Goal: Task Accomplishment & Management: Complete application form

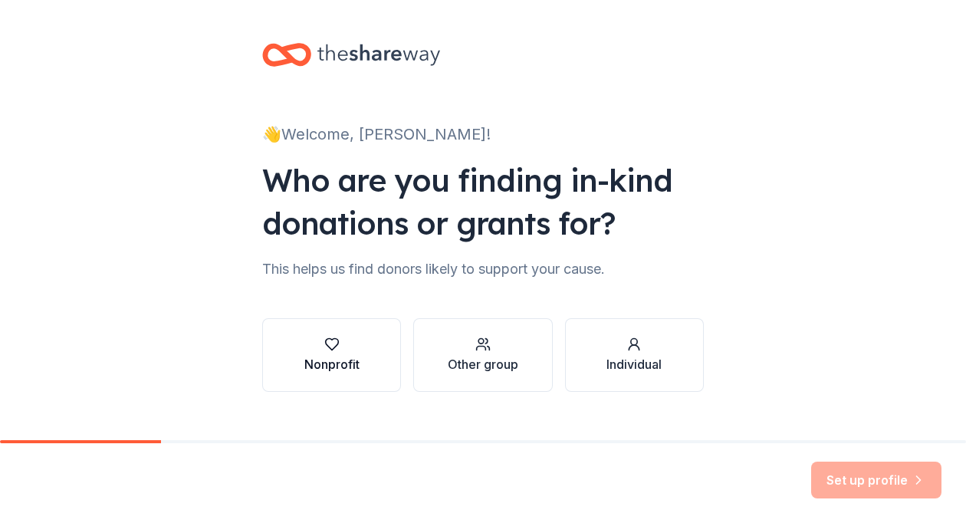
scroll to position [25, 0]
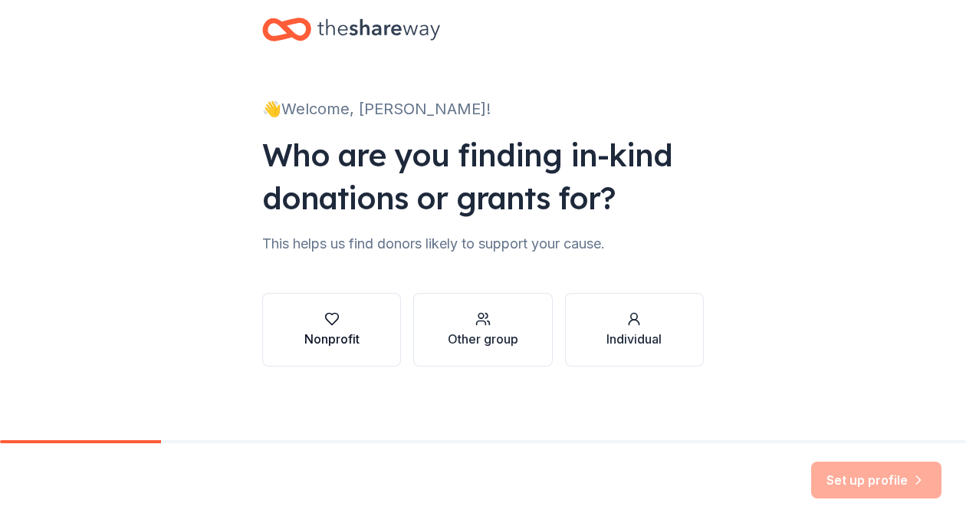
click at [329, 342] on div "Nonprofit" at bounding box center [331, 339] width 55 height 18
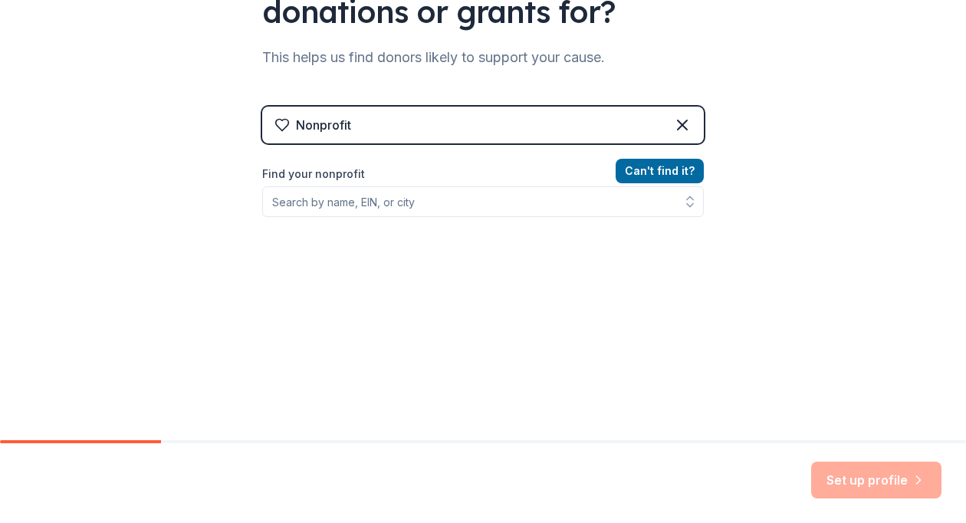
scroll to position [212, 0]
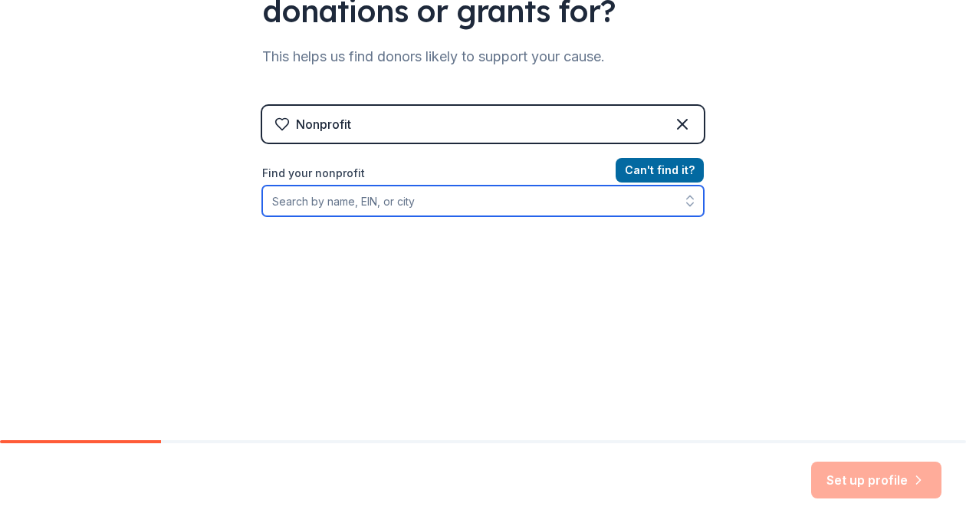
click at [389, 190] on input "Find your nonprofit" at bounding box center [482, 200] width 441 height 31
type input "HopeTree Family Services"
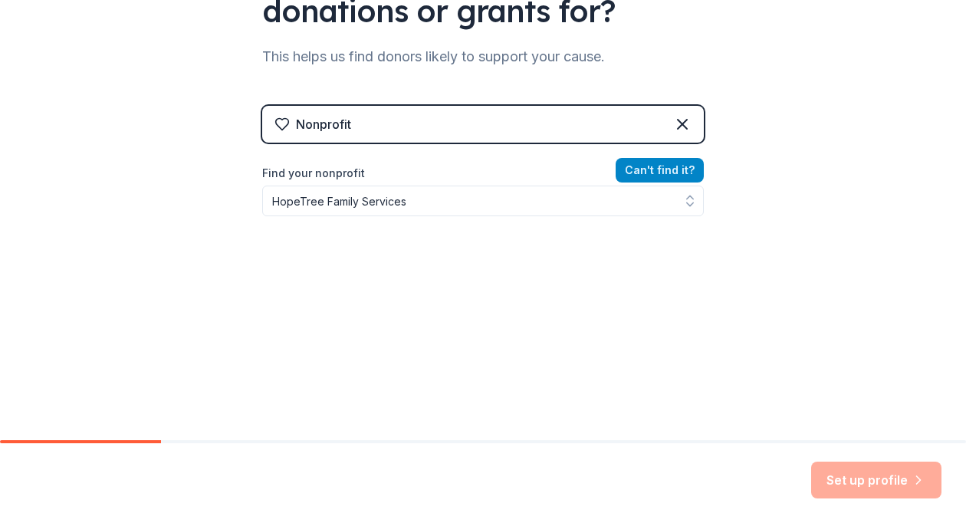
click at [648, 166] on div "Nonprofit Can ' t find it? Find your nonprofit HopeTree Family Services" at bounding box center [482, 238] width 441 height 264
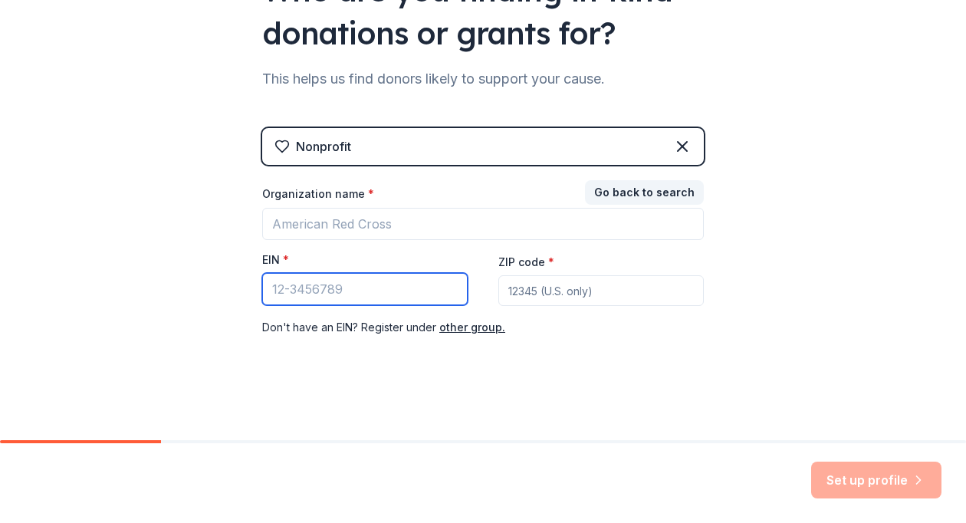
click at [317, 292] on input "EIN *" at bounding box center [364, 289] width 205 height 32
type input "[US_EMPLOYER_IDENTIFICATION_NUMBER]"
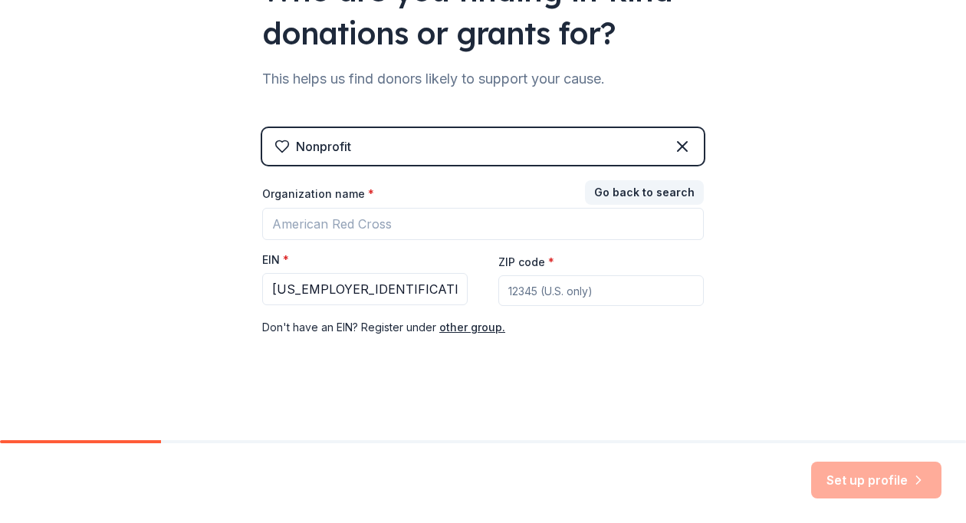
click at [546, 286] on input "ZIP code *" at bounding box center [600, 290] width 205 height 31
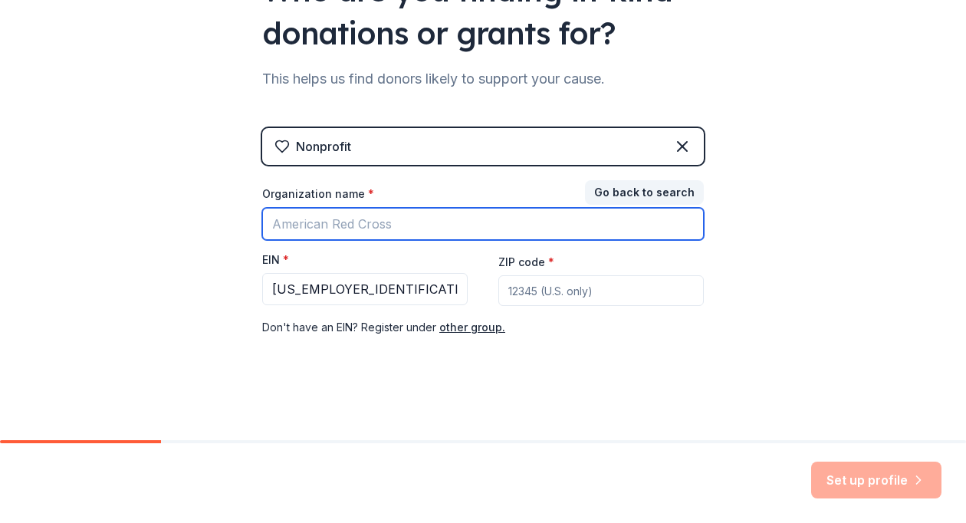
click at [356, 222] on input "Organization name *" at bounding box center [482, 224] width 441 height 32
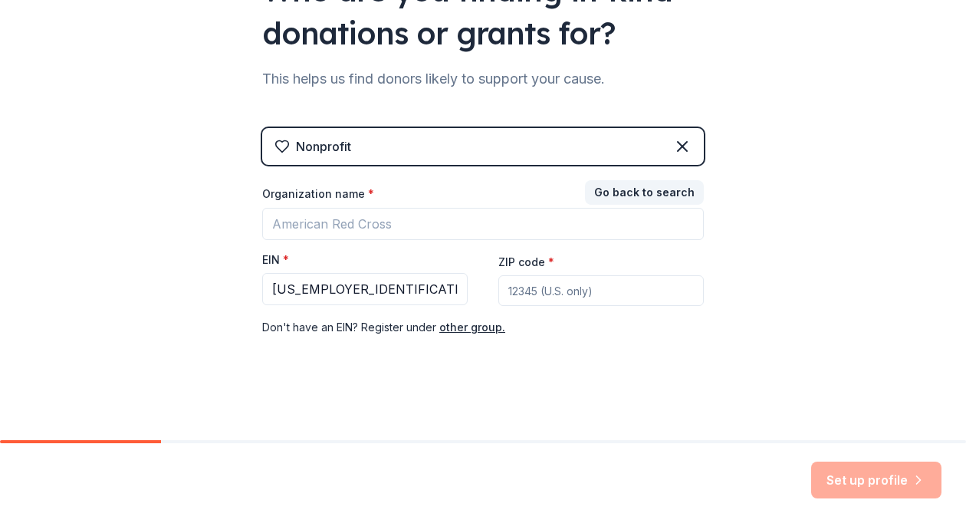
click at [37, 243] on div "👋 Welcome, Cid! Who are you finding in-kind donations or grants for? This helps…" at bounding box center [483, 125] width 966 height 631
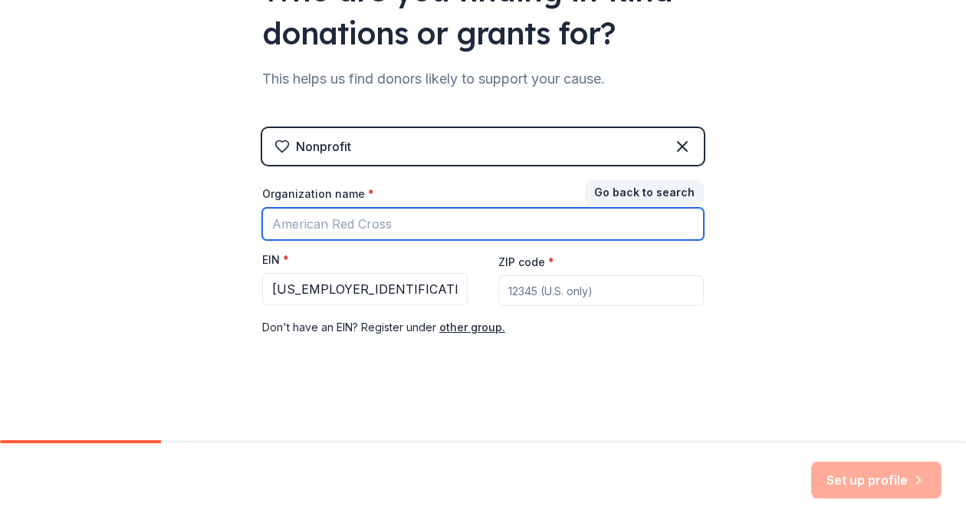
click at [362, 228] on input "Organization name *" at bounding box center [482, 224] width 441 height 32
type input "HopeTree Family Services"
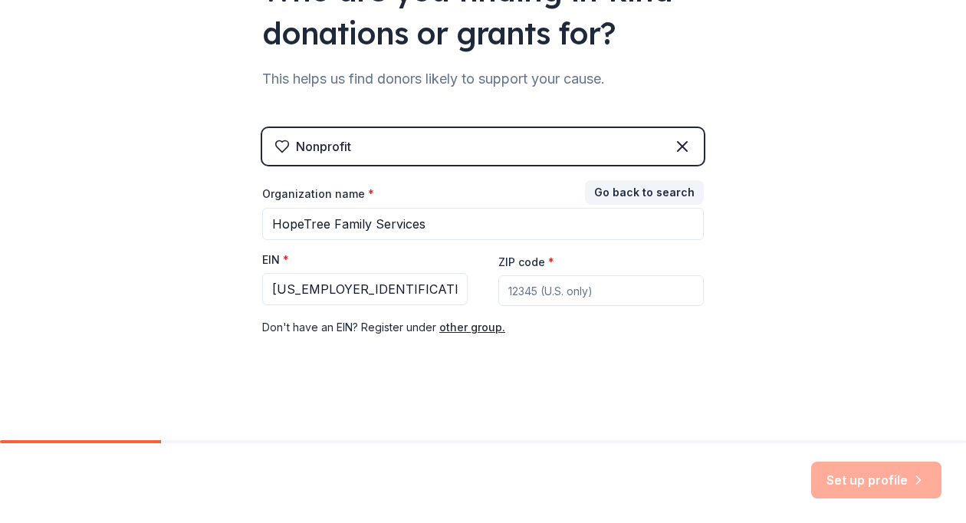
click at [505, 282] on input "ZIP code *" at bounding box center [600, 290] width 205 height 31
click at [525, 287] on input "ZIP code *" at bounding box center [600, 290] width 205 height 31
click at [531, 286] on input "ZIP code *" at bounding box center [600, 290] width 205 height 31
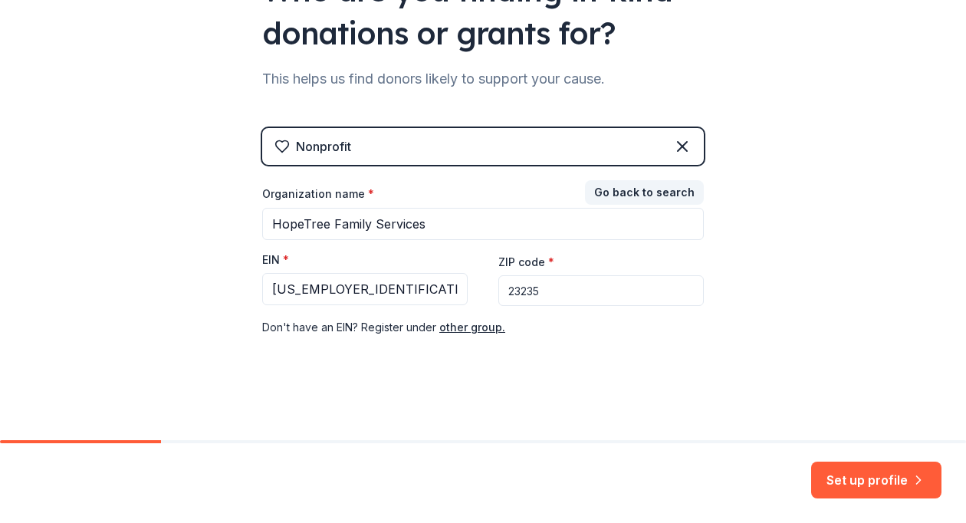
type input "23235"
click at [763, 309] on div "👋 Welcome, Cid! Who are you finding in-kind donations or grants for? This helps…" at bounding box center [483, 125] width 966 height 631
click at [874, 471] on button "Set up profile" at bounding box center [876, 479] width 130 height 37
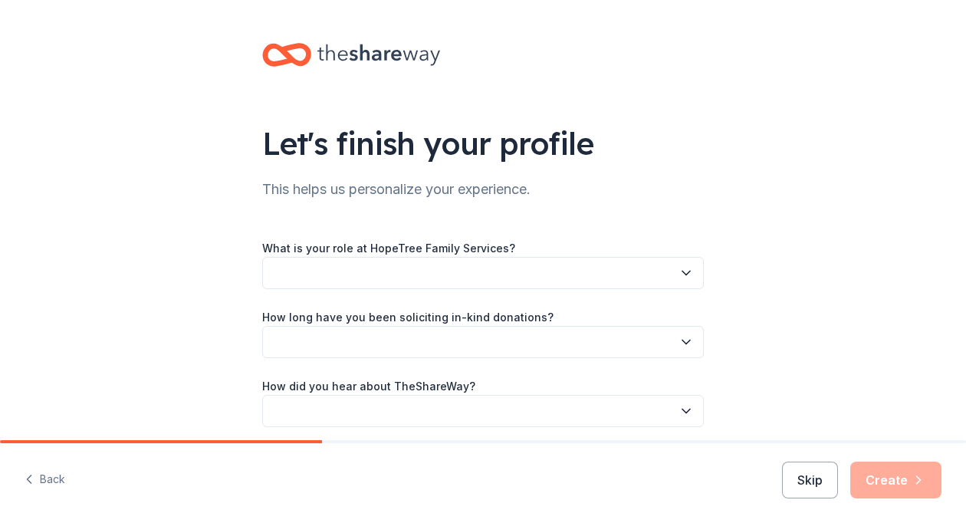
scroll to position [61, 0]
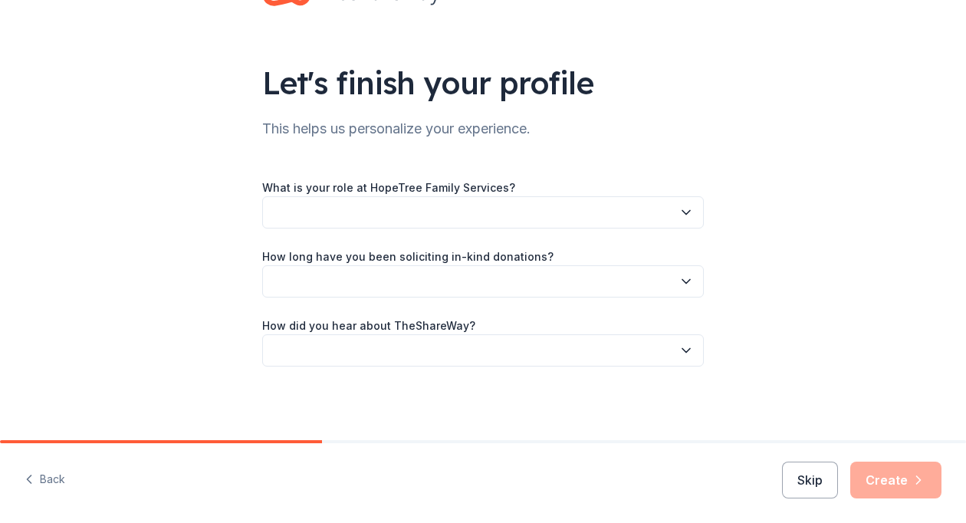
click at [685, 203] on button "button" at bounding box center [482, 212] width 441 height 32
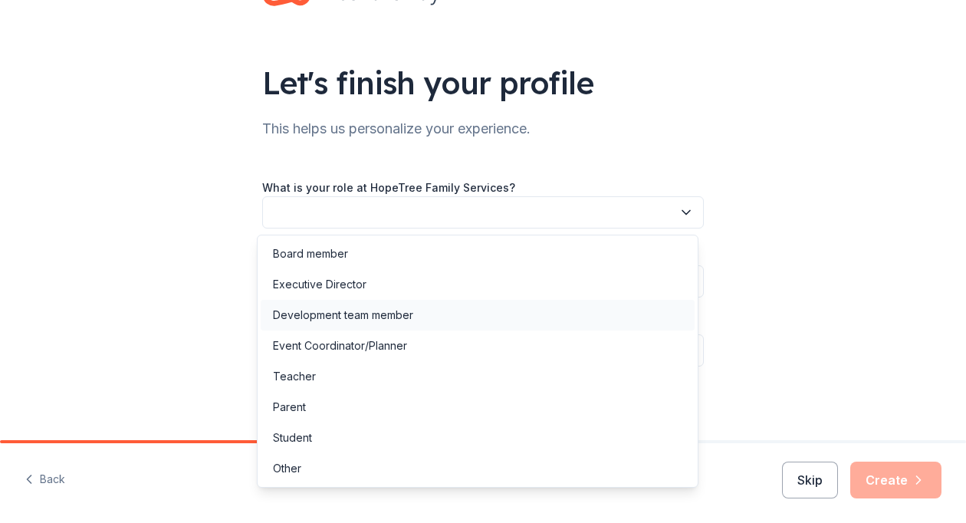
click at [364, 307] on div "Development team member" at bounding box center [343, 315] width 140 height 18
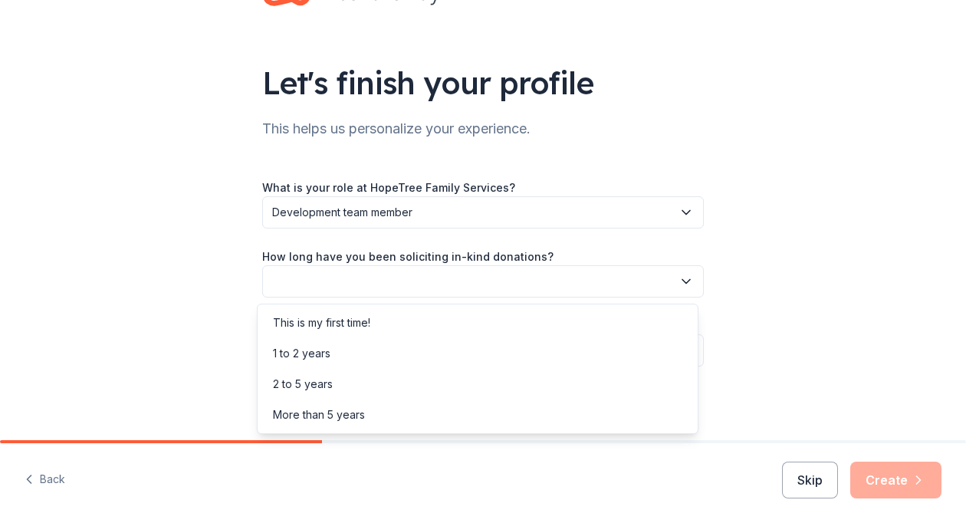
click at [682, 275] on icon "button" at bounding box center [685, 281] width 15 height 15
click at [332, 348] on div "1 to 2 years" at bounding box center [478, 353] width 434 height 31
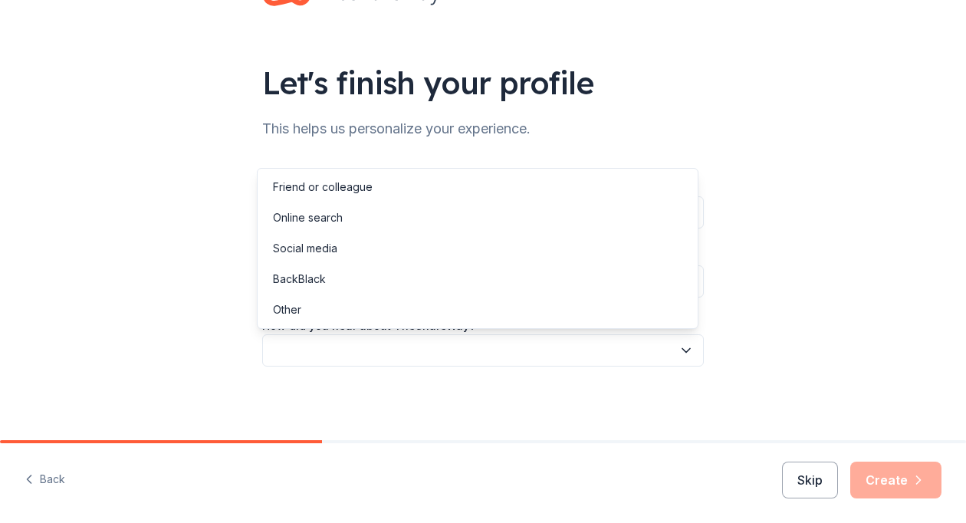
click at [671, 340] on button "button" at bounding box center [482, 350] width 441 height 32
click at [412, 208] on div "Online search" at bounding box center [478, 217] width 434 height 31
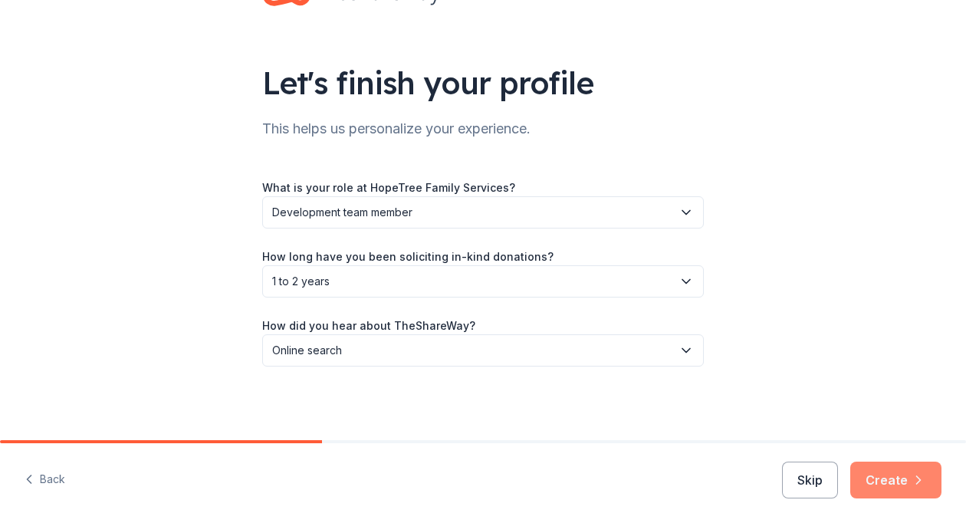
click at [900, 486] on button "Create" at bounding box center [895, 479] width 91 height 37
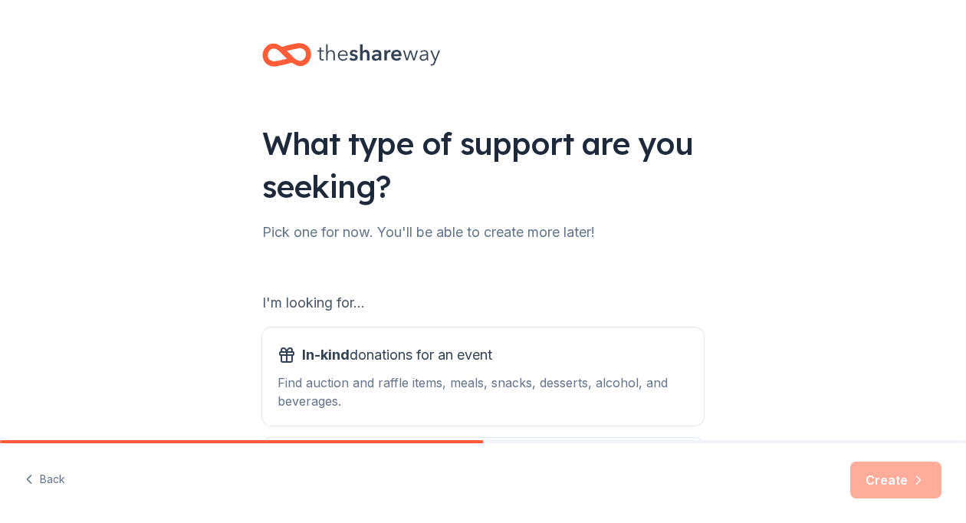
scroll to position [179, 0]
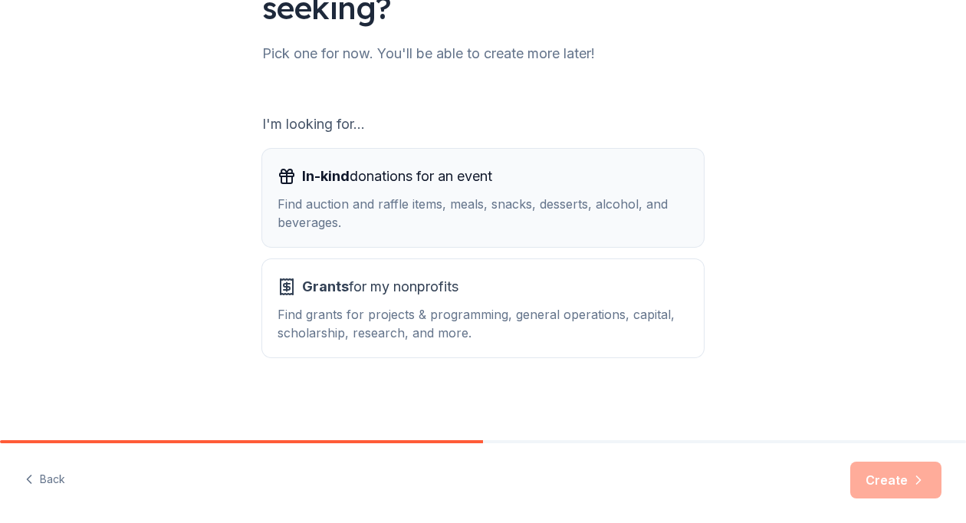
click at [543, 203] on div "Find auction and raffle items, meals, snacks, desserts, alcohol, and beverages." at bounding box center [482, 213] width 411 height 37
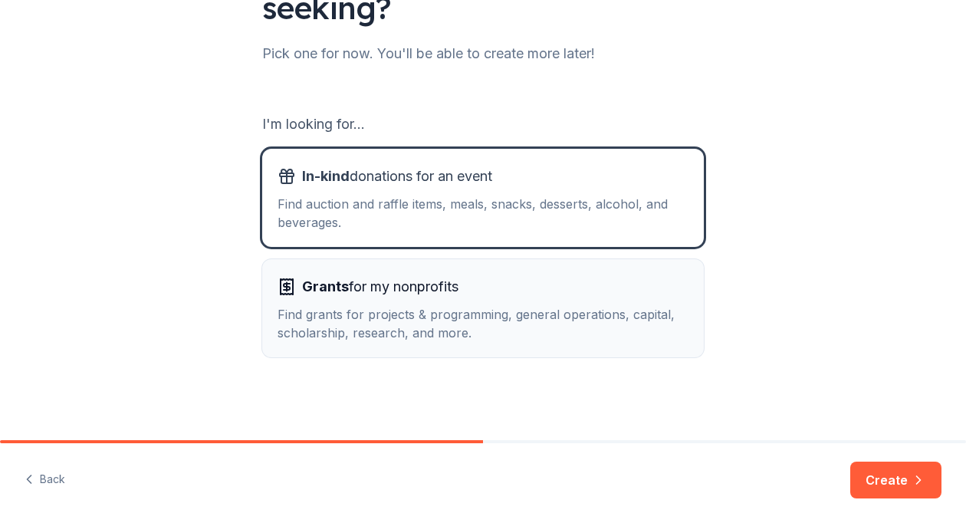
click at [477, 282] on div "Grants for my nonprofits" at bounding box center [482, 286] width 411 height 25
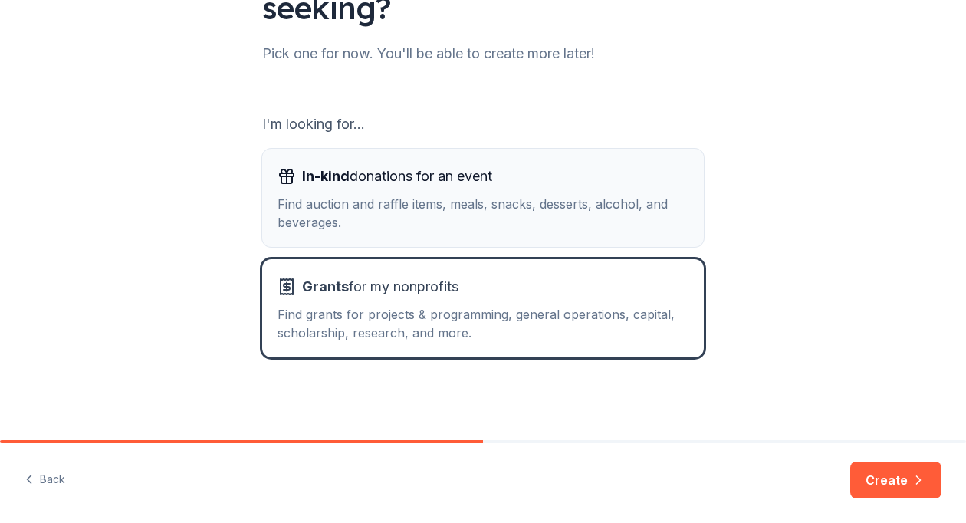
click at [479, 231] on div "Find auction and raffle items, meals, snacks, desserts, alcohol, and beverages." at bounding box center [482, 213] width 411 height 37
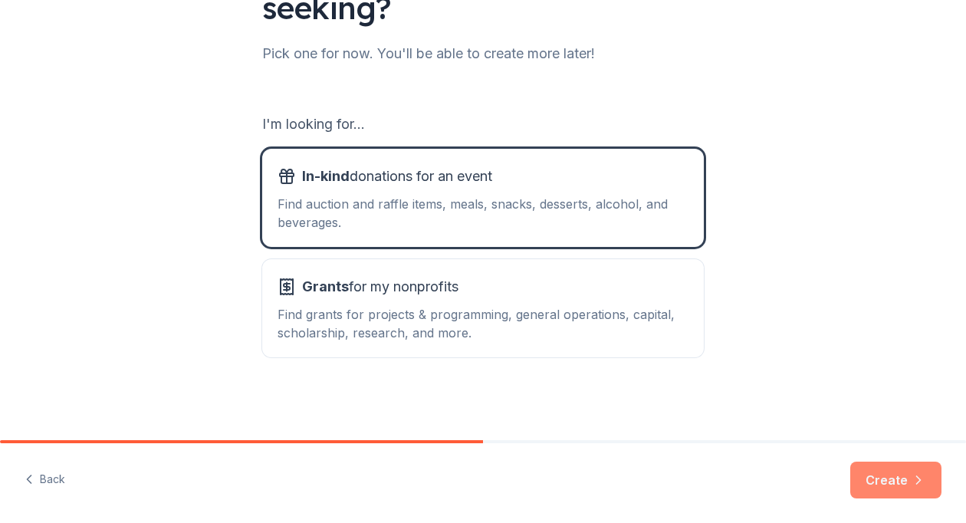
click at [904, 484] on button "Create" at bounding box center [895, 479] width 91 height 37
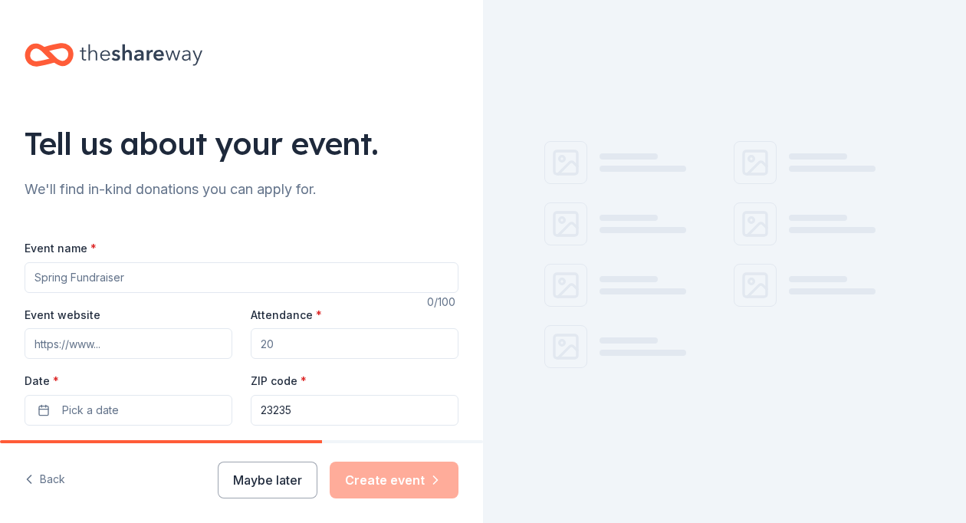
click at [149, 272] on input "Event name *" at bounding box center [242, 277] width 434 height 31
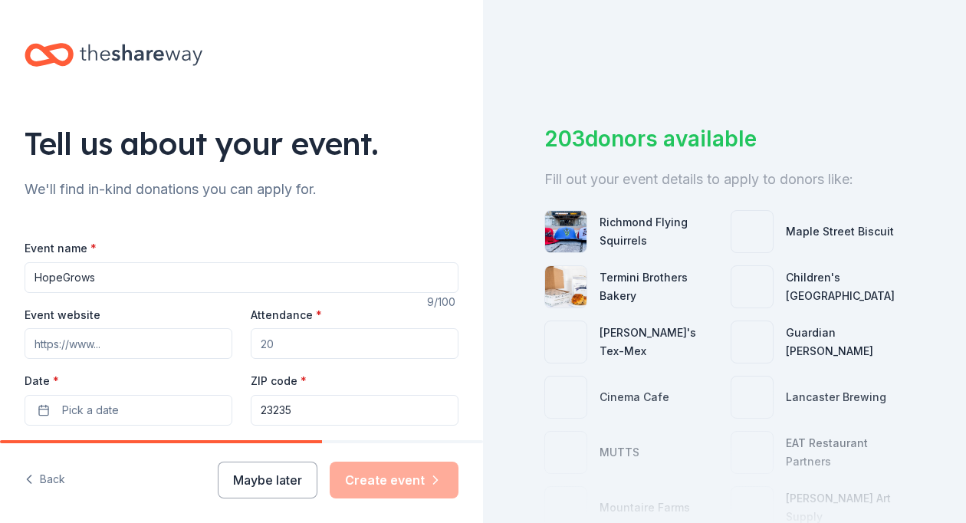
type input "HopeGrows"
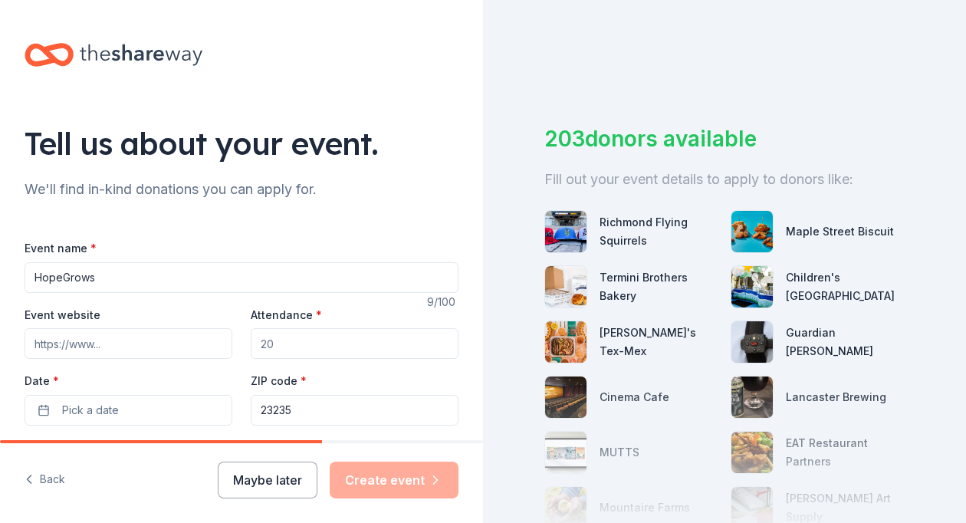
click at [119, 336] on input "Event website" at bounding box center [129, 343] width 208 height 31
paste input "https://hopetreefs.org/hopegrows/"
type input "https://hopetreefs.org/hopegrows/"
click at [288, 337] on input "Attendance *" at bounding box center [355, 343] width 208 height 31
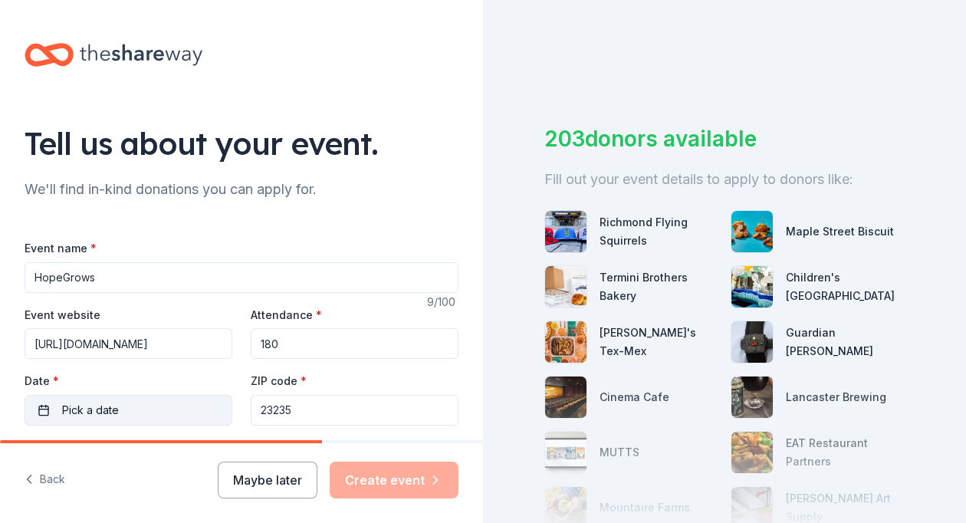
type input "180"
click at [152, 398] on button "Pick a date" at bounding box center [129, 410] width 208 height 31
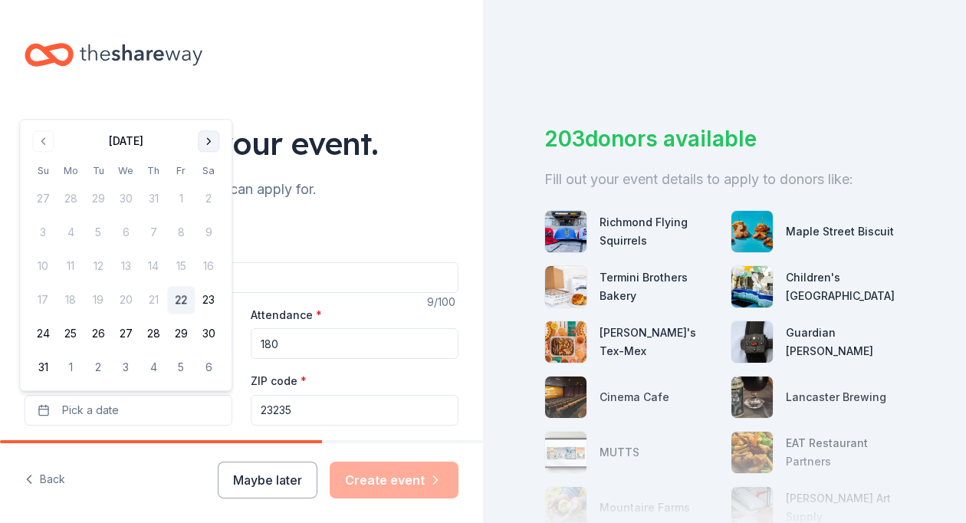
click at [206, 145] on button "Go to next month" at bounding box center [208, 140] width 21 height 21
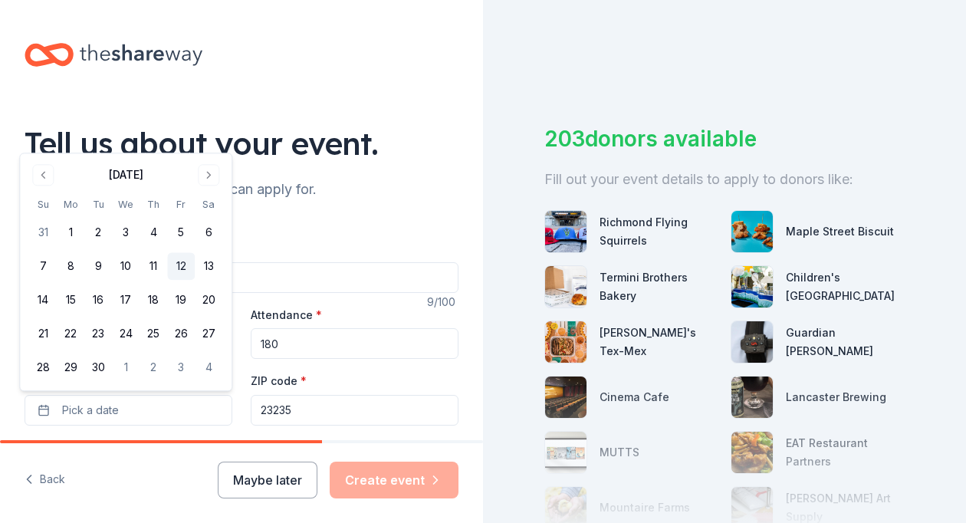
click at [182, 267] on button "12" at bounding box center [181, 267] width 28 height 28
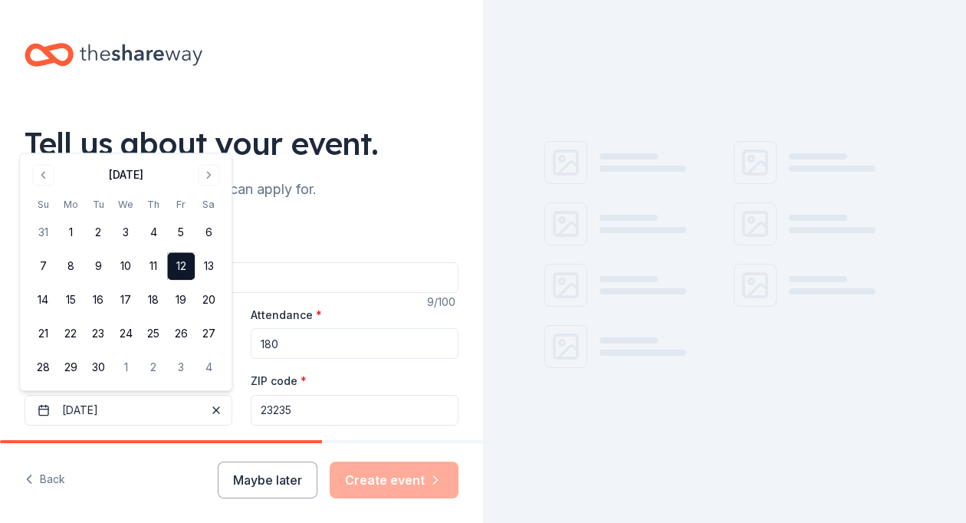
click at [320, 413] on input "23235" at bounding box center [355, 410] width 208 height 31
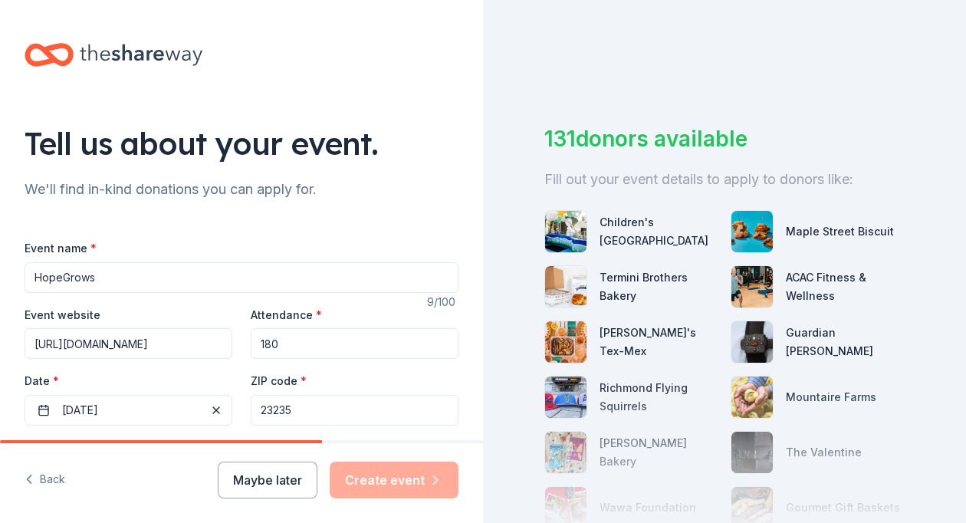
click at [320, 413] on input "23235" at bounding box center [355, 410] width 208 height 31
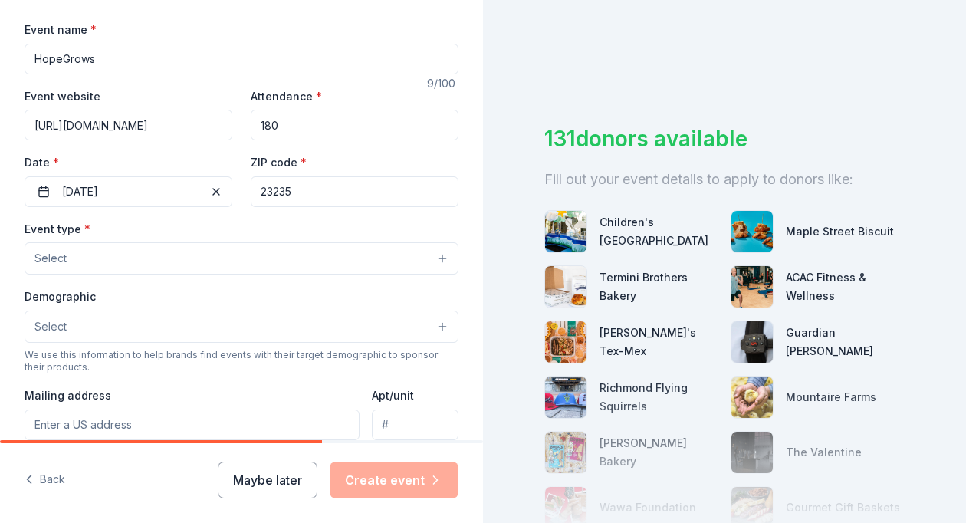
scroll to position [236, 0]
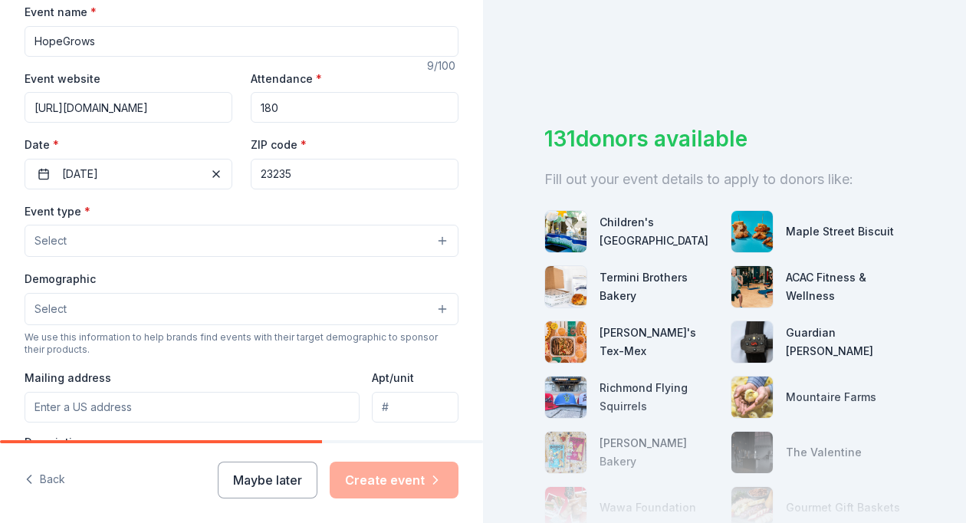
click at [343, 241] on button "Select" at bounding box center [242, 241] width 434 height 32
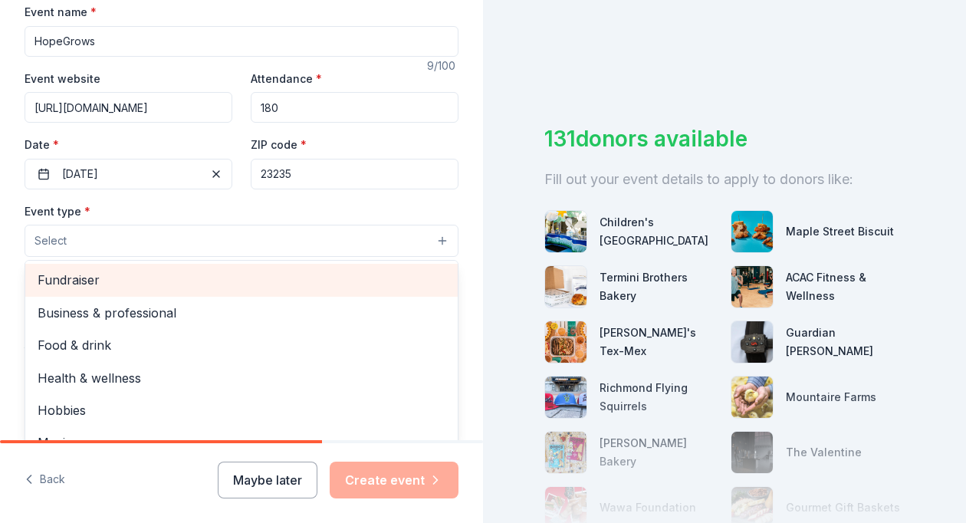
click at [158, 273] on span "Fundraiser" at bounding box center [242, 280] width 408 height 20
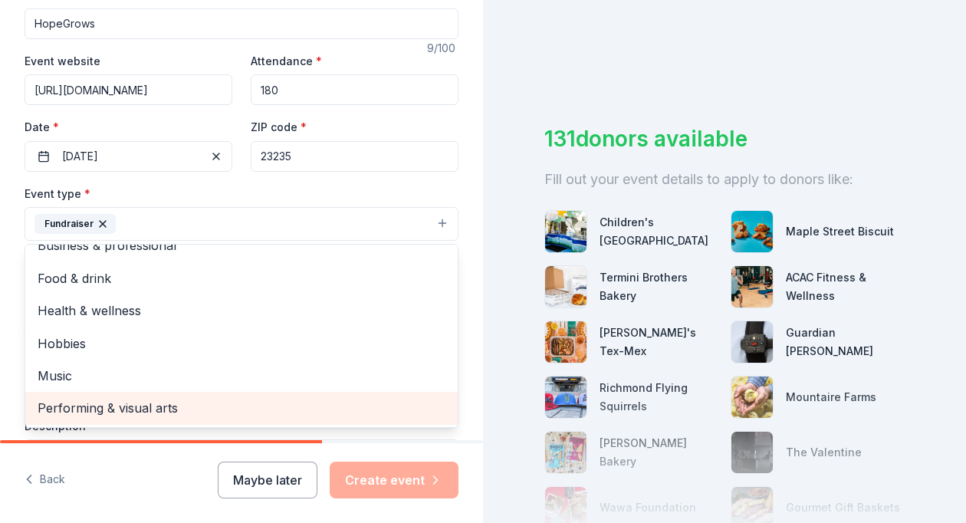
scroll to position [0, 0]
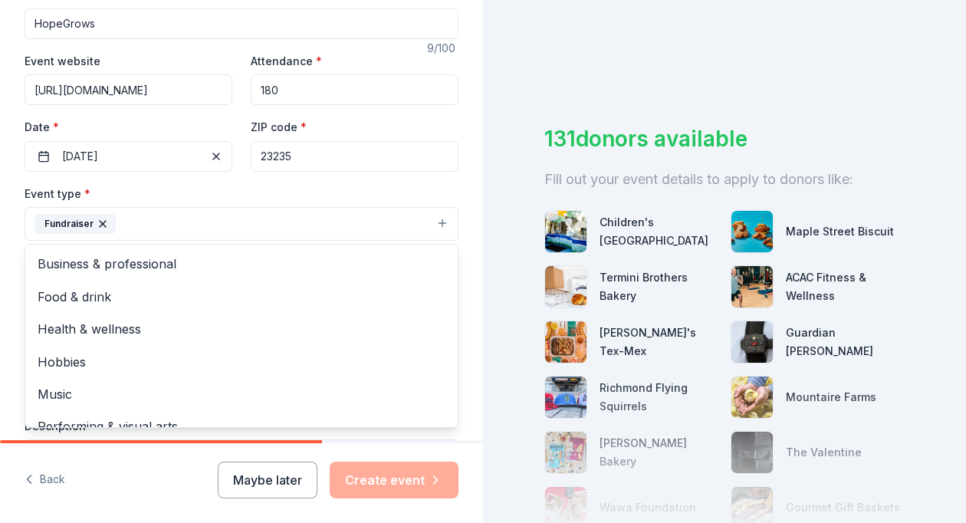
click at [9, 212] on div "Tell us about your event. We'll find in-kind donations you can apply for. Event…" at bounding box center [241, 257] width 483 height 1022
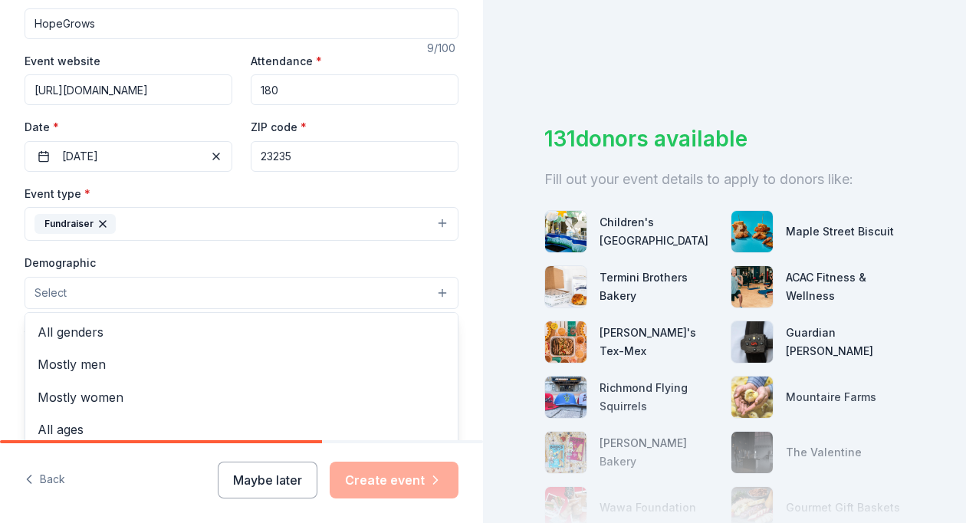
click at [91, 300] on button "Select" at bounding box center [242, 293] width 434 height 32
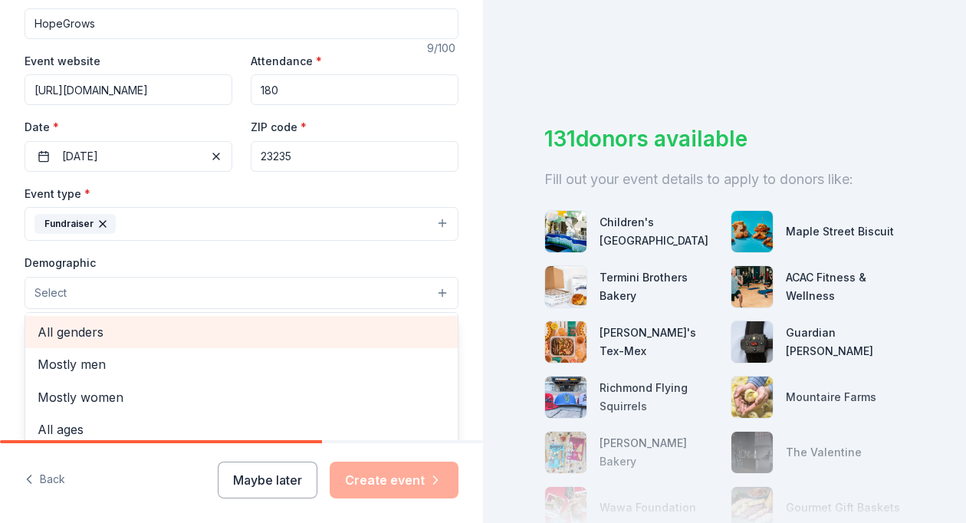
scroll to position [225, 0]
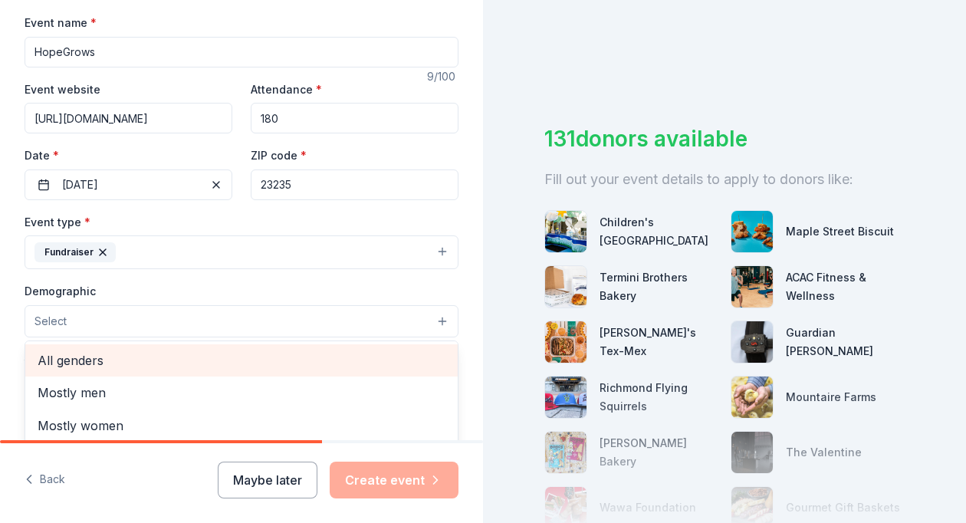
click at [81, 354] on span "All genders" at bounding box center [242, 360] width 408 height 20
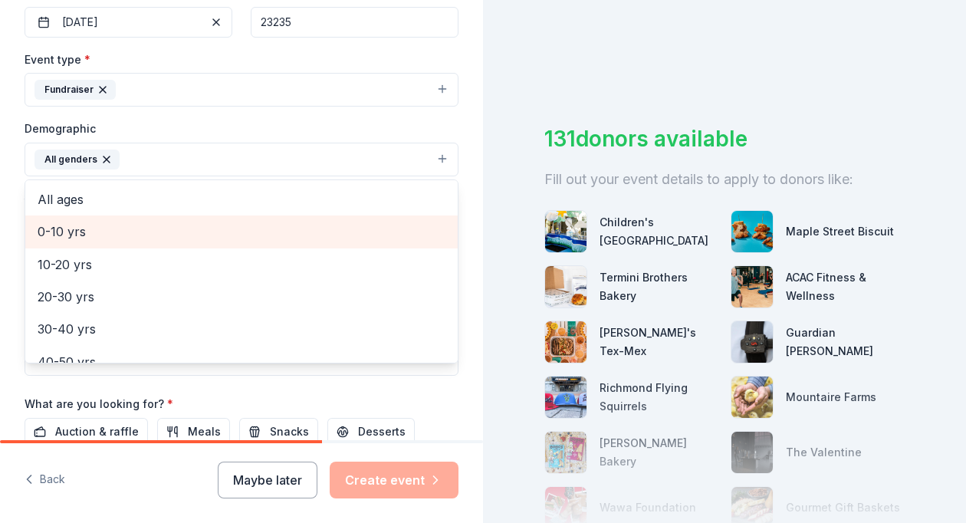
scroll to position [66, 0]
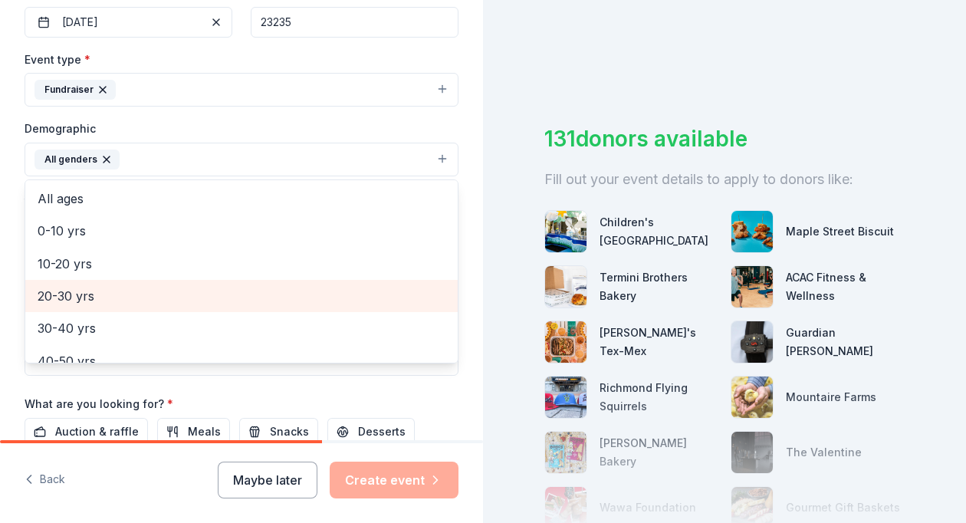
click at [86, 290] on span "20-30 yrs" at bounding box center [242, 296] width 408 height 20
click at [86, 290] on span "30-40 yrs" at bounding box center [242, 296] width 408 height 20
click at [86, 290] on span "40-50 yrs" at bounding box center [242, 296] width 408 height 20
click at [86, 290] on span "50-60 yrs" at bounding box center [242, 296] width 408 height 20
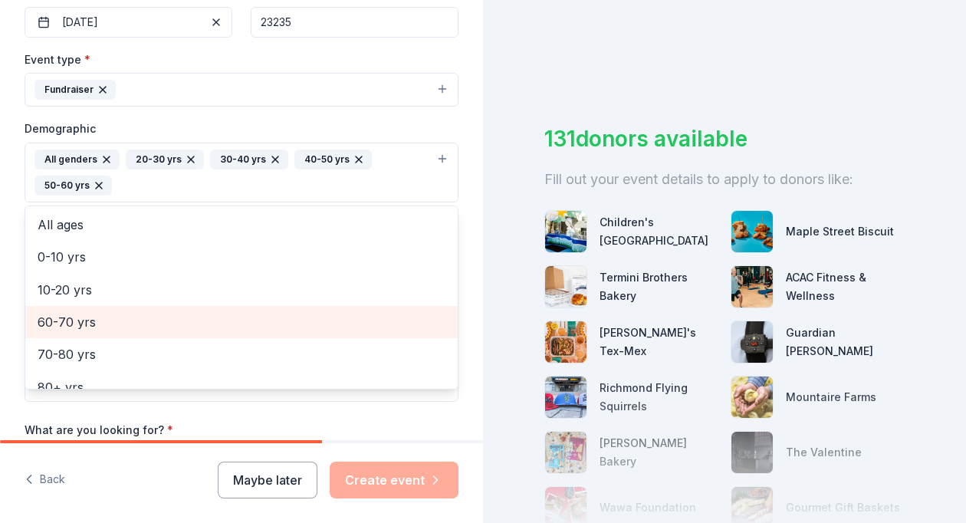
click at [83, 315] on span "60-70 yrs" at bounding box center [242, 322] width 408 height 20
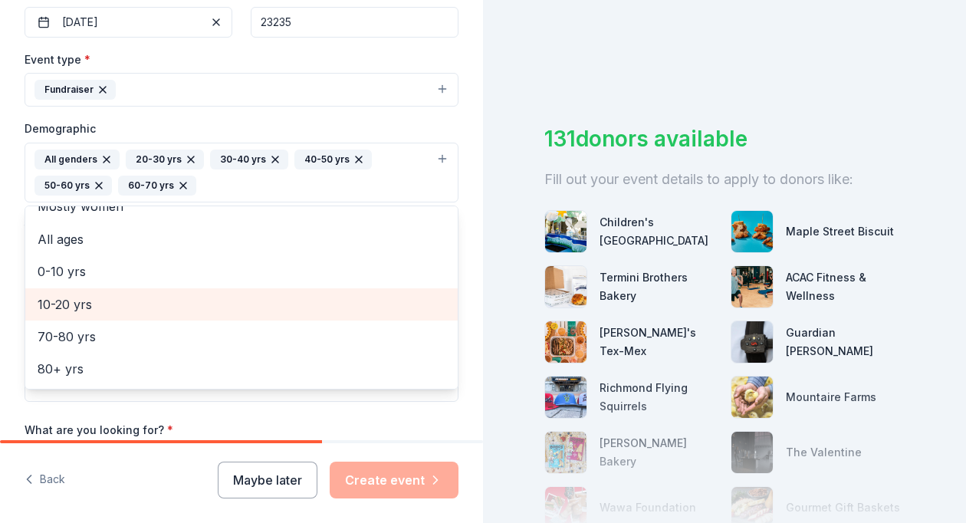
scroll to position [51, 0]
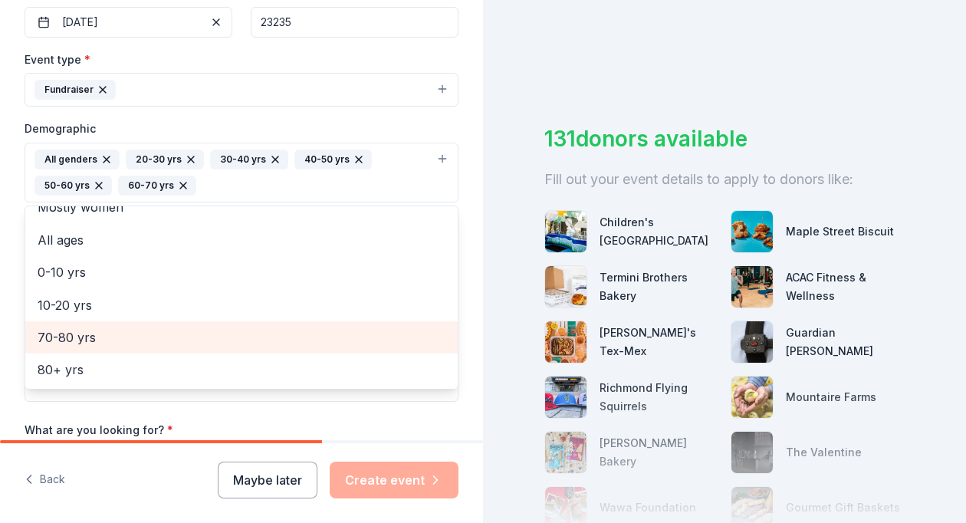
click at [76, 331] on span "70-80 yrs" at bounding box center [242, 337] width 408 height 20
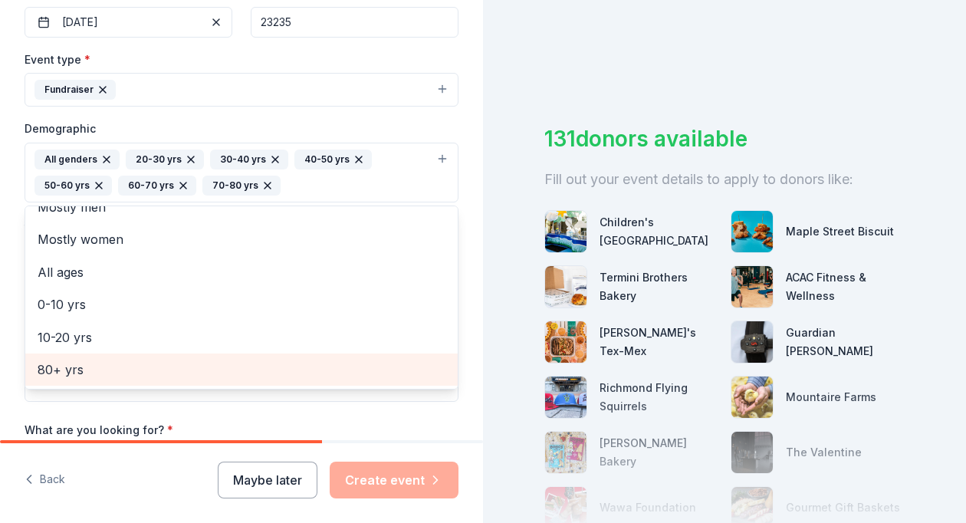
click at [69, 362] on span "80+ yrs" at bounding box center [242, 369] width 408 height 20
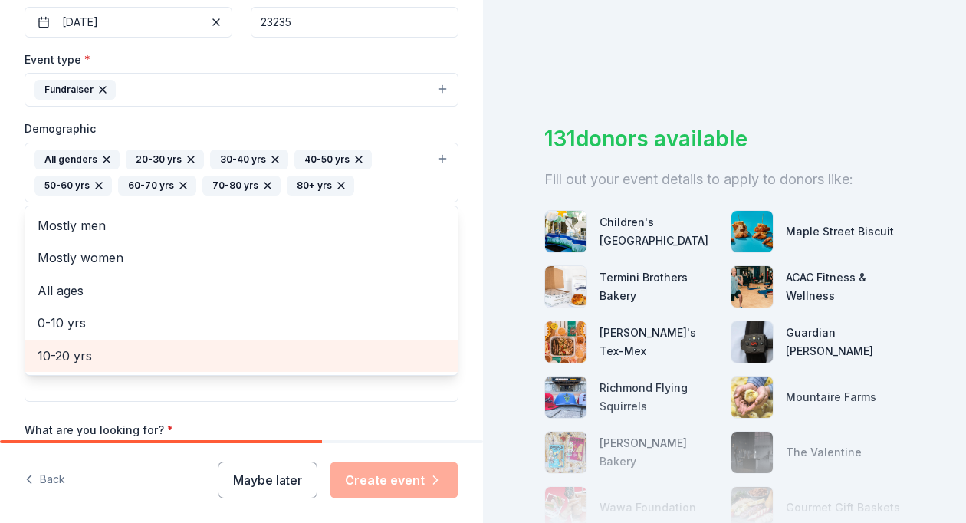
scroll to position [0, 0]
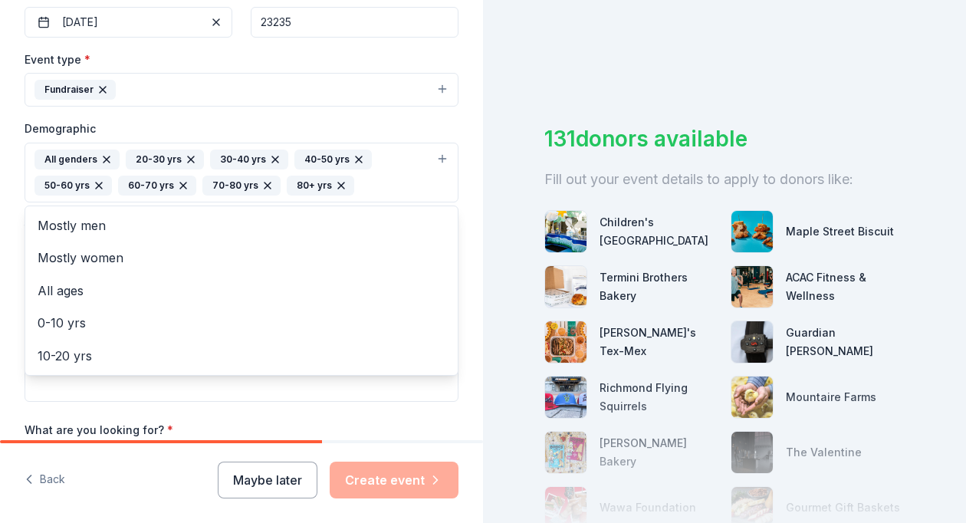
click at [15, 278] on div "Tell us about your event. We'll find in-kind donations you can apply for. Event…" at bounding box center [241, 136] width 483 height 1049
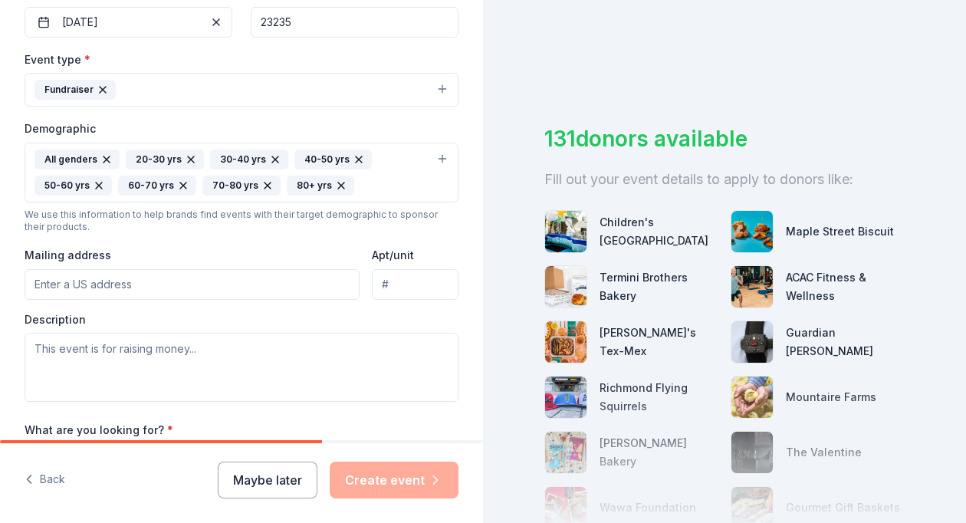
click at [94, 284] on input "Mailing address" at bounding box center [192, 284] width 335 height 31
click at [356, 317] on div "Description" at bounding box center [242, 357] width 434 height 90
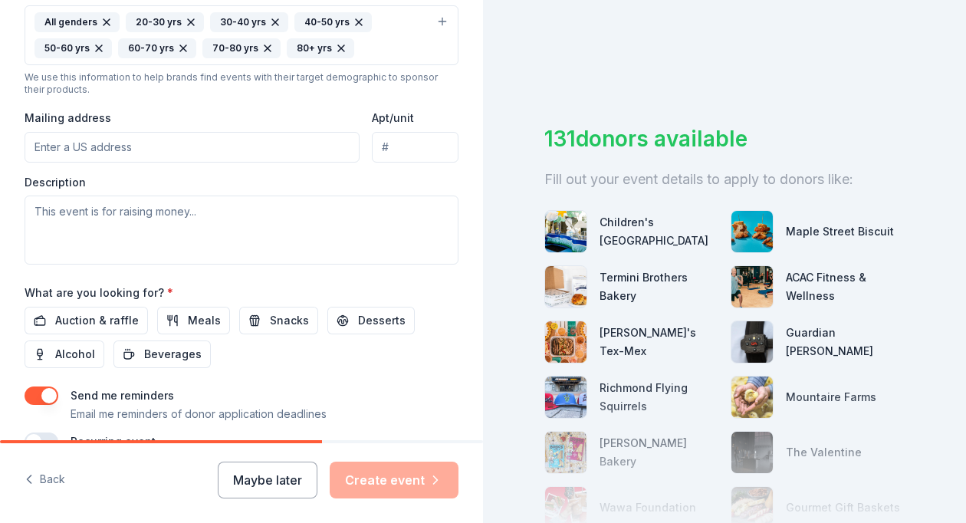
scroll to position [526, 0]
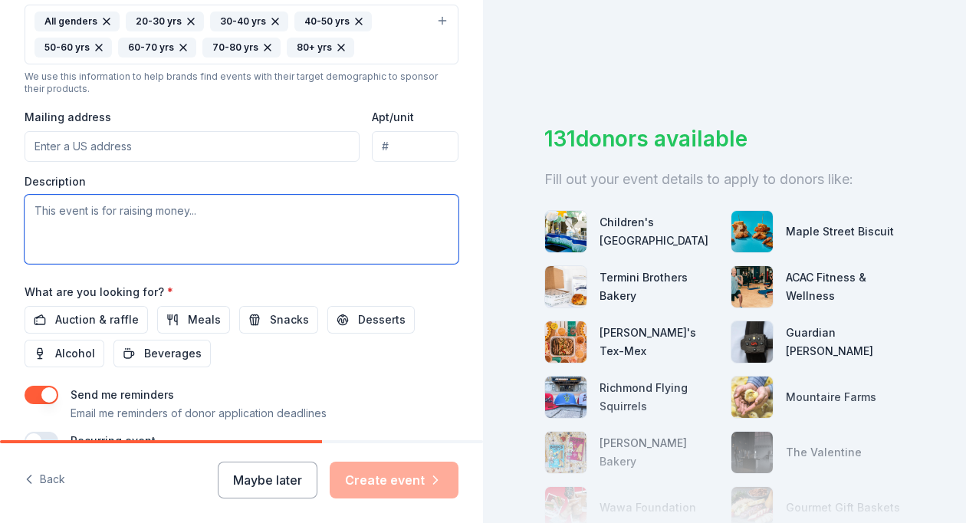
click at [148, 215] on textarea at bounding box center [242, 229] width 434 height 69
paste textarea "HopeGrows is an annual fundraising event to benefit the many programs offered a…"
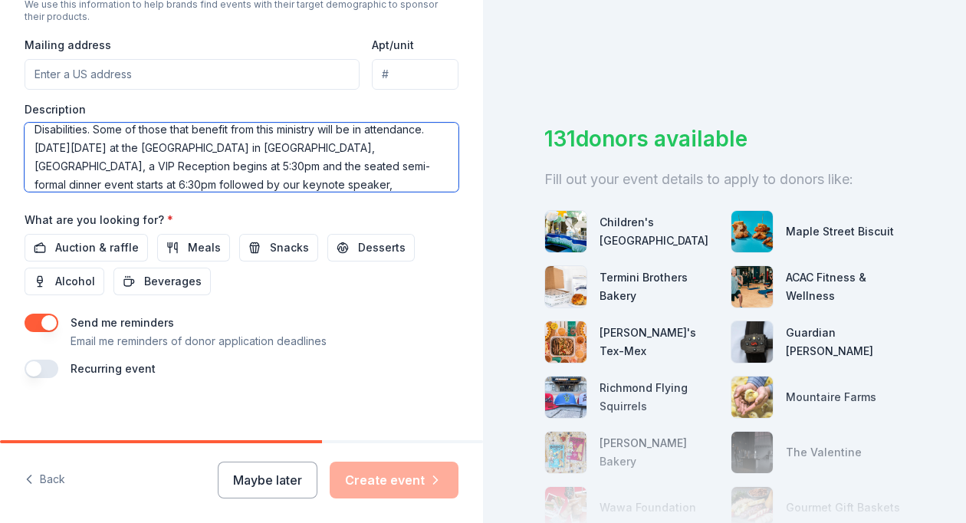
scroll to position [604, 0]
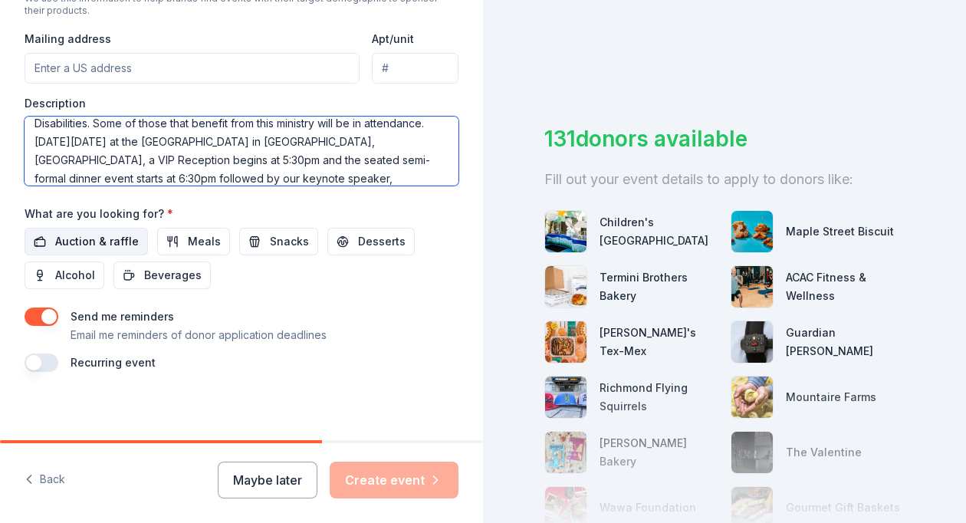
type textarea "HopeGrows is an annual fundraising event to benefit the many programs offered a…"
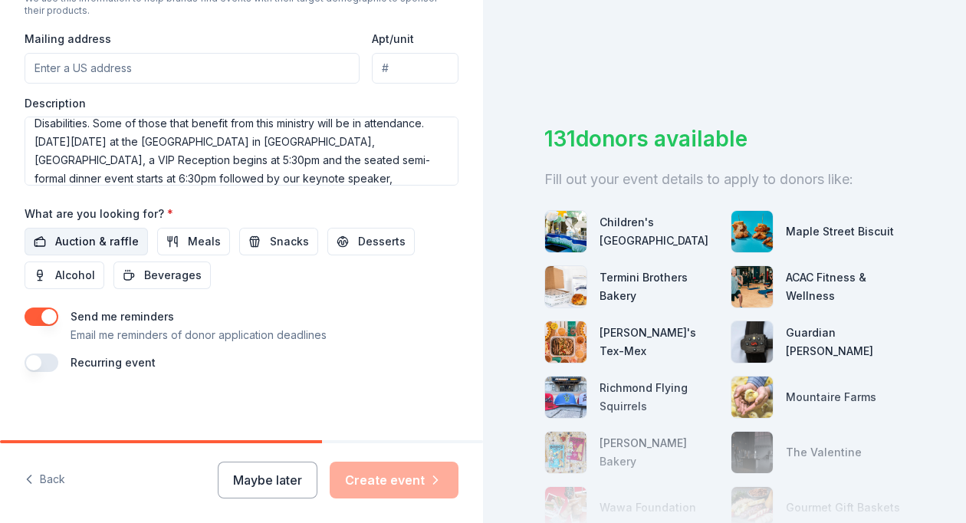
click at [99, 235] on span "Auction & raffle" at bounding box center [97, 241] width 84 height 18
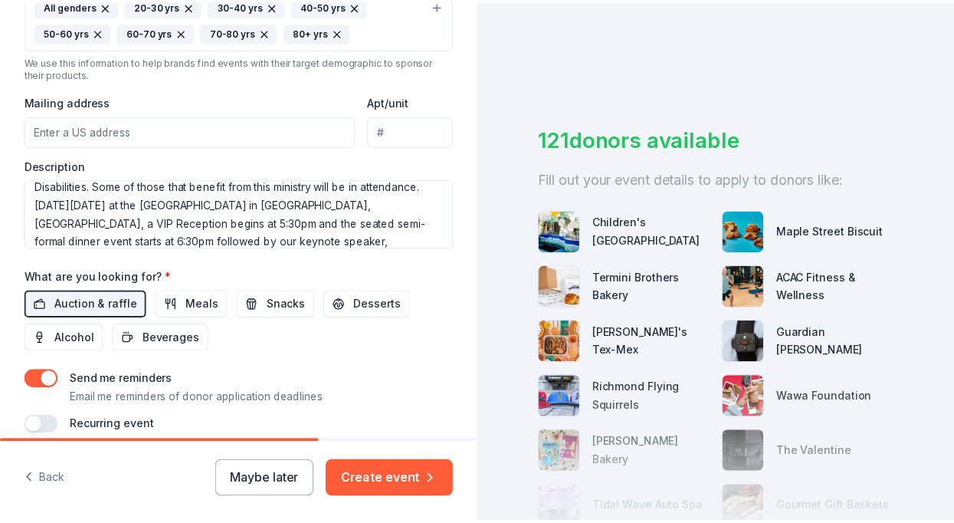
scroll to position [540, 0]
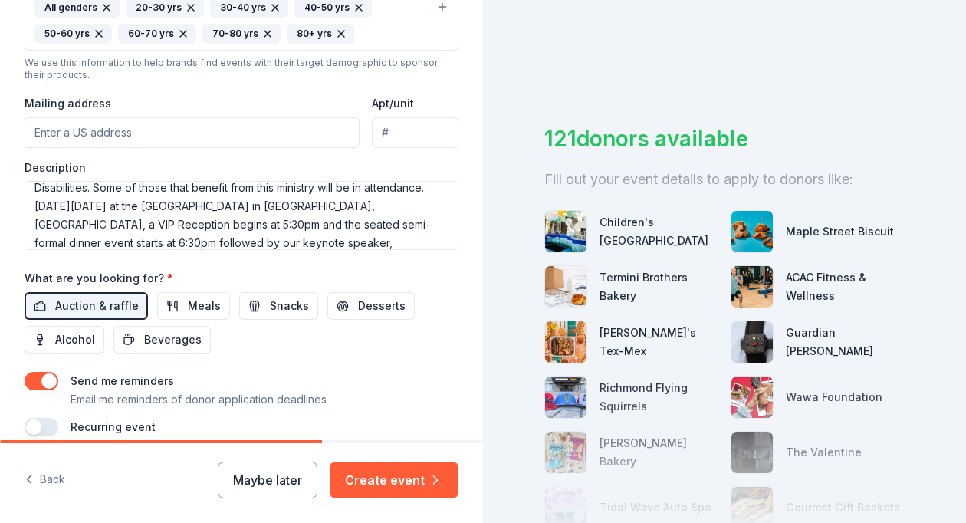
click at [152, 123] on input "Mailing address" at bounding box center [192, 132] width 335 height 31
paste input "860 Mt. Vernon Lane"
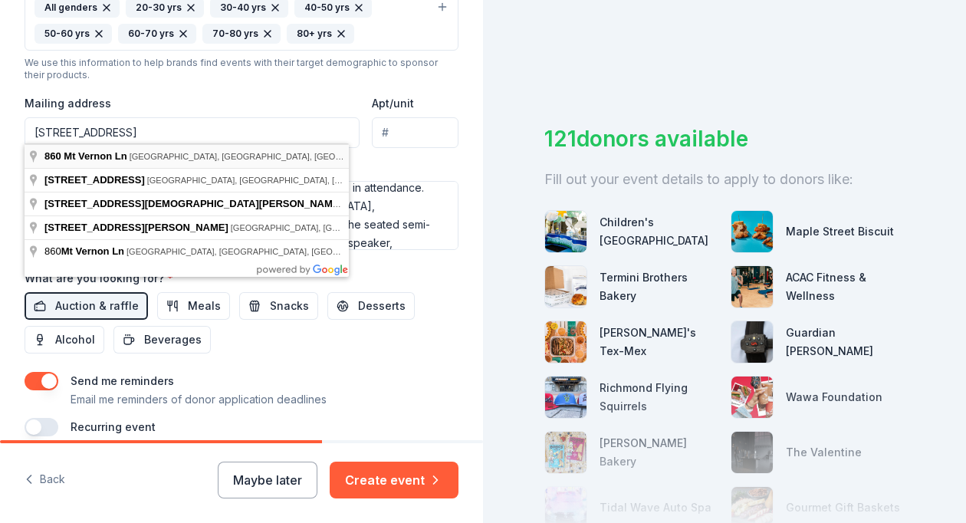
type input "860 Mount Vernon Lane, Salem, VA, 24153"
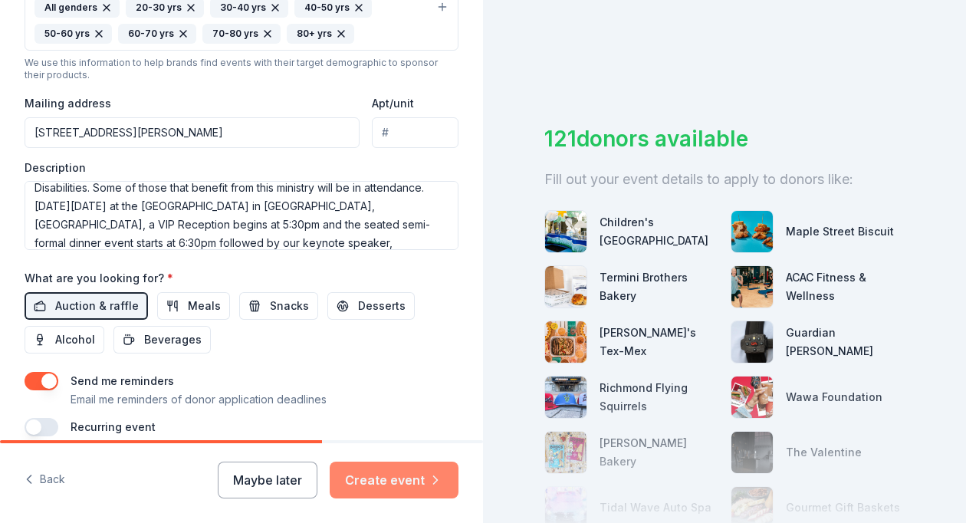
click at [379, 467] on button "Create event" at bounding box center [394, 479] width 129 height 37
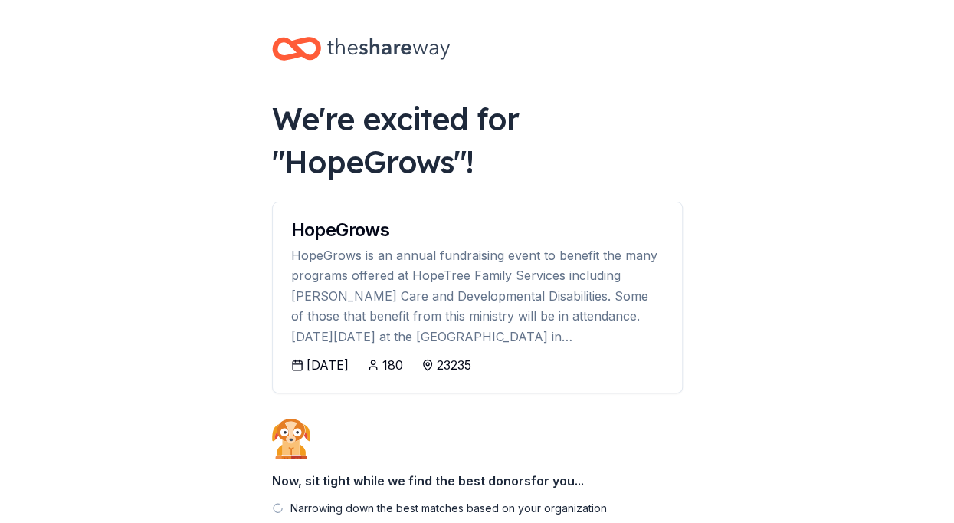
scroll to position [144, 0]
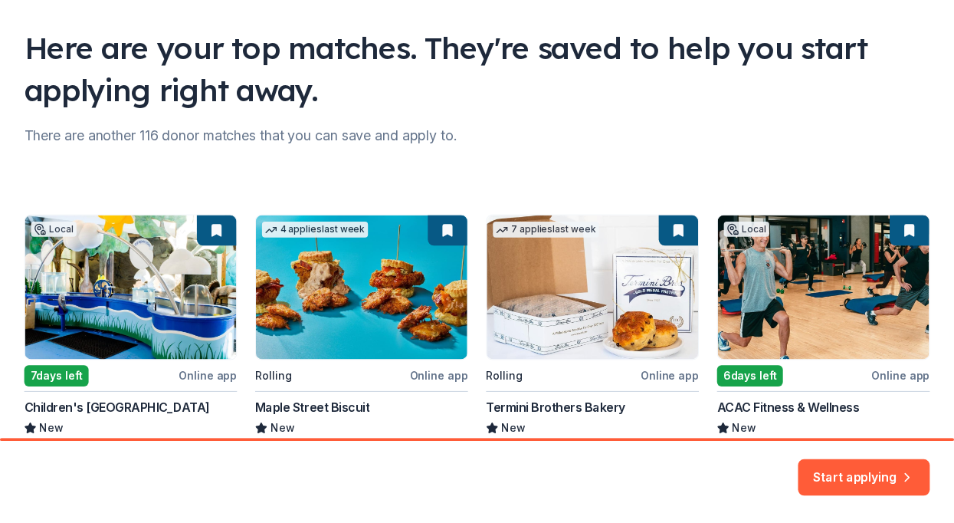
scroll to position [212, 0]
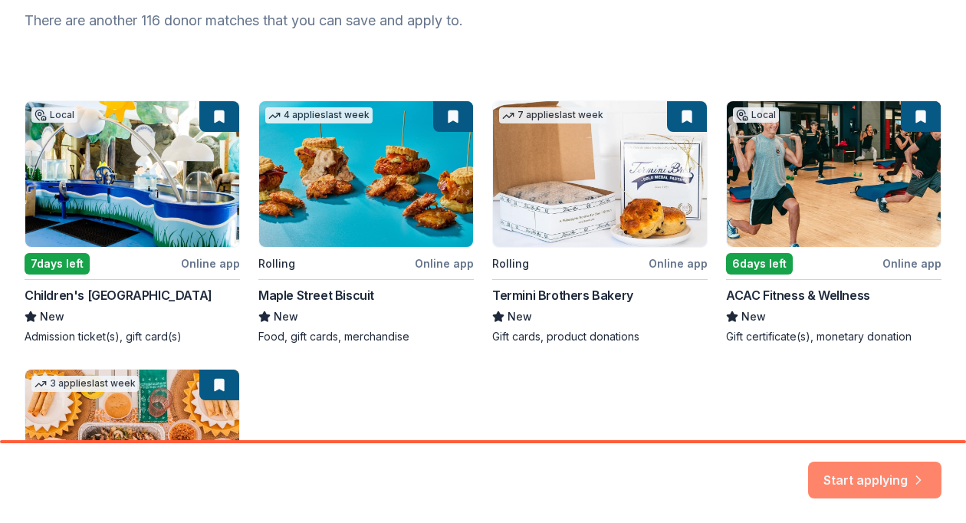
click at [832, 470] on button "Start applying" at bounding box center [874, 470] width 133 height 37
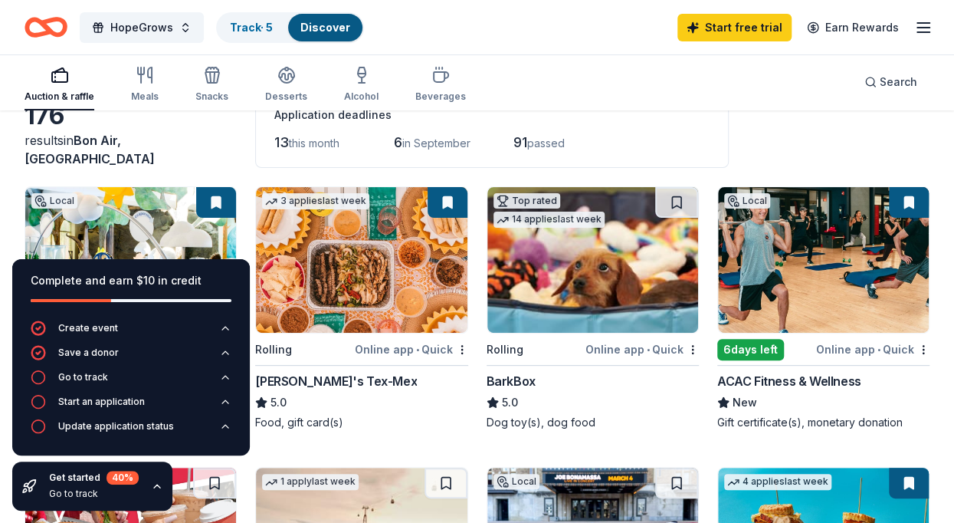
scroll to position [94, 0]
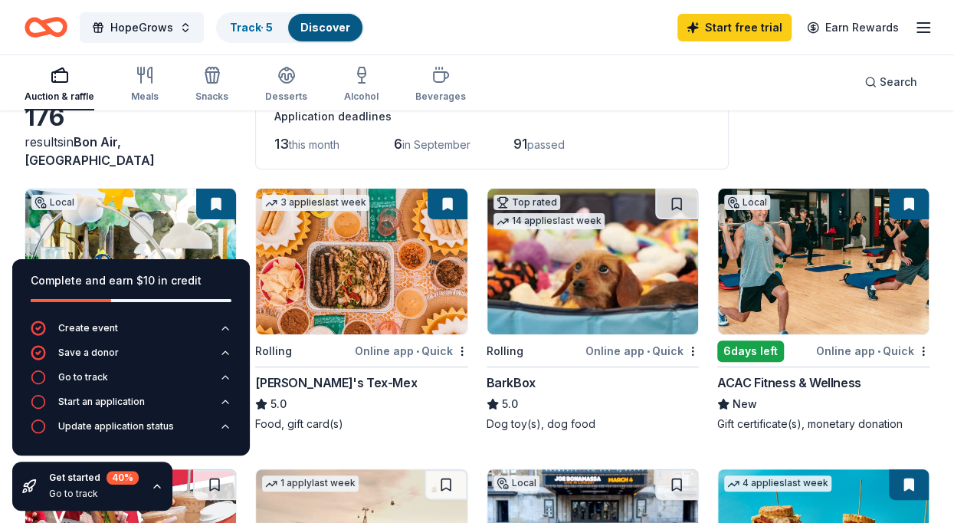
click at [922, 29] on icon "button" at bounding box center [923, 27] width 18 height 18
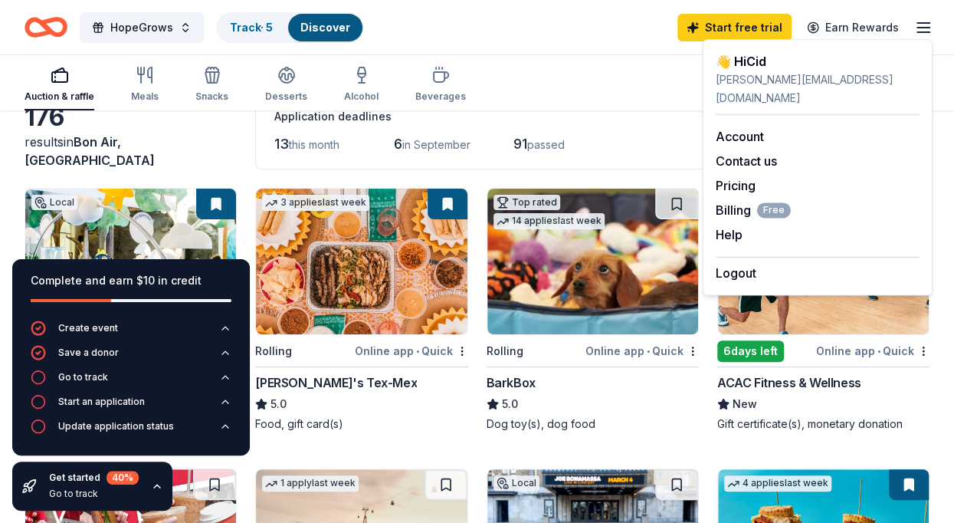
click at [627, 24] on div "HopeGrows Track · 5 Discover Start free trial Earn Rewards" at bounding box center [477, 27] width 905 height 36
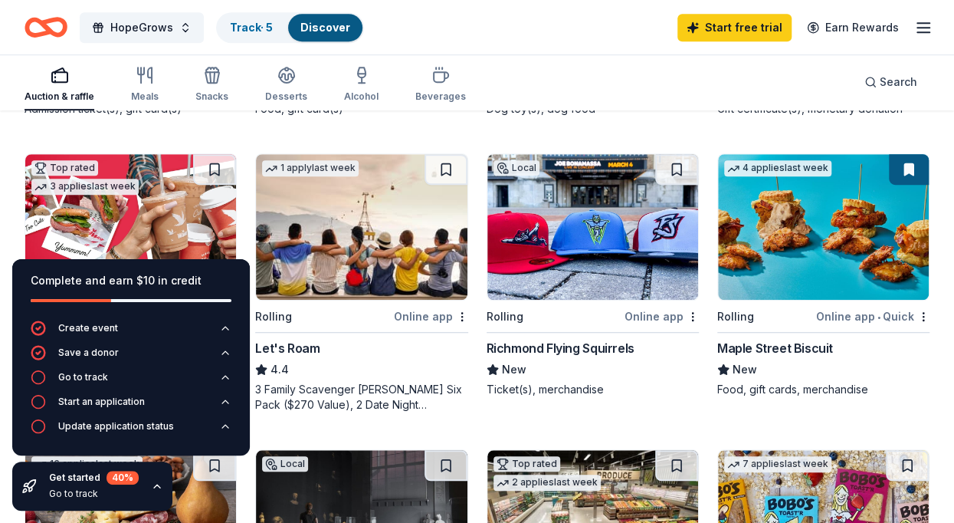
scroll to position [410, 0]
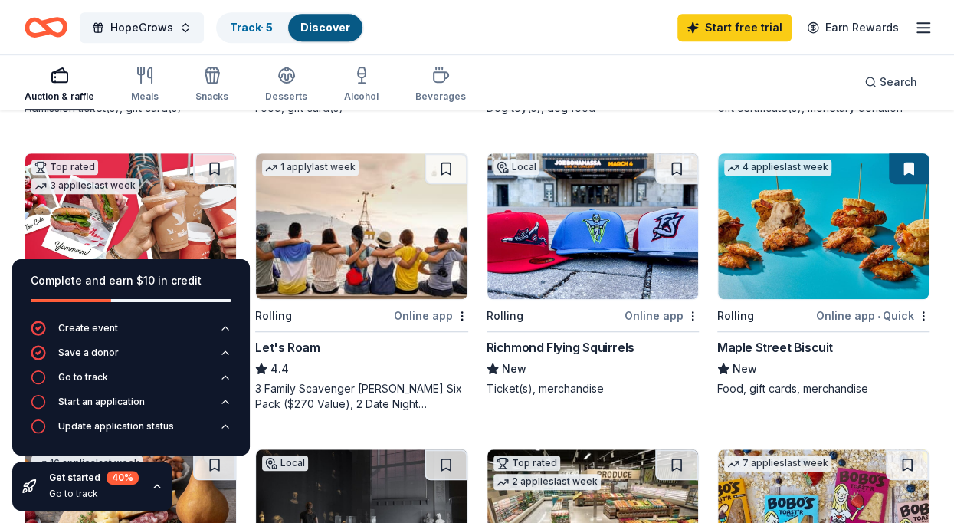
click at [606, 274] on img at bounding box center [592, 226] width 211 height 146
click at [152, 21] on span "HopeGrows" at bounding box center [141, 27] width 63 height 18
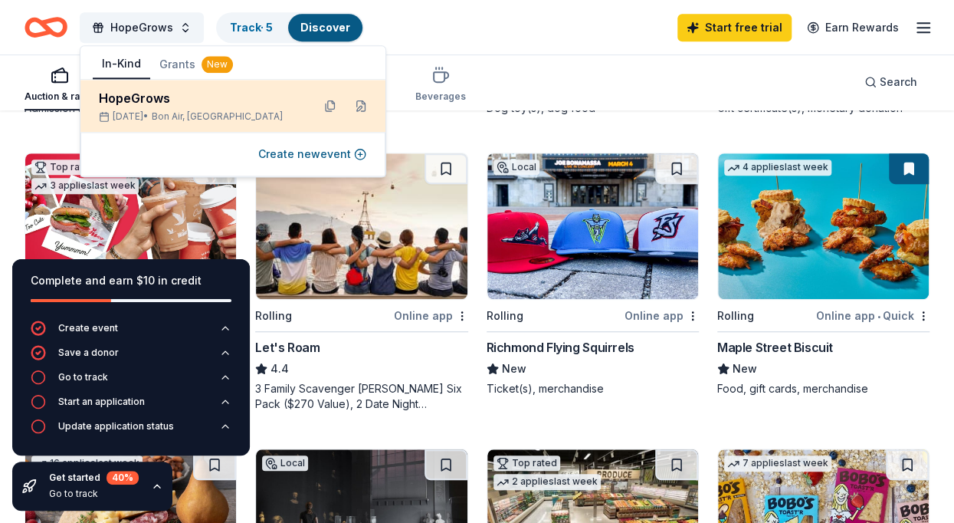
click at [138, 89] on div "HopeGrows" at bounding box center [199, 98] width 201 height 18
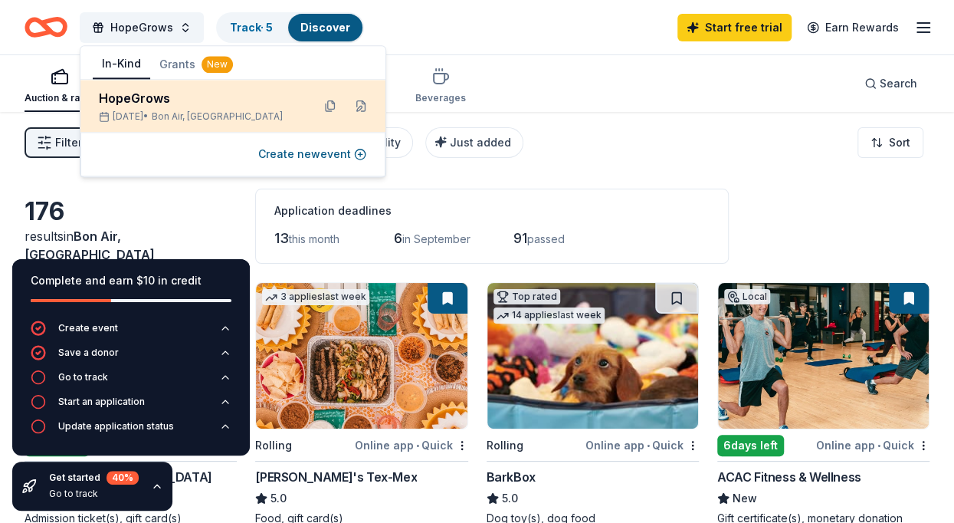
click at [172, 107] on div "HopeGrows" at bounding box center [199, 98] width 201 height 18
click at [323, 110] on button at bounding box center [330, 106] width 25 height 25
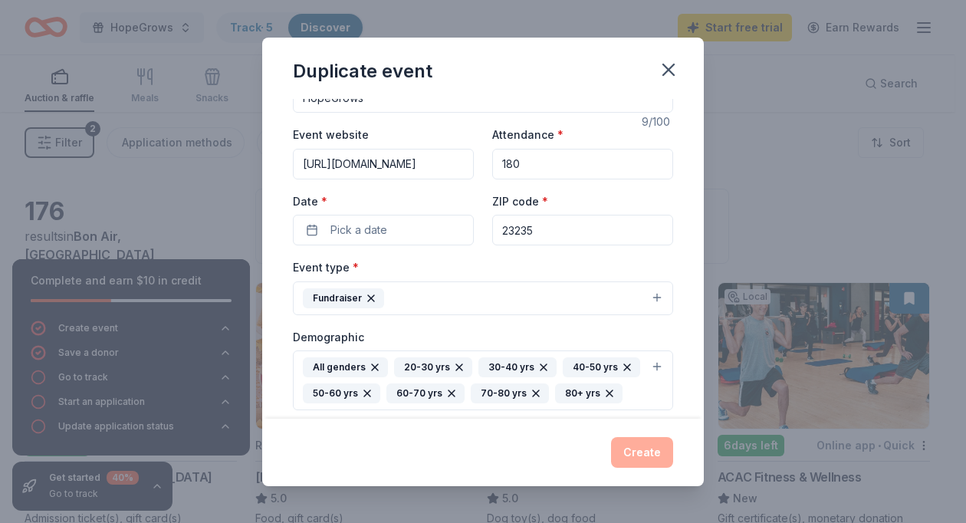
scroll to position [41, 0]
drag, startPoint x: 543, startPoint y: 231, endPoint x: 478, endPoint y: 224, distance: 64.8
click at [478, 224] on div "Event website https://hopetreefs.org/hopegrows/ Attendance * 180 Date * Pick a …" at bounding box center [483, 184] width 380 height 120
type input "24016"
click at [391, 232] on button "Pick a date" at bounding box center [383, 229] width 181 height 31
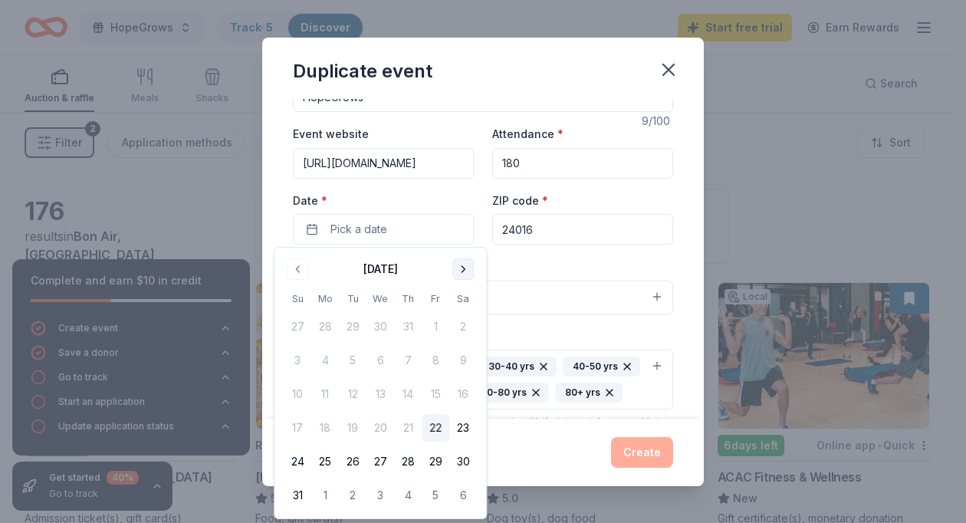
click at [464, 269] on button "Go to next month" at bounding box center [462, 268] width 21 height 21
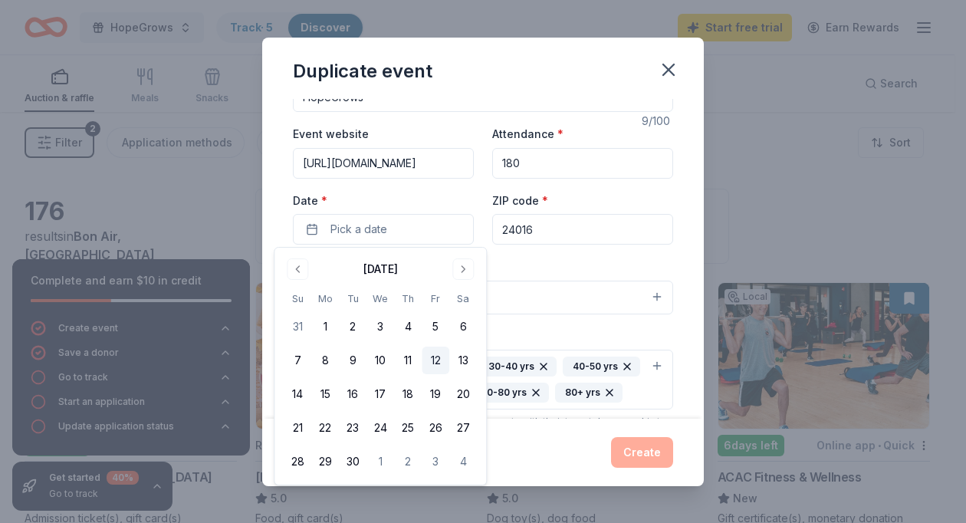
click at [436, 349] on button "12" at bounding box center [436, 360] width 28 height 28
click at [527, 260] on div "Event type * Fundraiser" at bounding box center [483, 285] width 380 height 57
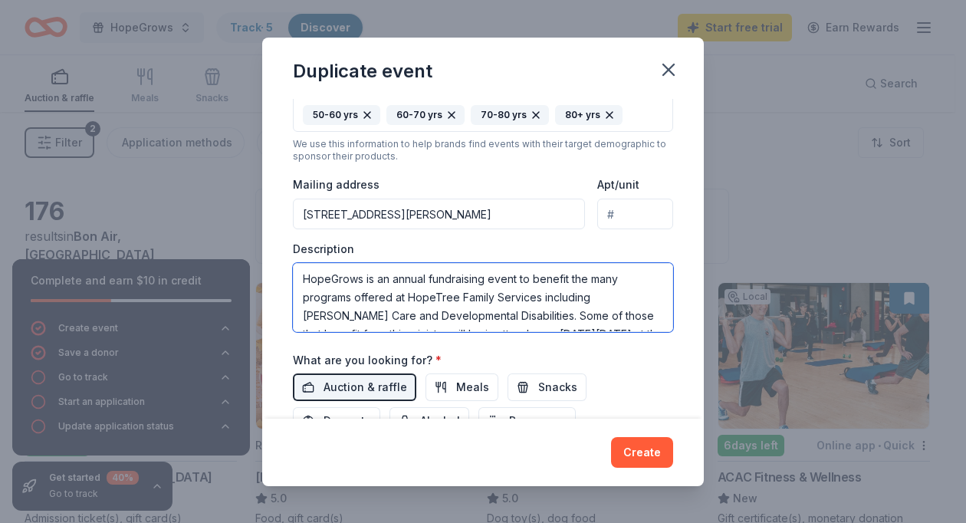
scroll to position [74, 0]
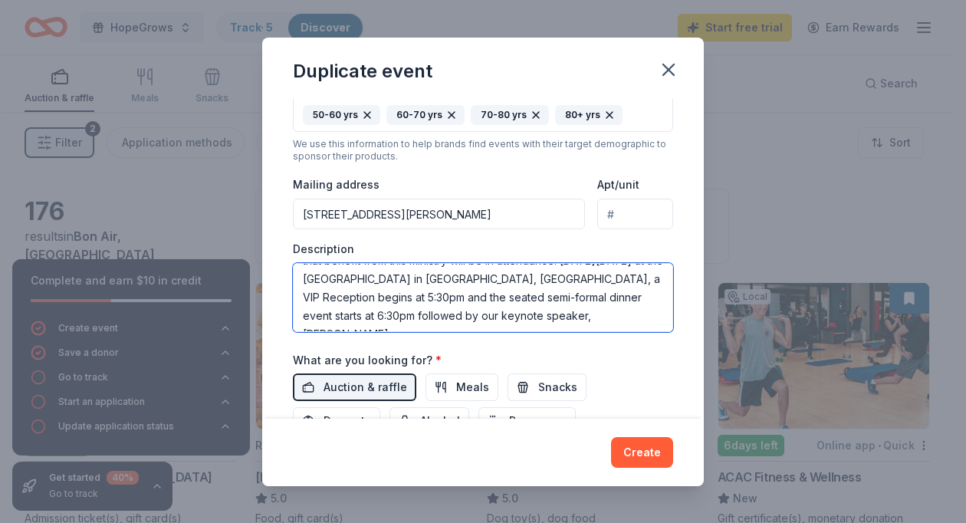
drag, startPoint x: 302, startPoint y: 275, endPoint x: 651, endPoint y: 386, distance: 366.5
click at [651, 386] on div "Event name * HopeGrows 9 /100 Event website https://hopetreefs.org/hopegrows/ A…" at bounding box center [483, 149] width 380 height 737
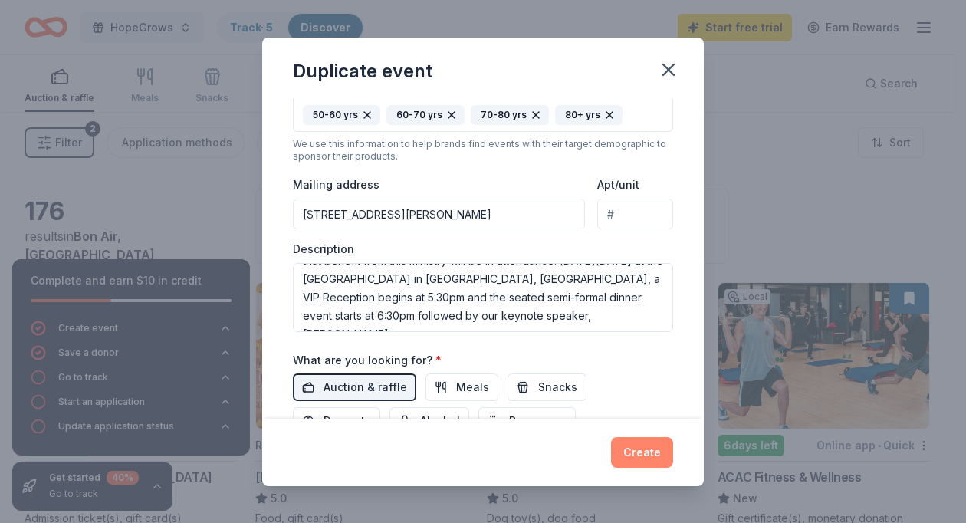
click at [625, 447] on button "Create" at bounding box center [642, 452] width 62 height 31
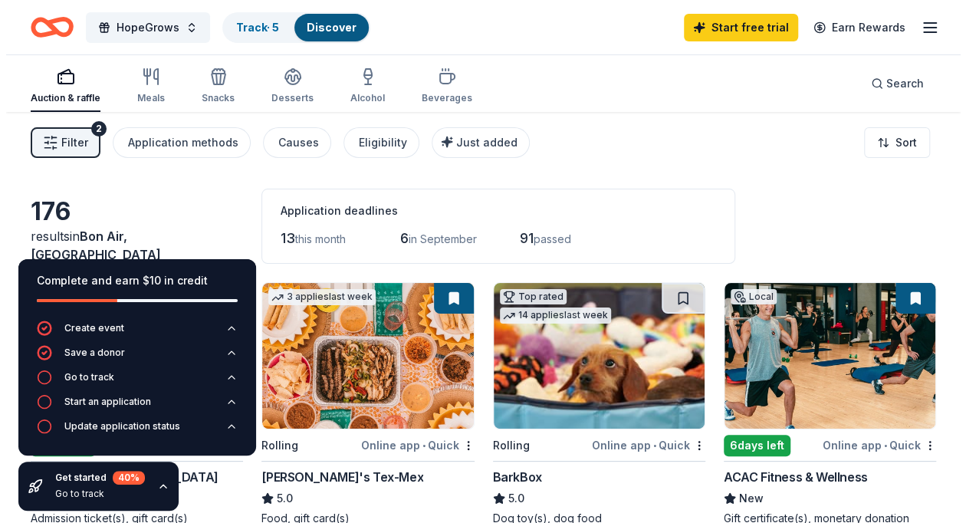
scroll to position [449, 0]
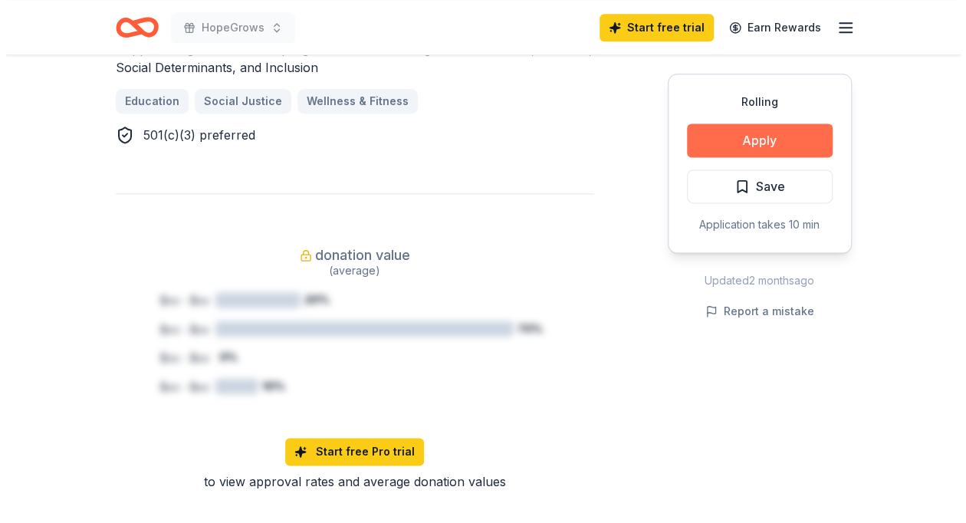
scroll to position [939, 0]
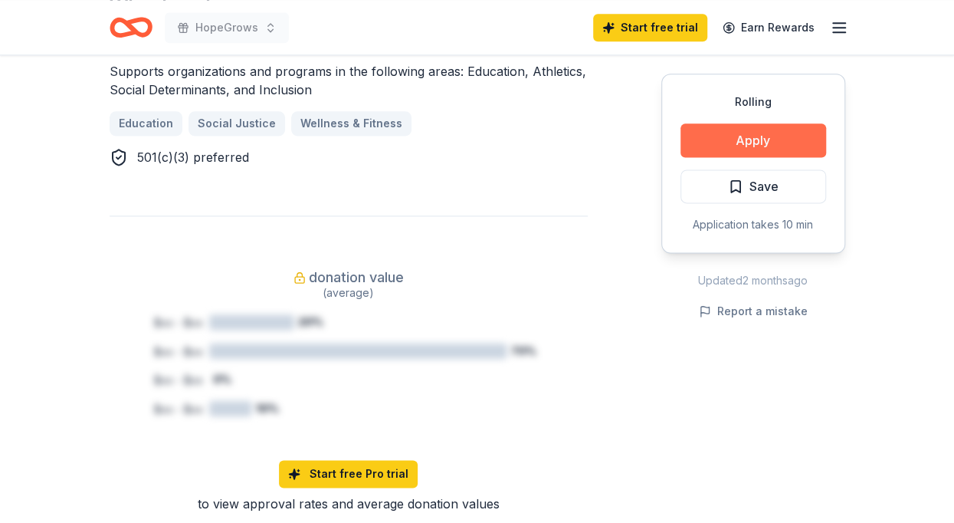
click at [762, 134] on button "Apply" at bounding box center [754, 140] width 146 height 34
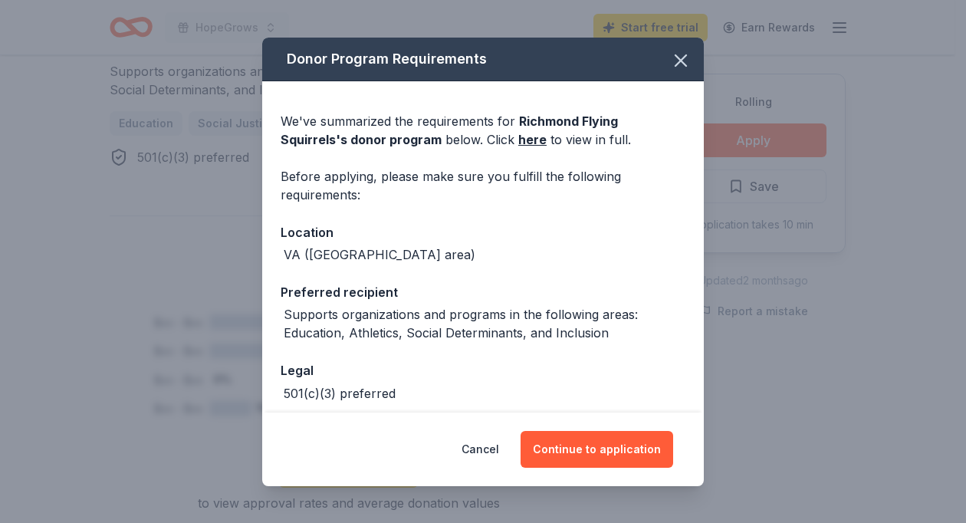
scroll to position [71, 0]
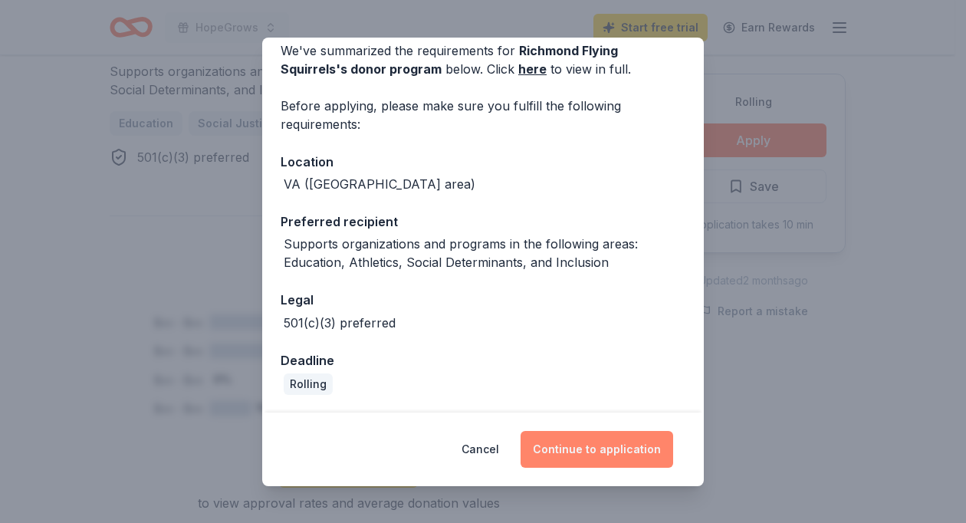
click at [625, 452] on button "Continue to application" at bounding box center [596, 449] width 153 height 37
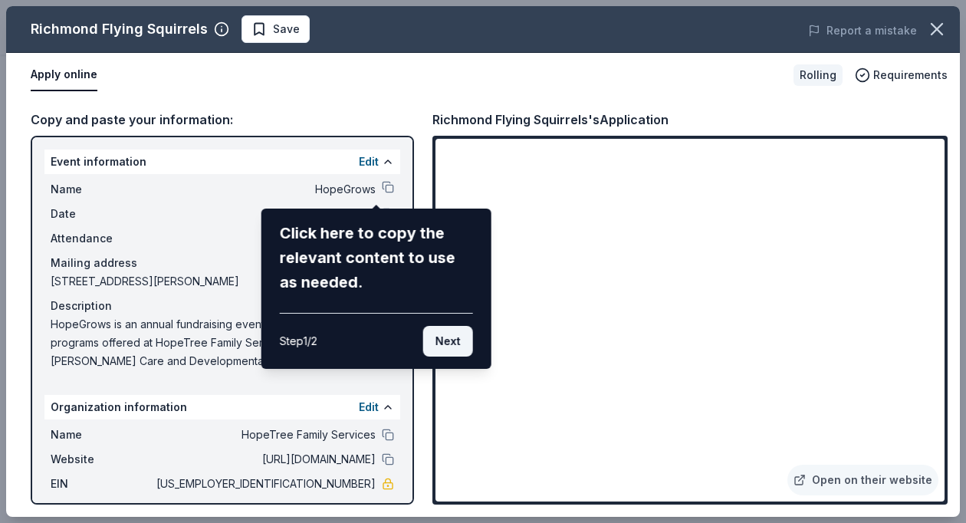
click at [448, 344] on button "Next" at bounding box center [448, 341] width 50 height 31
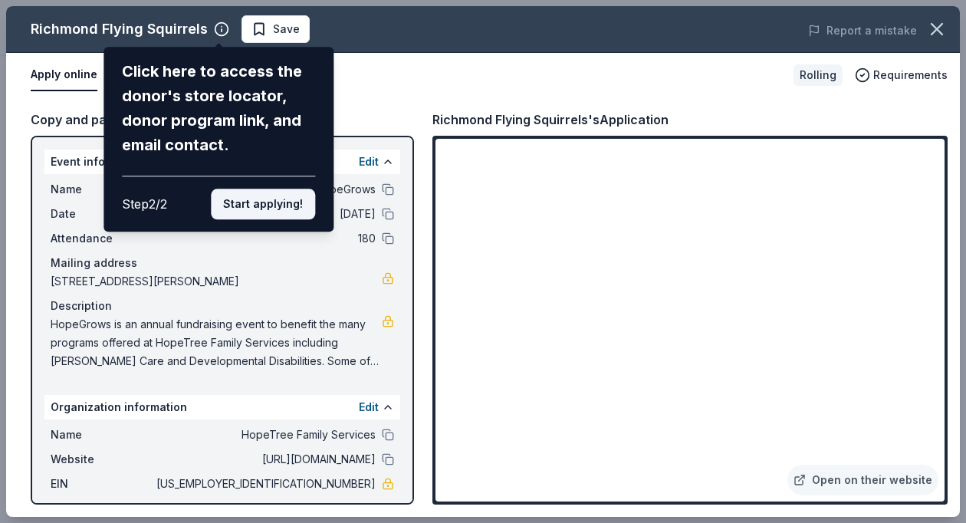
click at [260, 193] on button "Start applying!" at bounding box center [263, 204] width 104 height 31
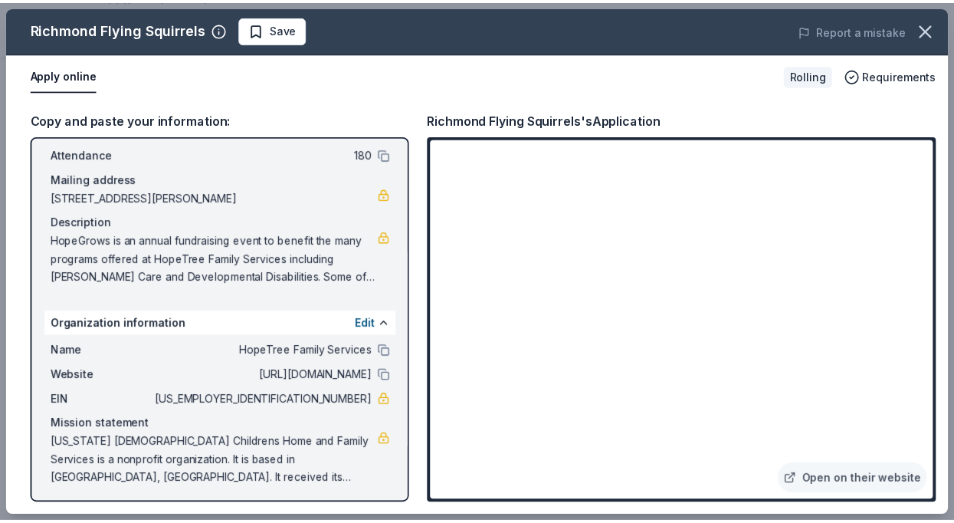
scroll to position [80, 0]
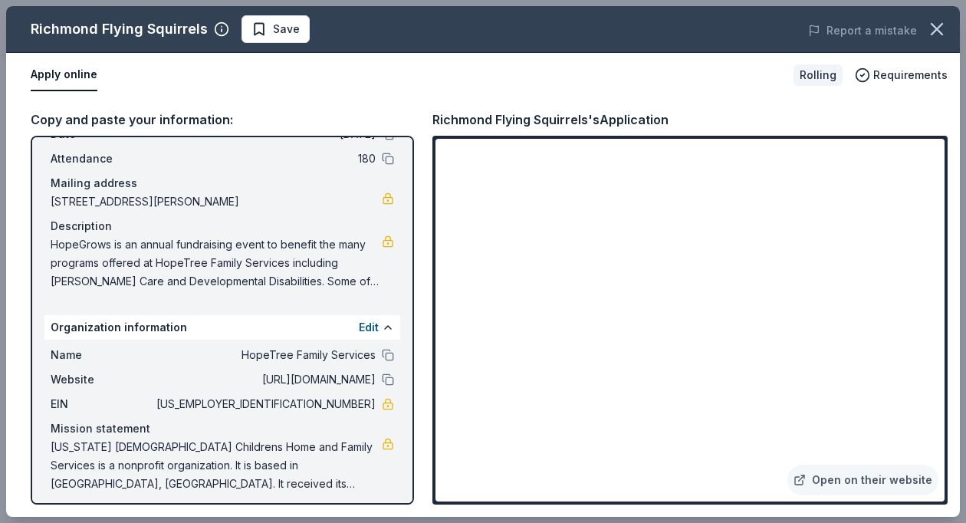
drag, startPoint x: 271, startPoint y: 200, endPoint x: 33, endPoint y: 198, distance: 237.6
click at [33, 198] on div "Event information Edit Name HopeGrows Date 09/12/25 Attendance 180 Mailing addr…" at bounding box center [222, 320] width 383 height 369
click at [382, 382] on button at bounding box center [388, 379] width 12 height 12
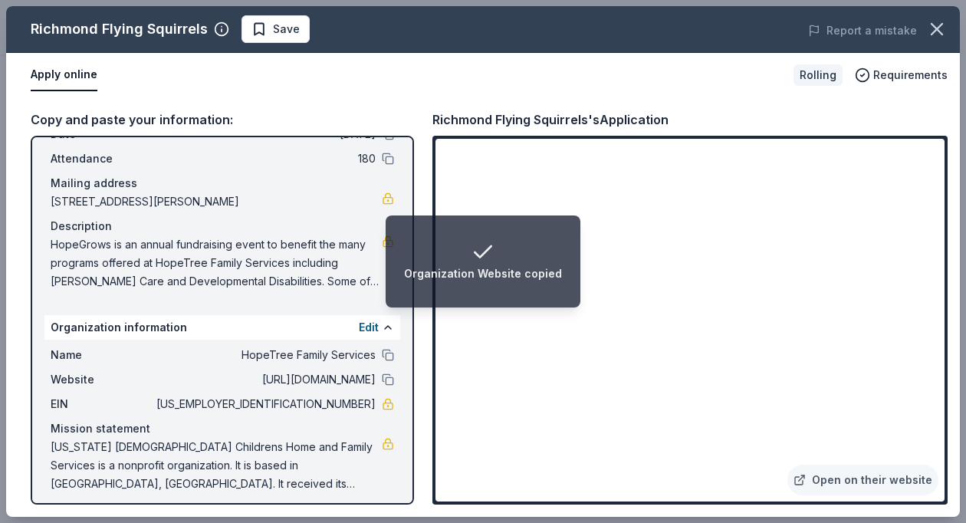
click at [18, 102] on div "Copy and paste your information: Event information Edit Name HopeGrows Date 09/…" at bounding box center [482, 306] width 953 height 419
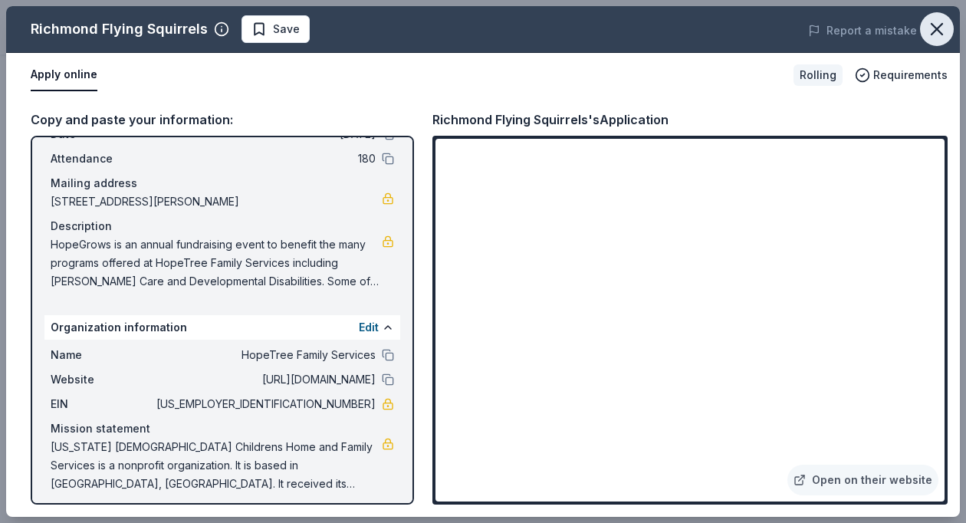
click at [947, 25] on button "button" at bounding box center [937, 29] width 34 height 34
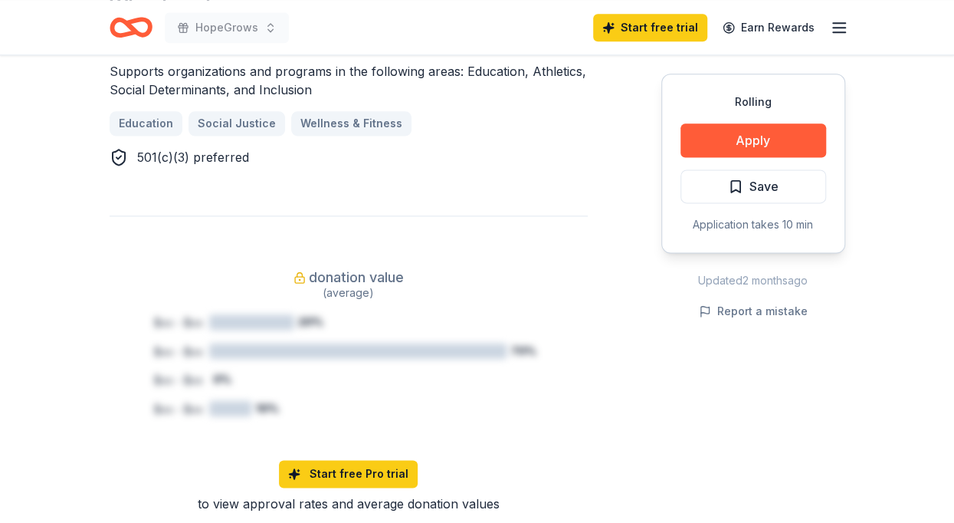
click at [130, 31] on icon "Home" at bounding box center [124, 26] width 24 height 15
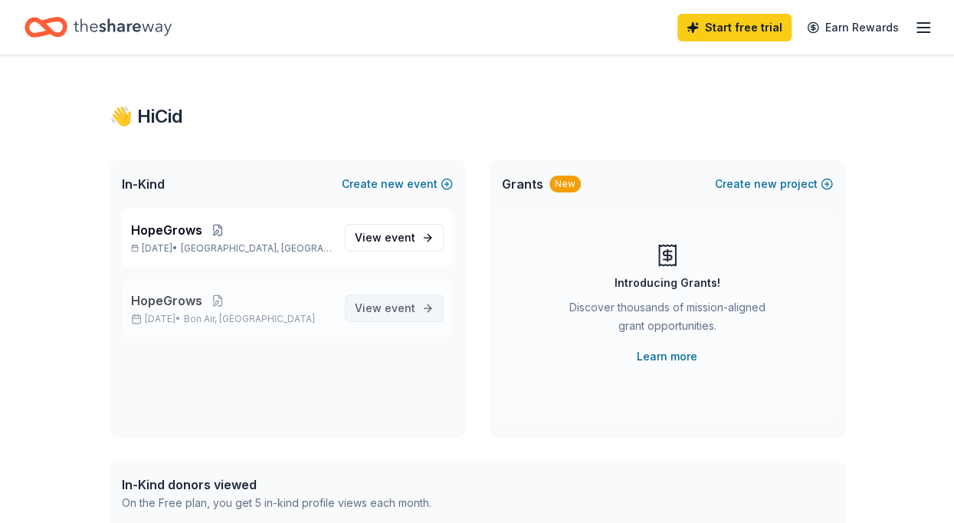
click at [420, 309] on link "View event" at bounding box center [394, 308] width 99 height 28
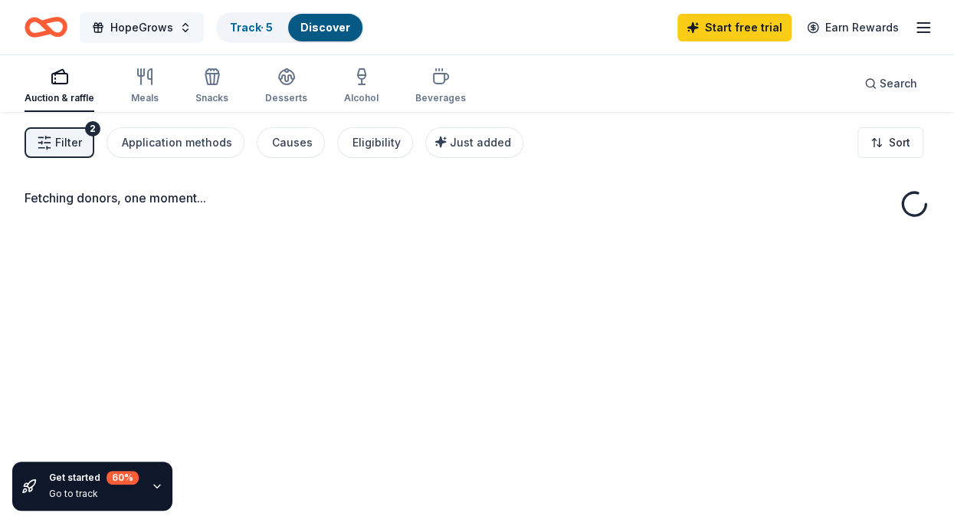
click at [184, 26] on button "HopeGrows" at bounding box center [142, 27] width 124 height 31
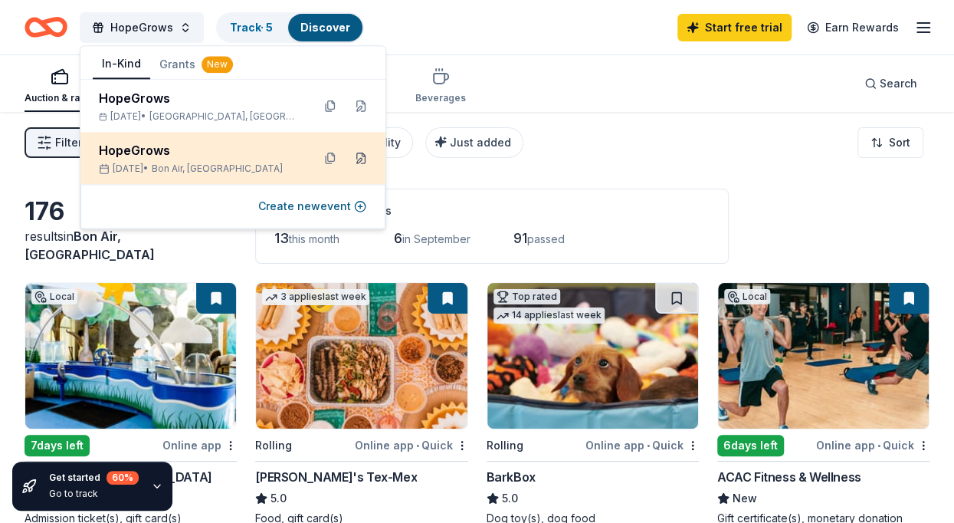
click at [365, 157] on button at bounding box center [361, 158] width 25 height 25
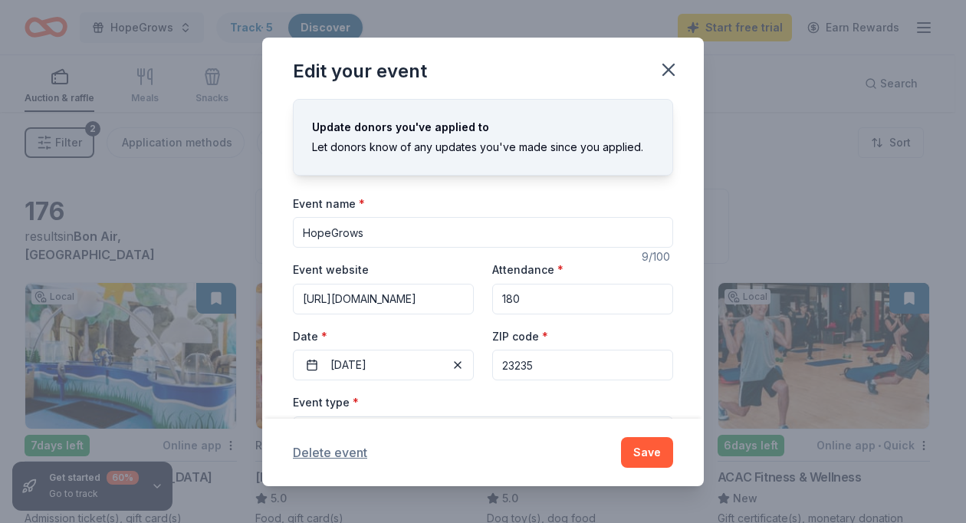
click at [338, 450] on button "Delete event" at bounding box center [330, 452] width 74 height 18
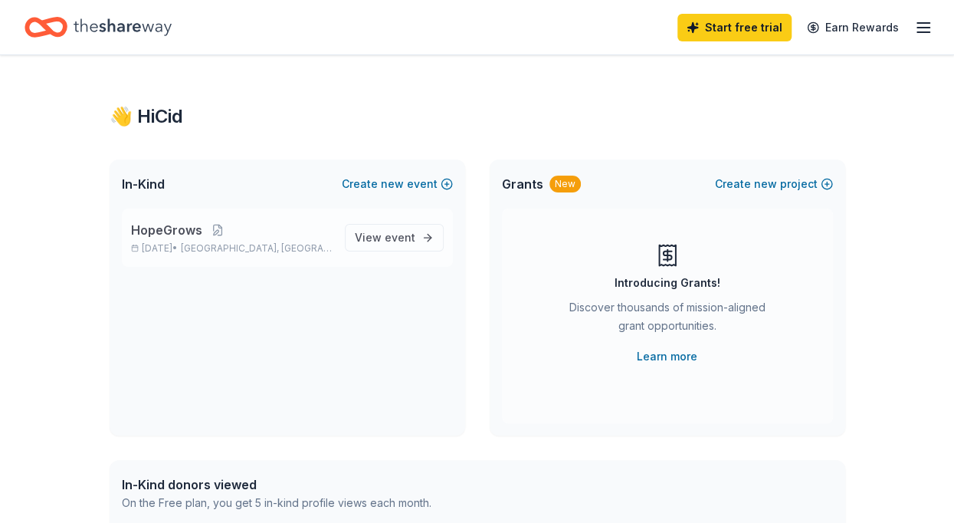
click at [189, 235] on span "HopeGrows" at bounding box center [166, 230] width 71 height 18
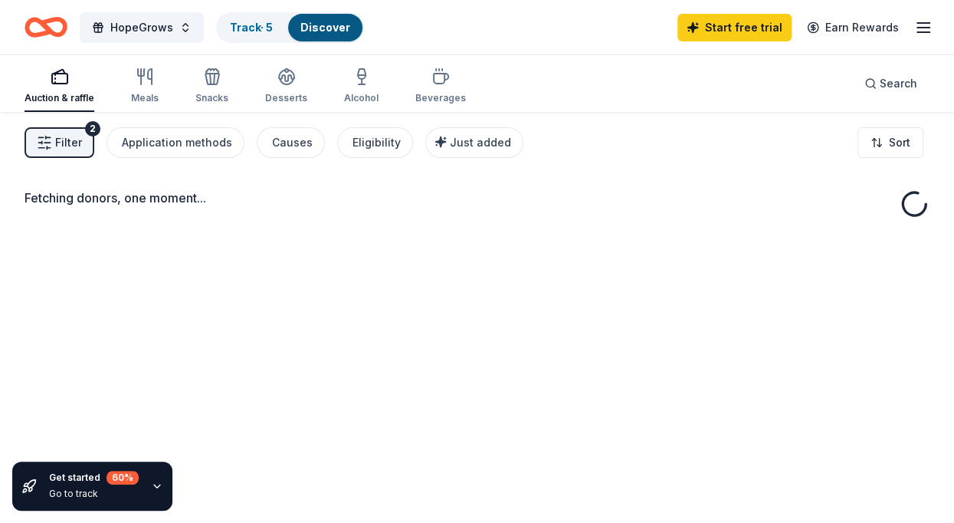
click at [41, 29] on icon "Home" at bounding box center [46, 27] width 43 height 36
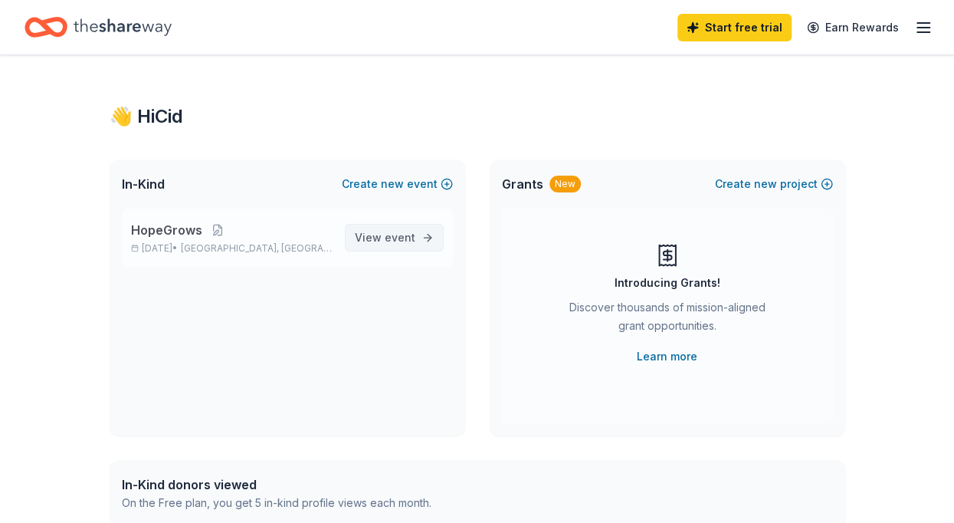
click at [405, 226] on link "View event" at bounding box center [394, 238] width 99 height 28
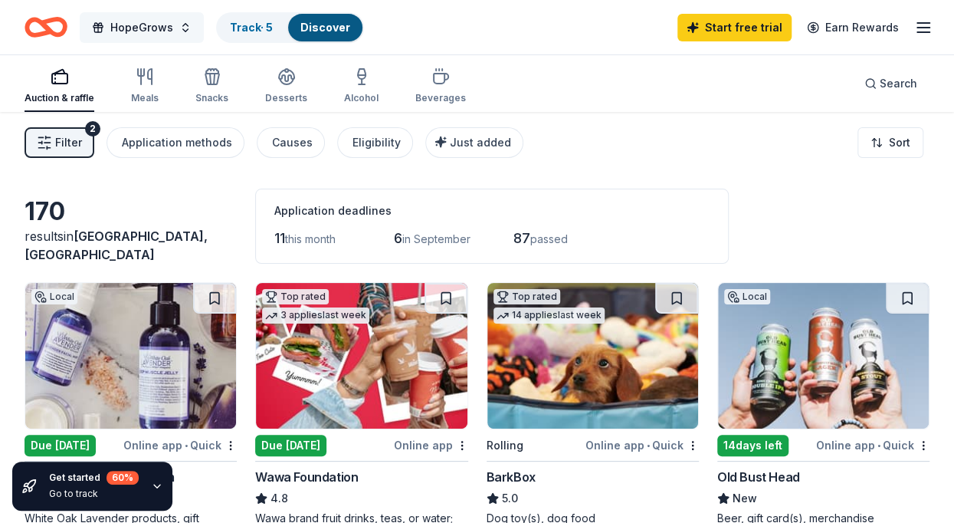
click at [183, 16] on button "HopeGrows" at bounding box center [142, 27] width 124 height 31
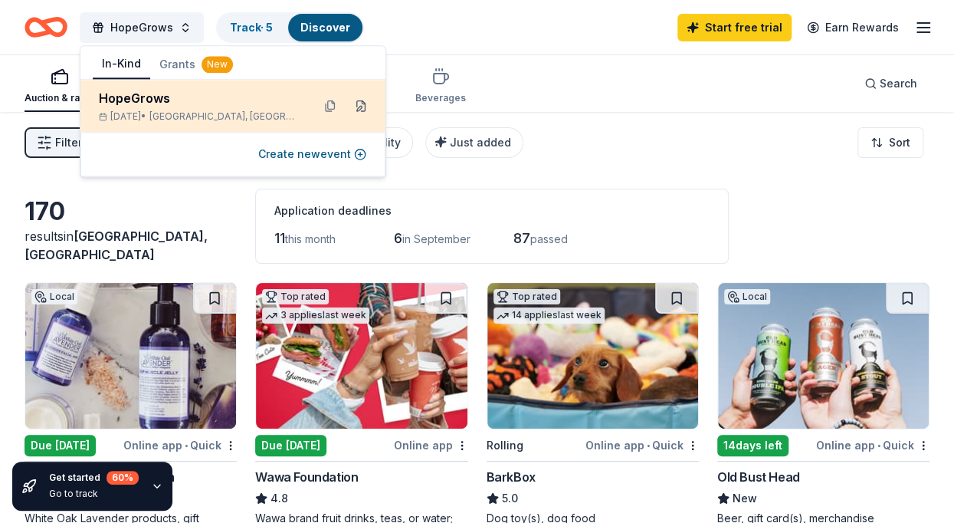
click at [366, 107] on button at bounding box center [361, 106] width 25 height 25
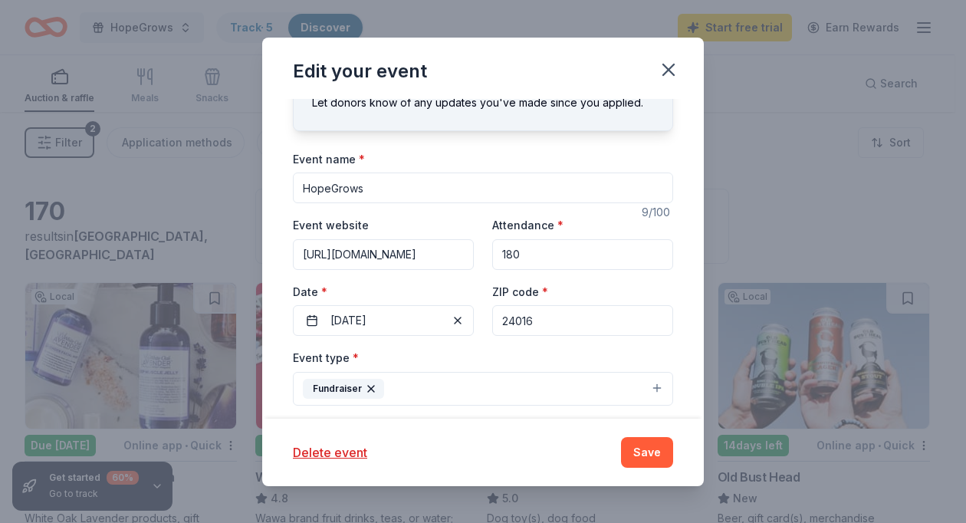
scroll to position [36, 0]
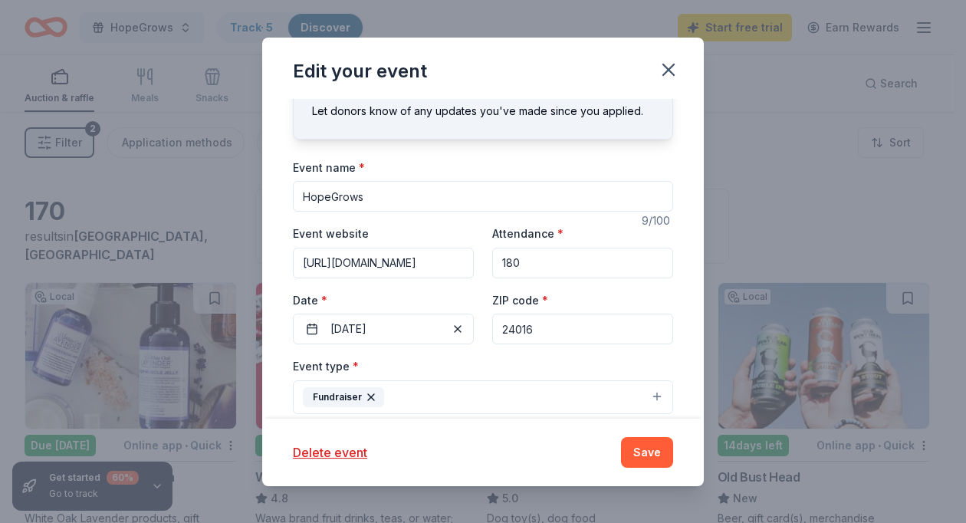
click at [564, 202] on input "HopeGrows" at bounding box center [483, 196] width 380 height 31
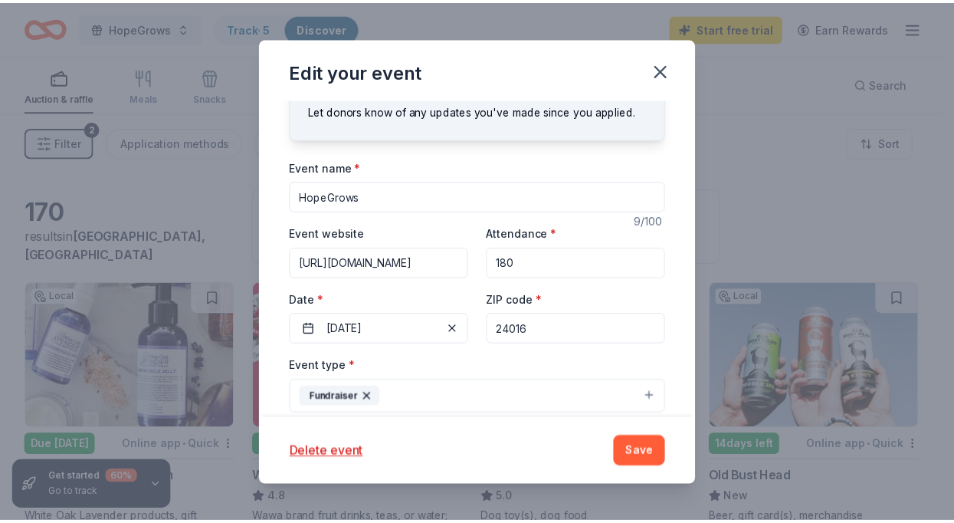
scroll to position [0, 0]
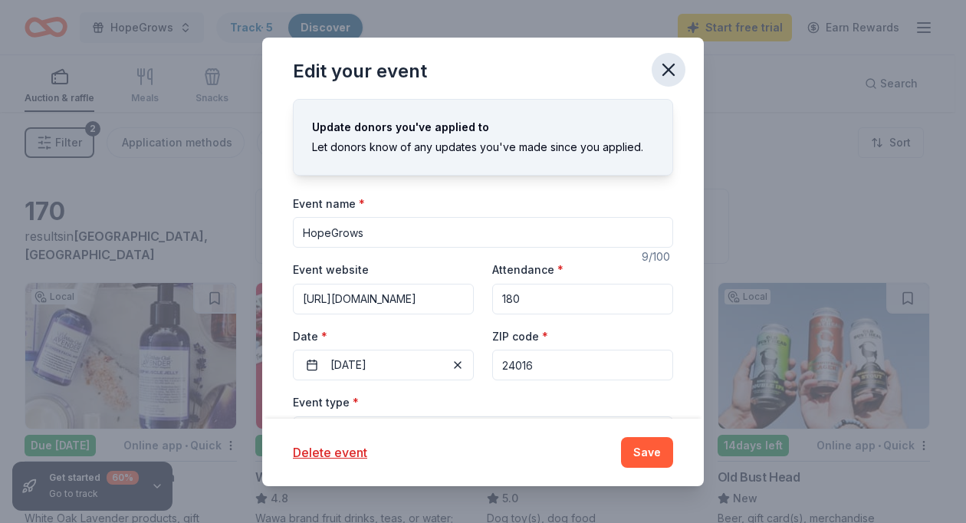
click at [673, 70] on icon "button" at bounding box center [668, 69] width 21 height 21
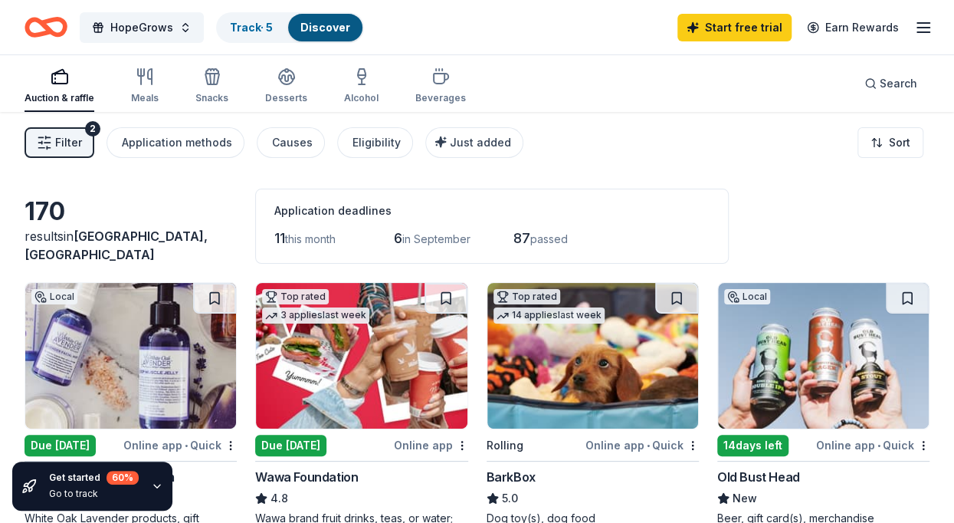
click at [179, 333] on img at bounding box center [130, 356] width 211 height 146
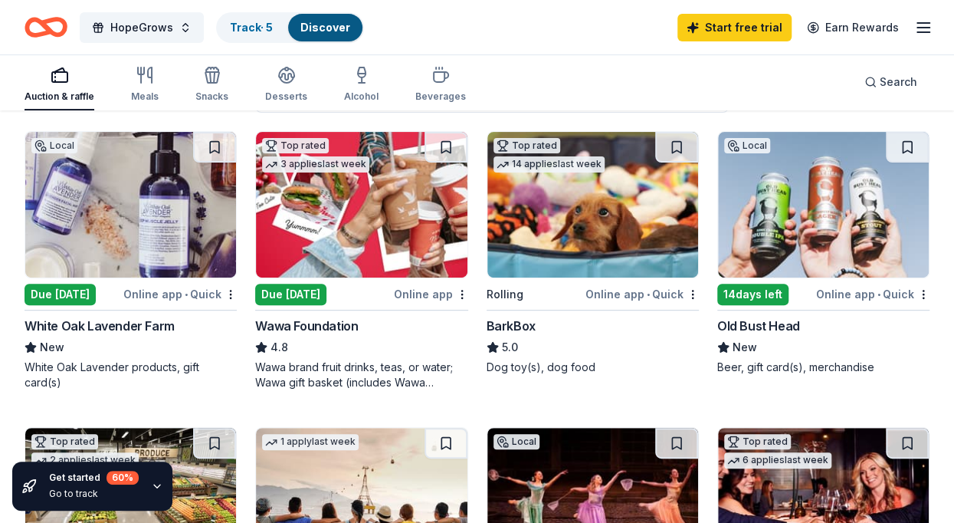
scroll to position [152, 0]
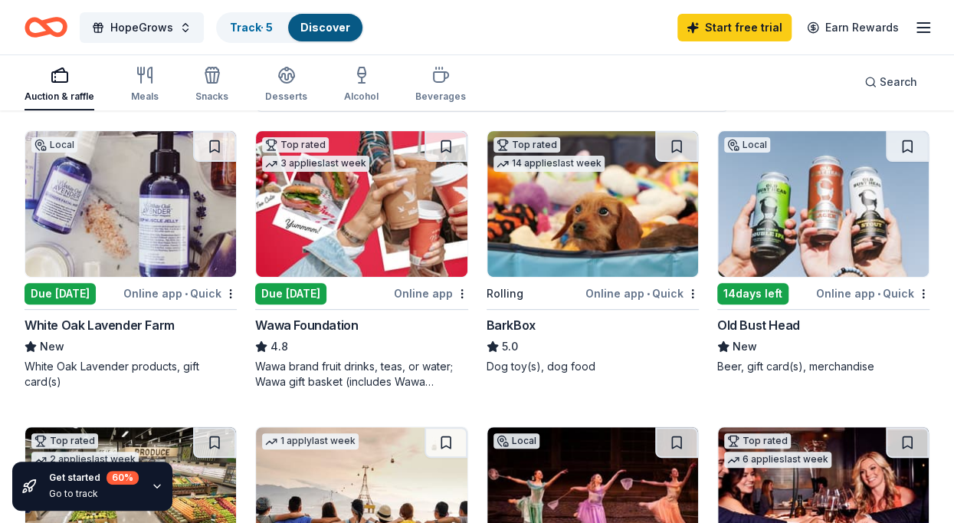
click at [587, 228] on img at bounding box center [592, 204] width 211 height 146
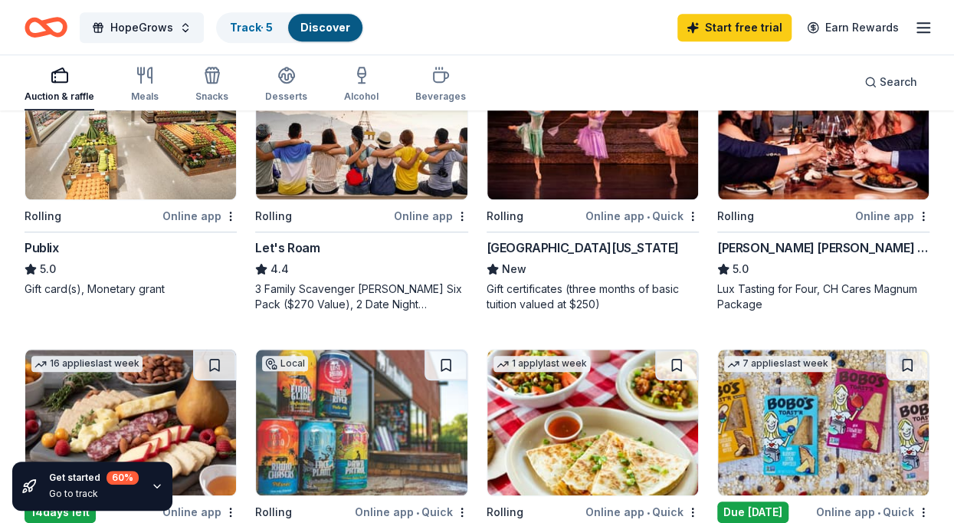
scroll to position [697, 0]
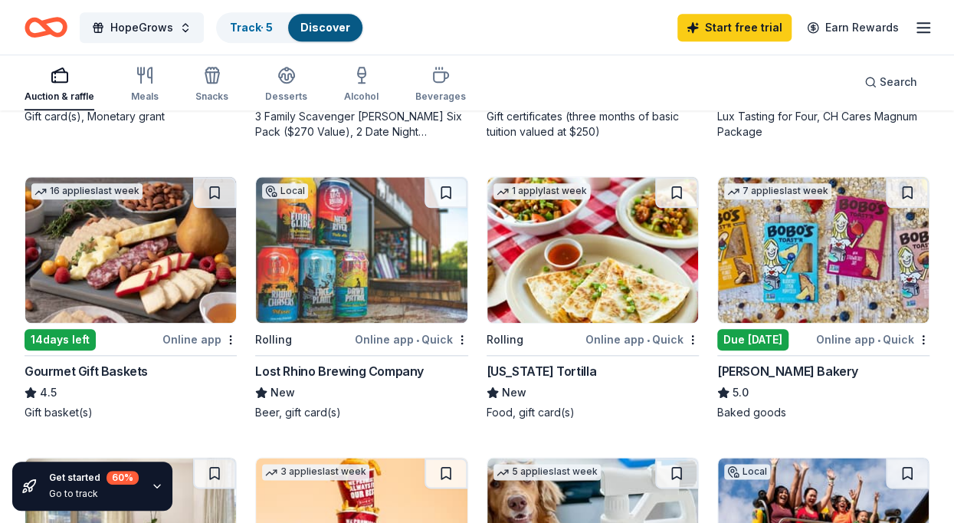
click at [779, 297] on img at bounding box center [823, 250] width 211 height 146
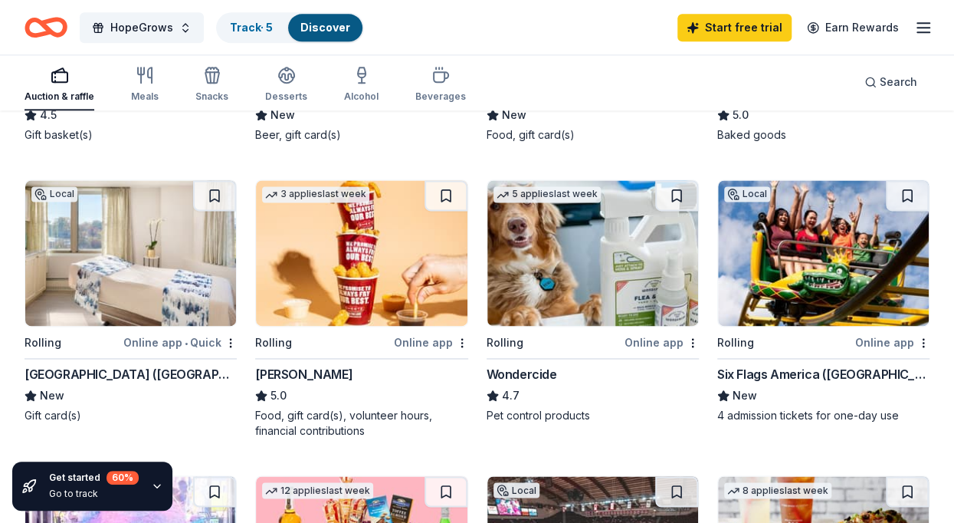
scroll to position [993, 0]
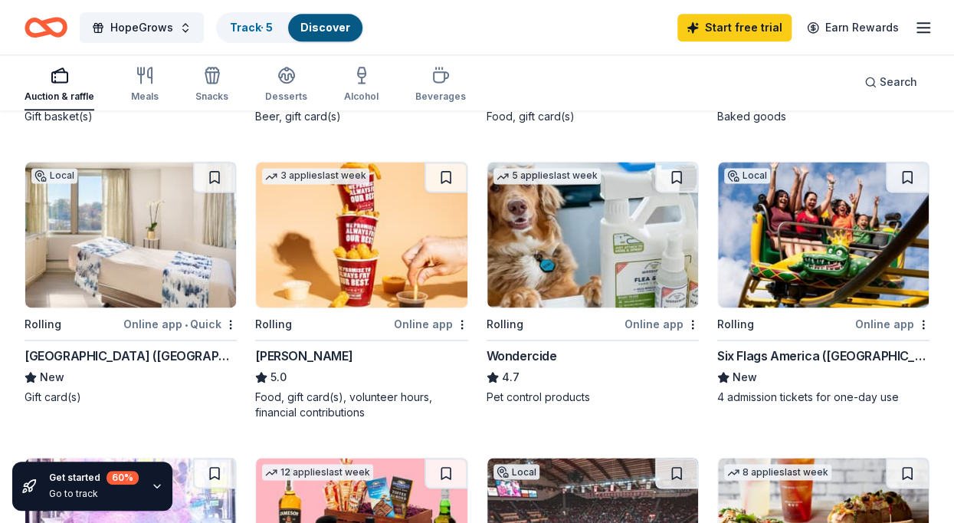
click at [127, 290] on img at bounding box center [130, 235] width 211 height 146
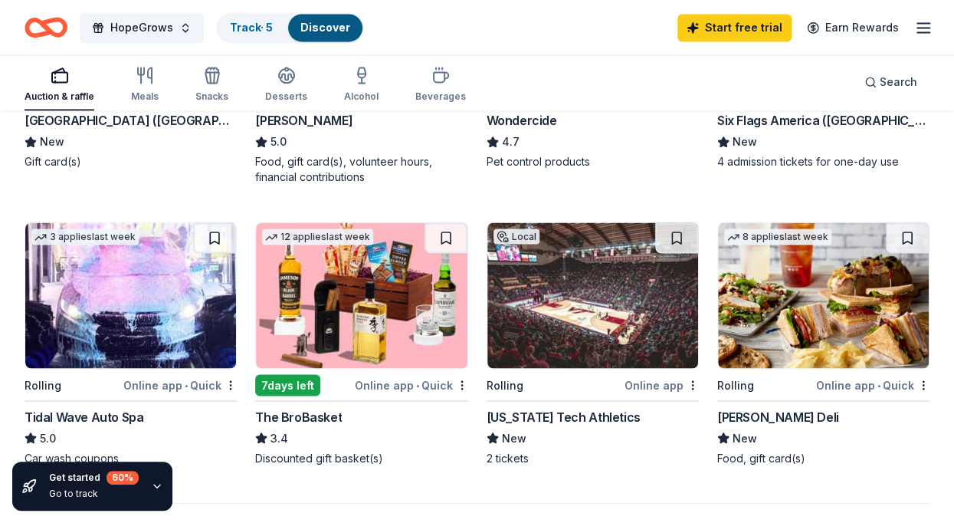
scroll to position [1229, 0]
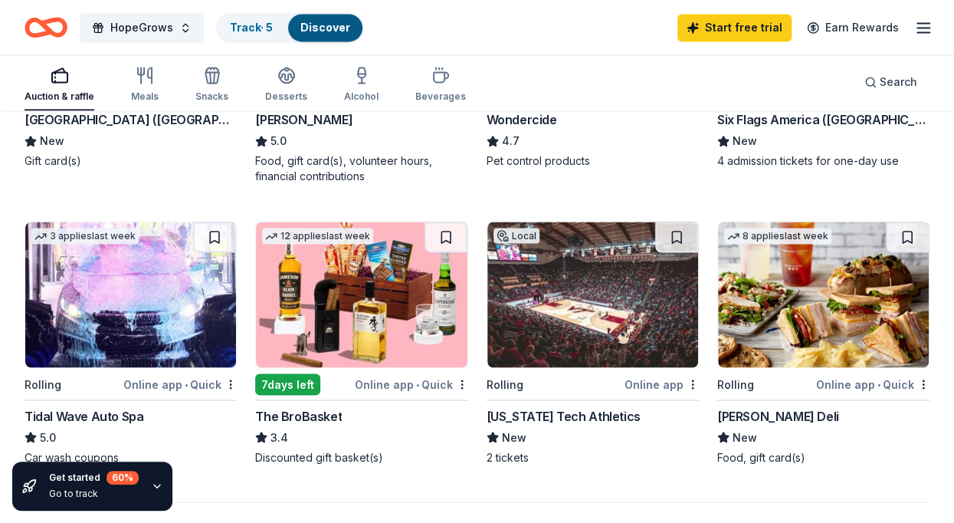
click at [407, 350] on img at bounding box center [361, 295] width 211 height 146
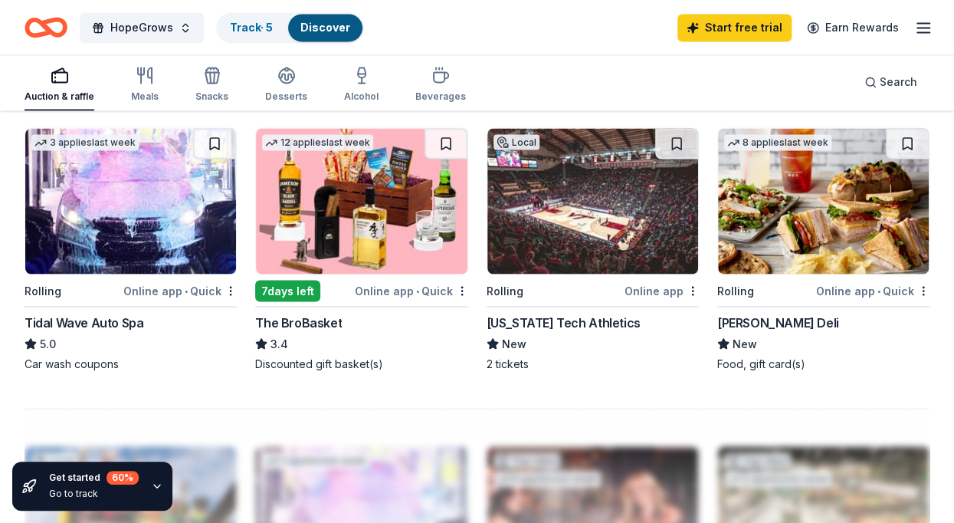
scroll to position [1301, 0]
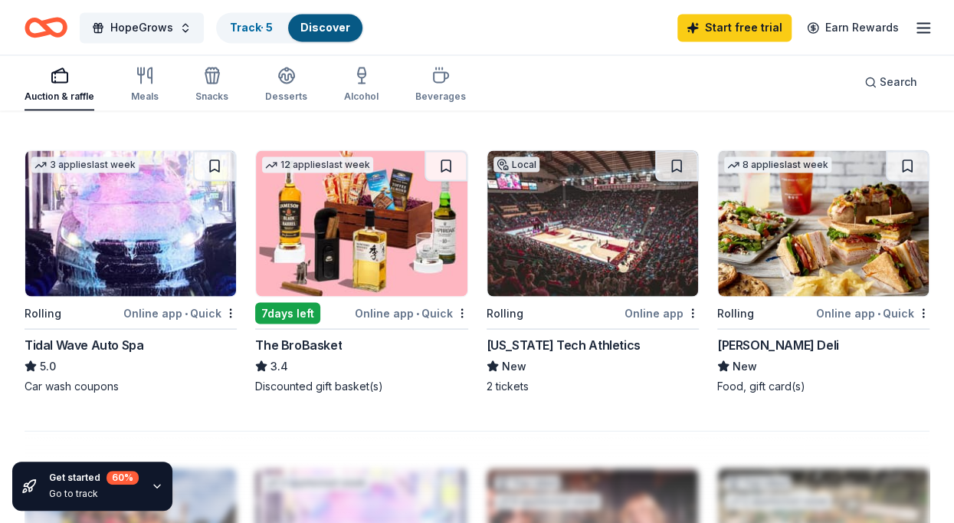
click at [576, 257] on img at bounding box center [592, 223] width 211 height 146
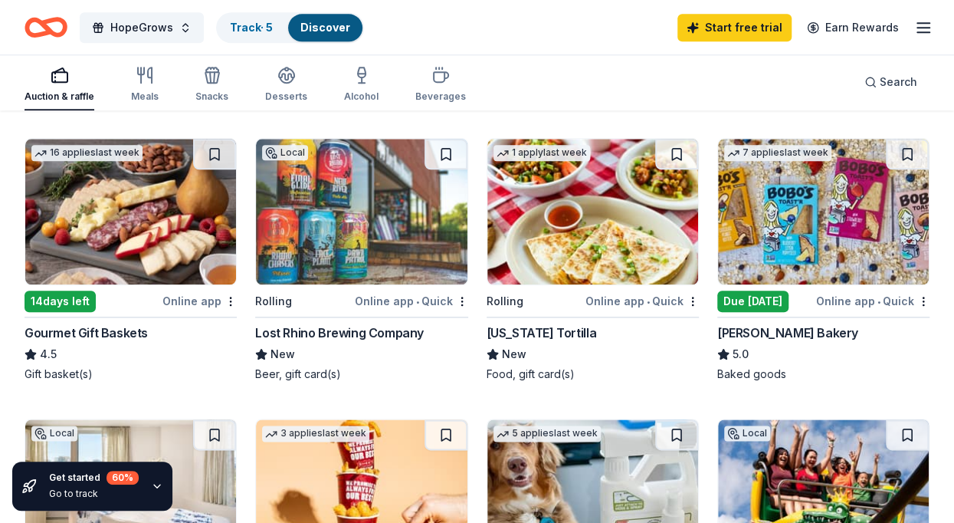
scroll to position [743, 0]
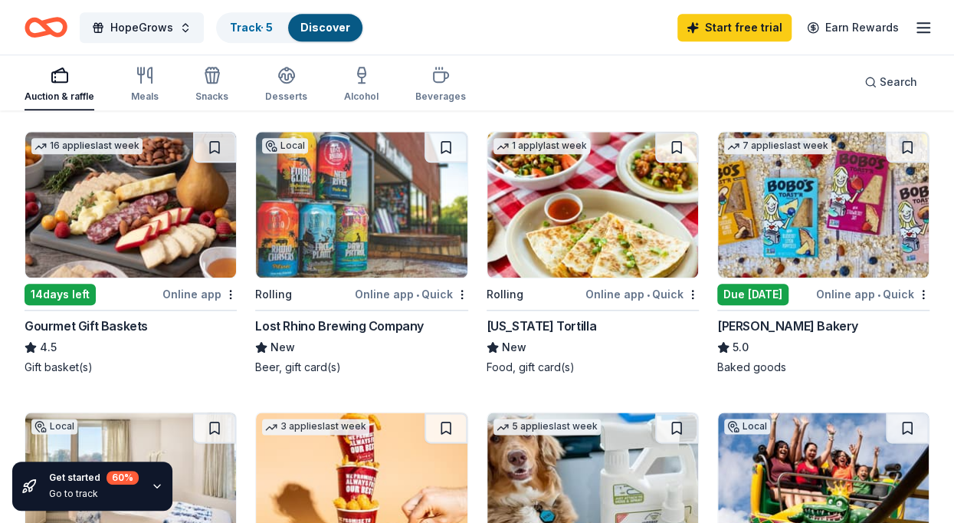
click at [368, 218] on img at bounding box center [361, 205] width 211 height 146
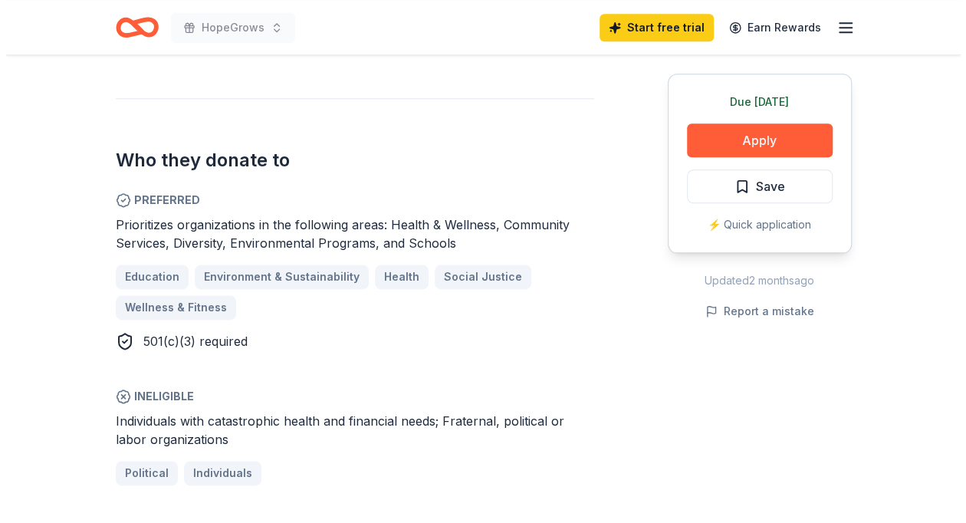
scroll to position [773, 0]
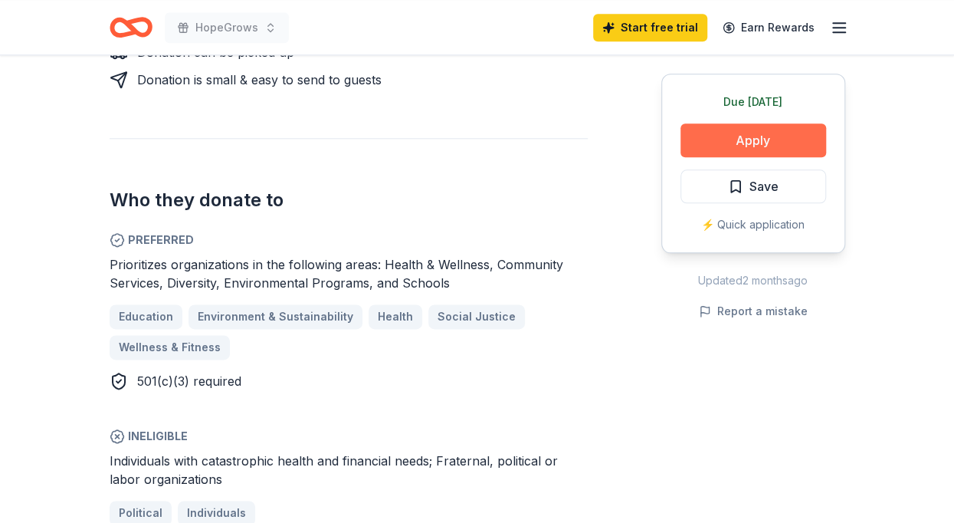
click at [747, 143] on button "Apply" at bounding box center [754, 140] width 146 height 34
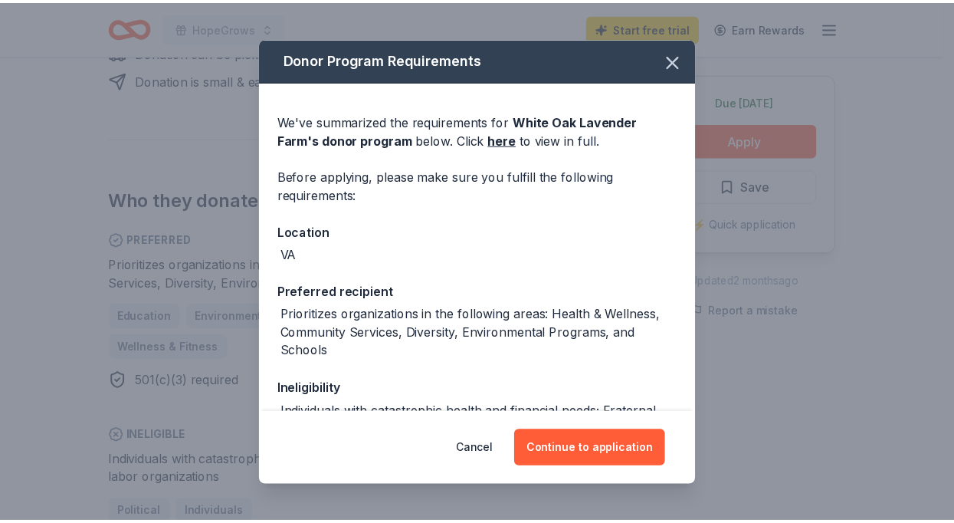
scroll to position [168, 0]
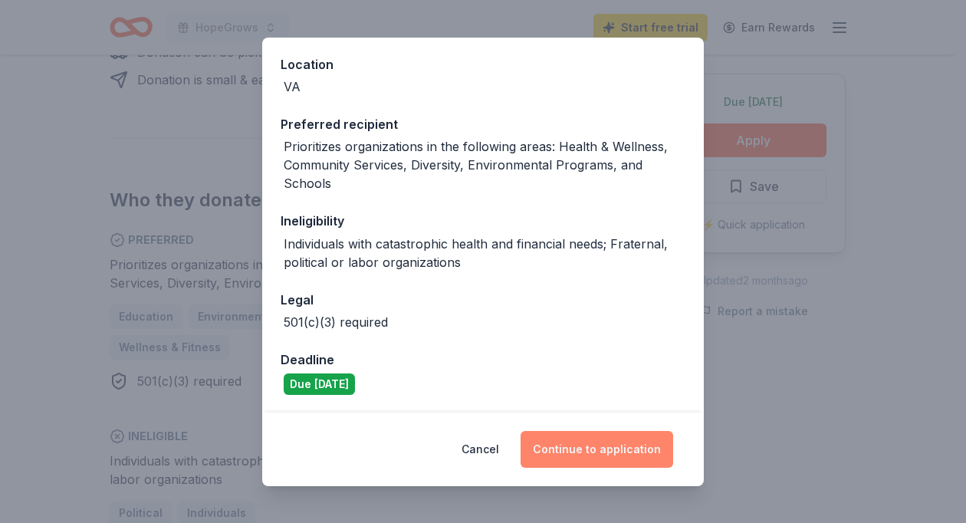
click at [609, 458] on button "Continue to application" at bounding box center [596, 449] width 153 height 37
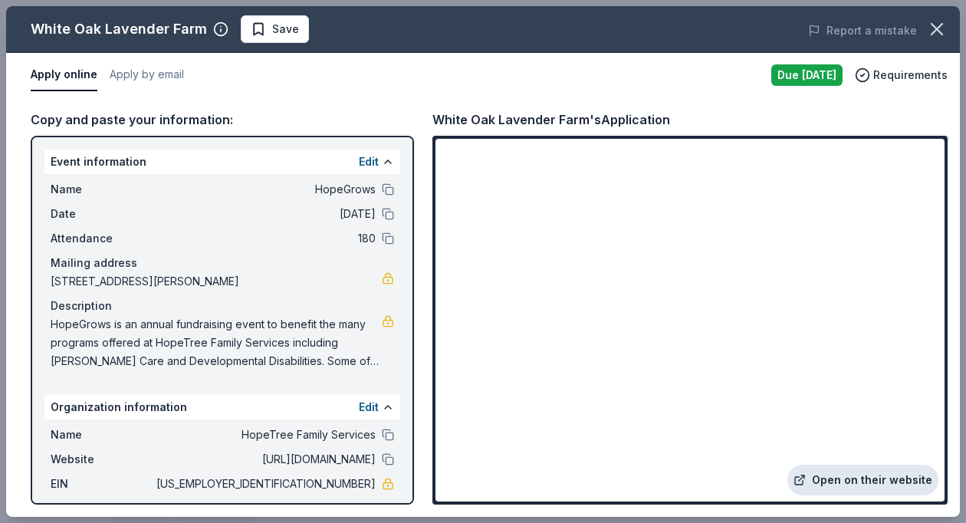
click at [834, 473] on link "Open on their website" at bounding box center [862, 479] width 151 height 31
drag, startPoint x: 270, startPoint y: 284, endPoint x: 146, endPoint y: 273, distance: 124.6
click at [146, 273] on span "[STREET_ADDRESS][PERSON_NAME]" at bounding box center [216, 281] width 331 height 18
click at [940, 25] on icon "button" at bounding box center [936, 29] width 11 height 11
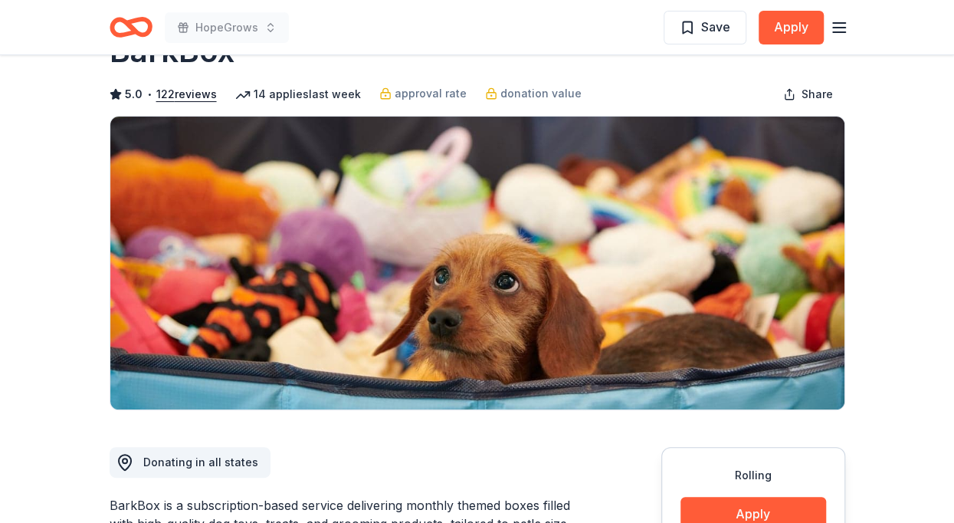
scroll to position [4, 0]
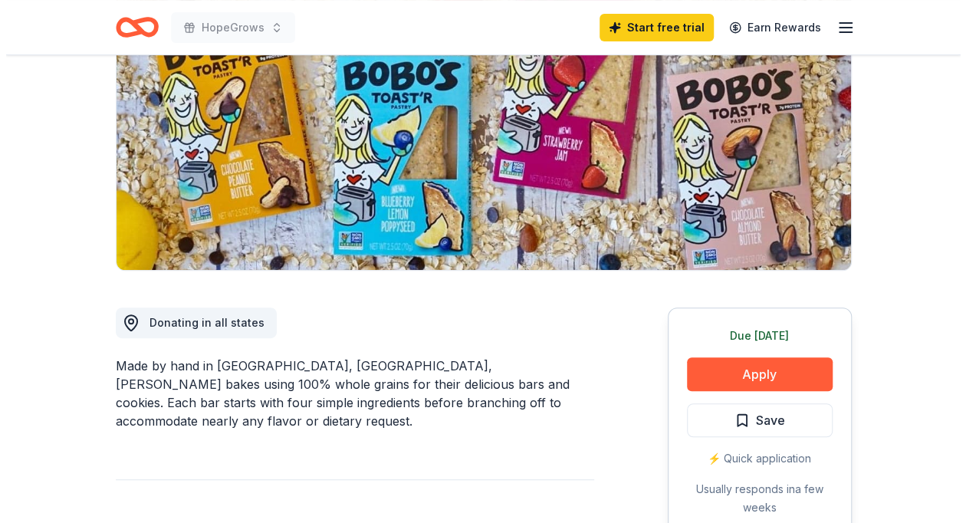
scroll to position [195, 0]
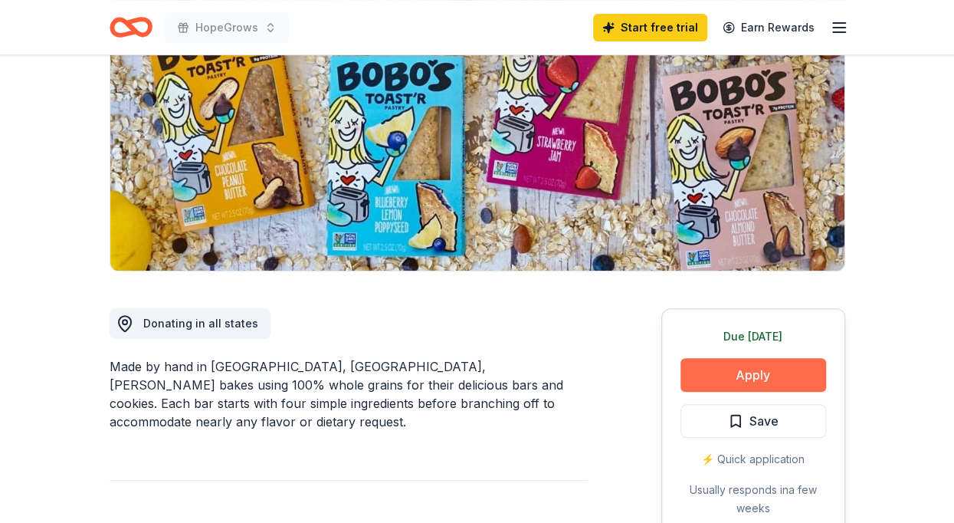
click at [750, 373] on button "Apply" at bounding box center [754, 375] width 146 height 34
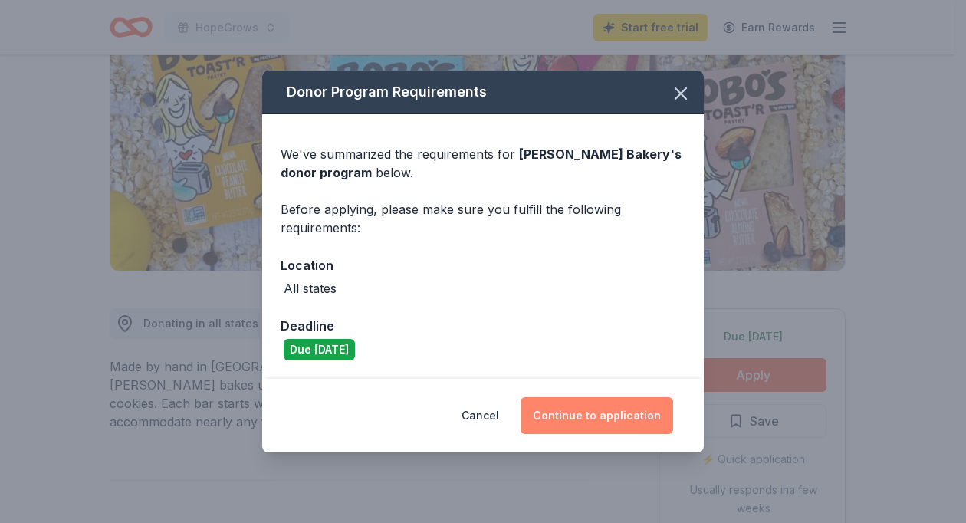
click at [618, 414] on button "Continue to application" at bounding box center [596, 415] width 153 height 37
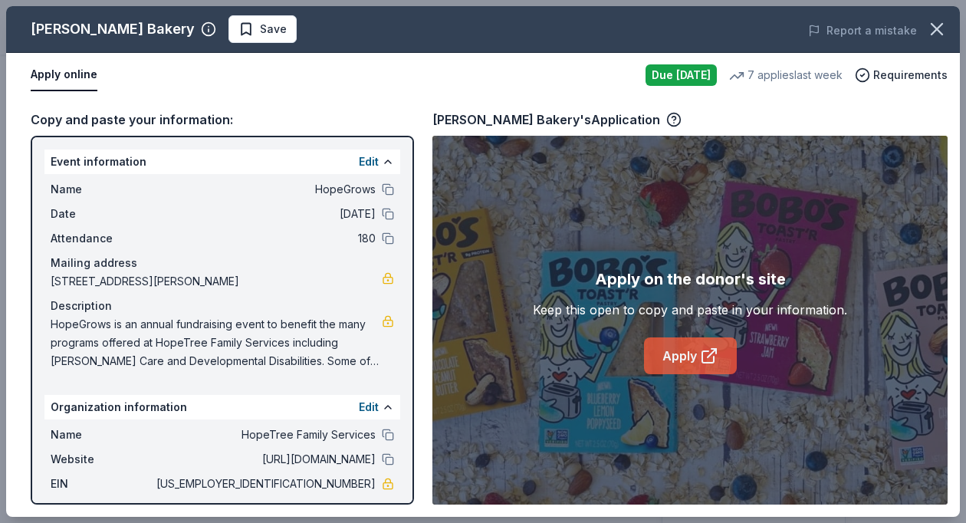
click at [702, 355] on icon at bounding box center [707, 356] width 11 height 11
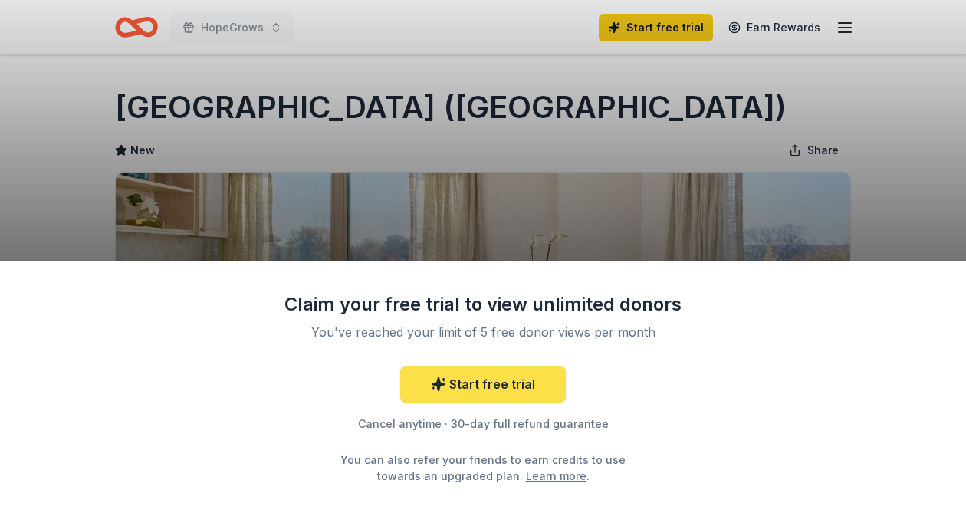
click at [518, 382] on link "Start free trial" at bounding box center [483, 384] width 166 height 37
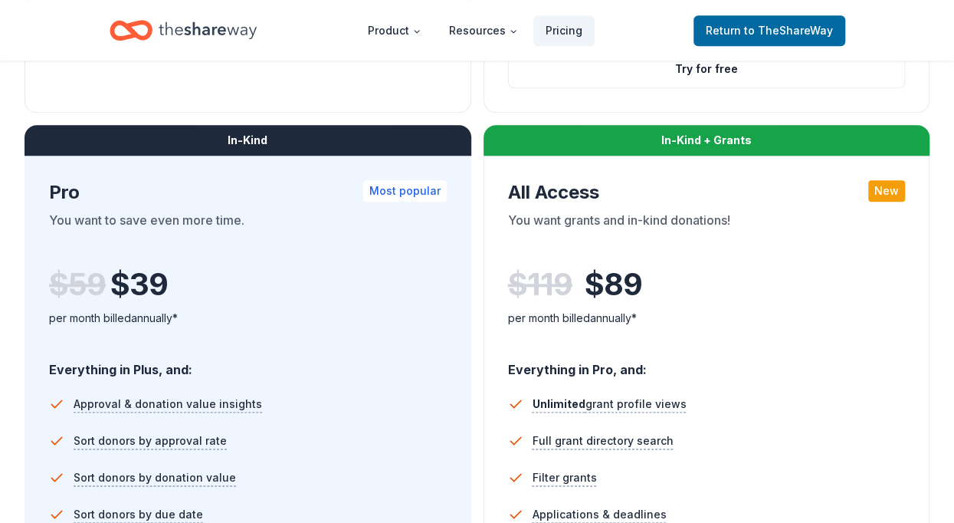
scroll to position [792, 0]
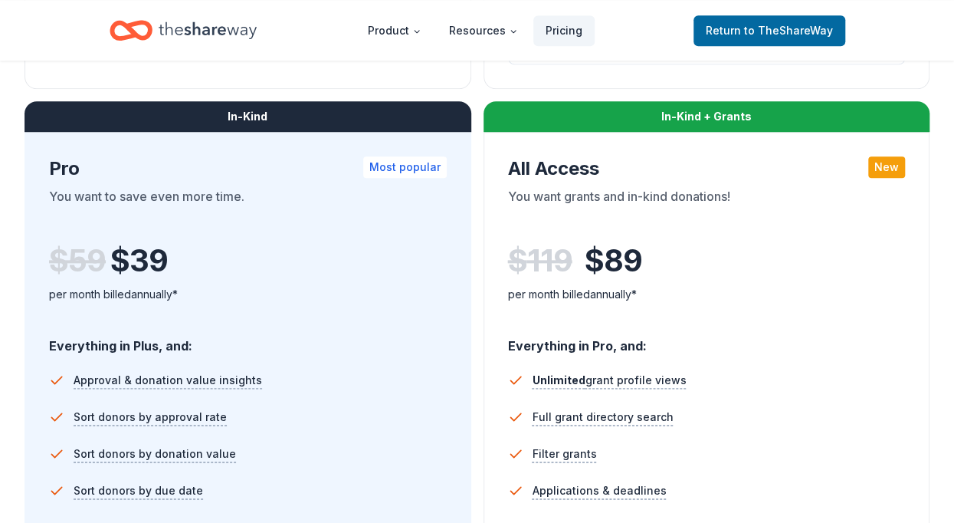
drag, startPoint x: 794, startPoint y: 235, endPoint x: 471, endPoint y: 91, distance: 353.8
click at [471, 91] on div "Free Current Come see what we're all about. Free 5 profile views / month Limite…" at bounding box center [477, 94] width 905 height 1177
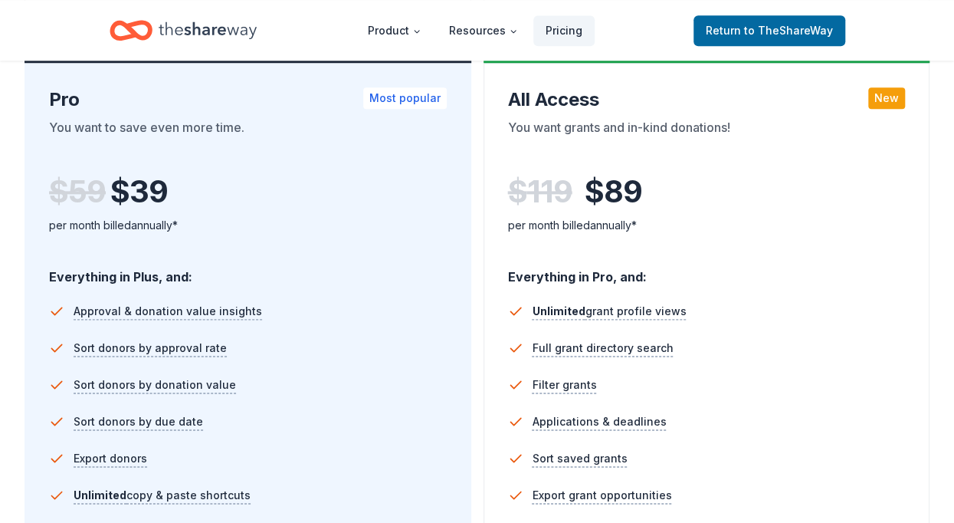
scroll to position [1117, 0]
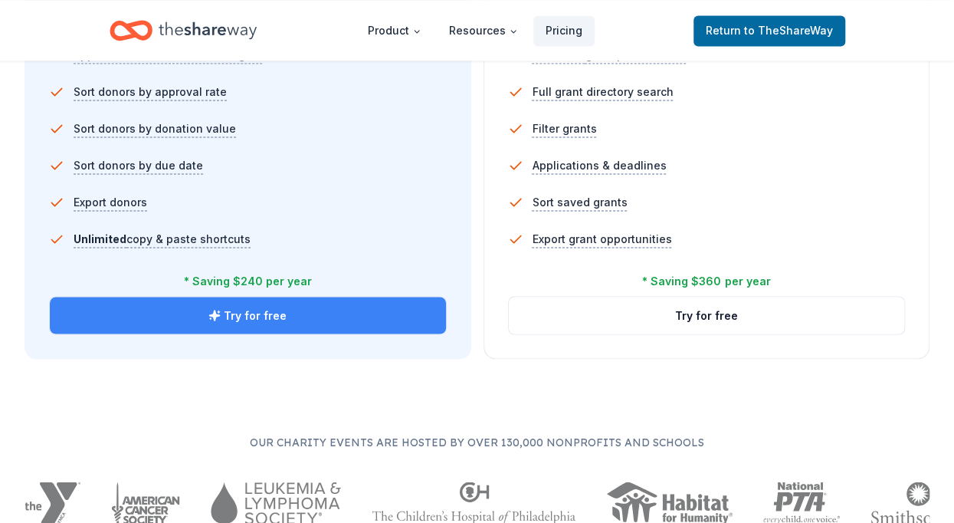
click at [310, 306] on button "Try for free" at bounding box center [248, 315] width 396 height 37
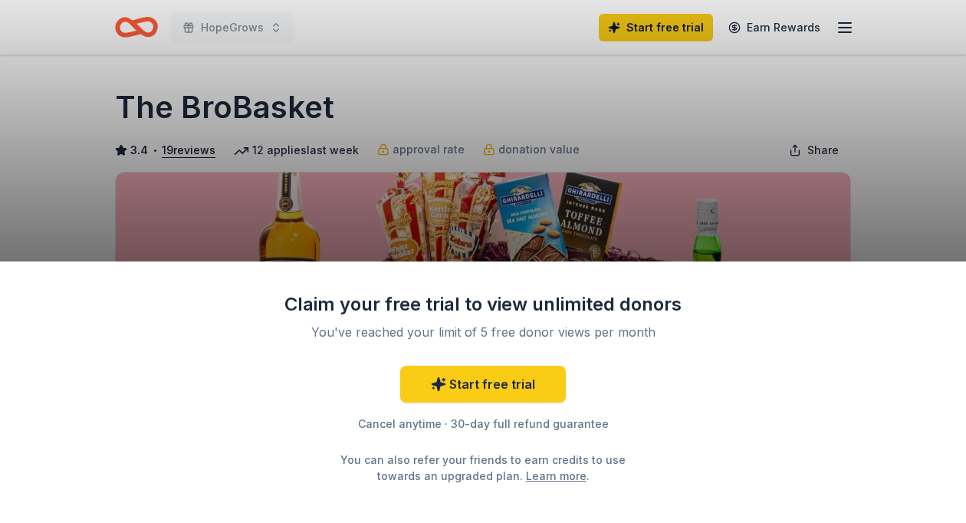
click at [617, 159] on div "Claim your free trial to view unlimited donors You've reached your limit of 5 f…" at bounding box center [483, 261] width 966 height 523
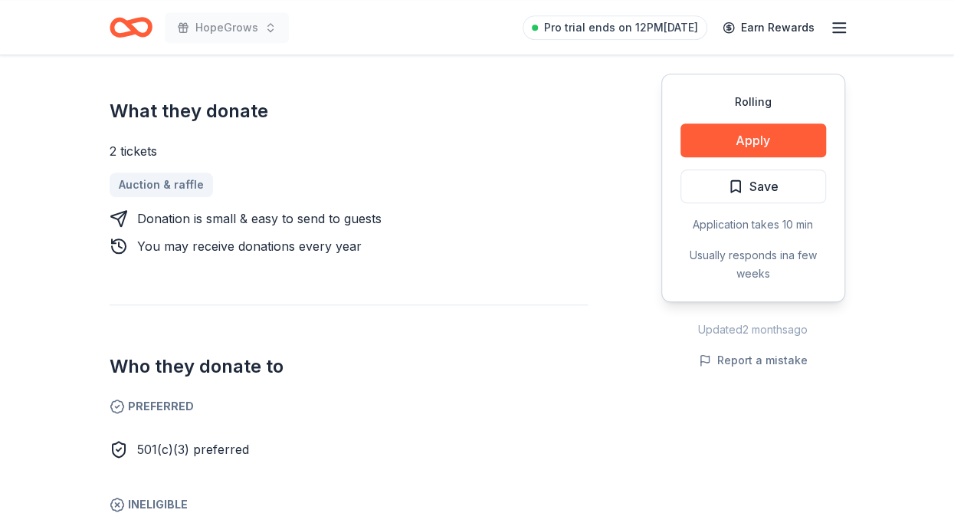
scroll to position [626, 0]
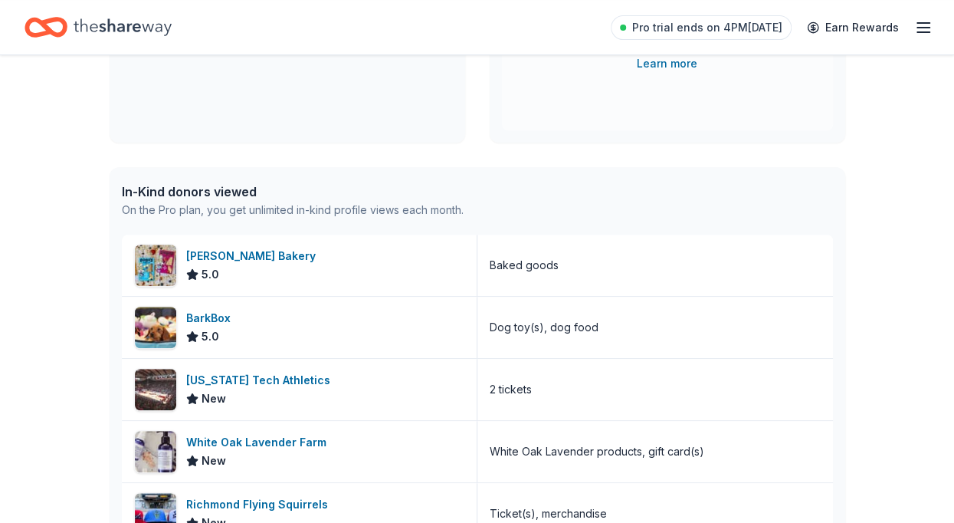
scroll to position [362, 0]
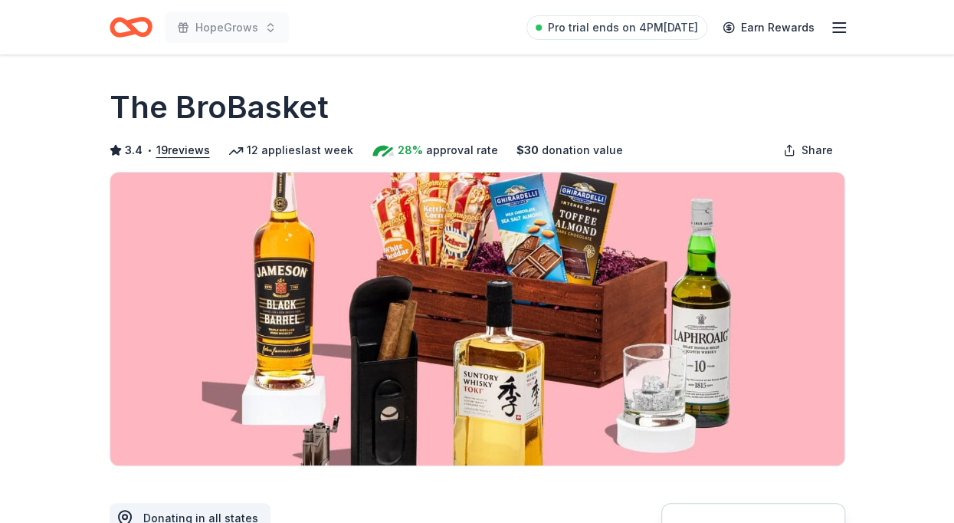
click at [714, 34] on div "Pro trial ends on 4PM[DATE] Earn Rewards" at bounding box center [688, 27] width 322 height 36
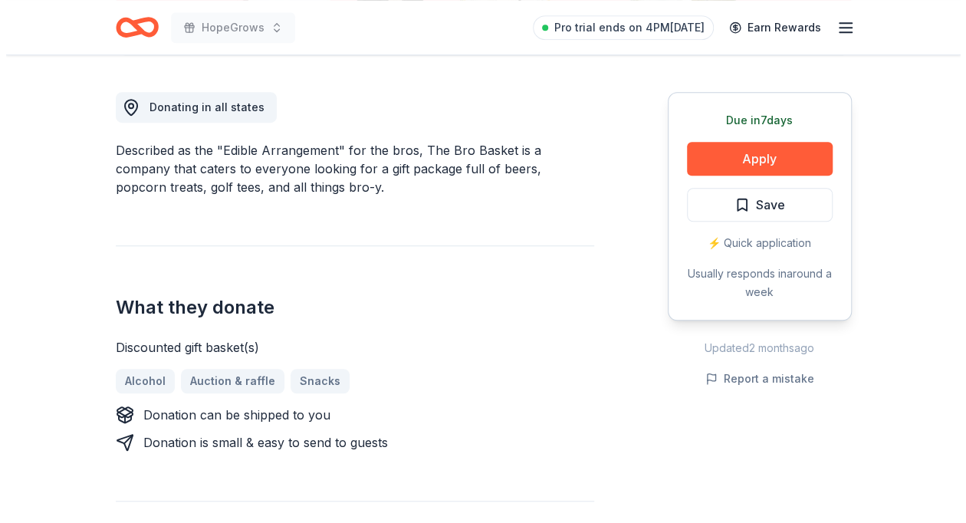
scroll to position [402, 0]
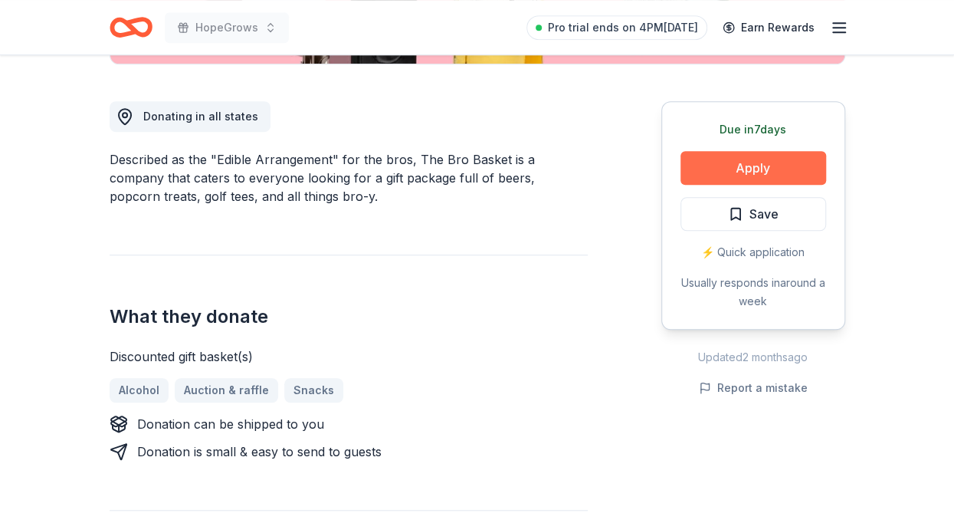
click at [748, 162] on button "Apply" at bounding box center [754, 168] width 146 height 34
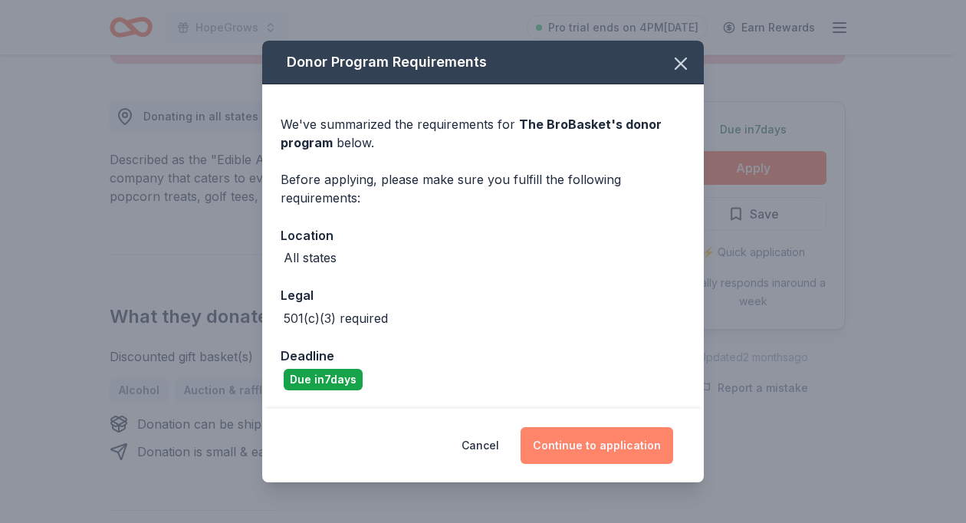
click at [581, 444] on button "Continue to application" at bounding box center [596, 445] width 153 height 37
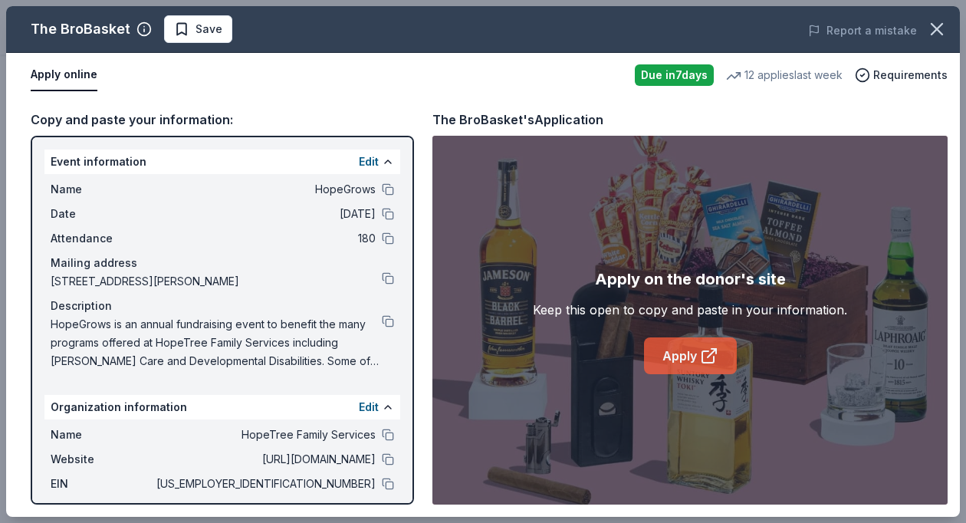
click at [697, 355] on link "Apply" at bounding box center [690, 355] width 93 height 37
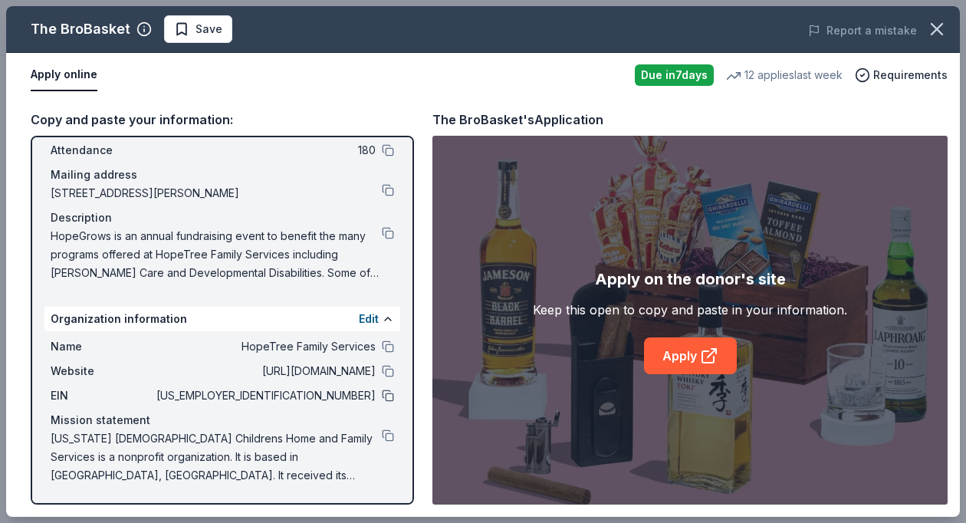
click at [382, 395] on button at bounding box center [388, 395] width 12 height 12
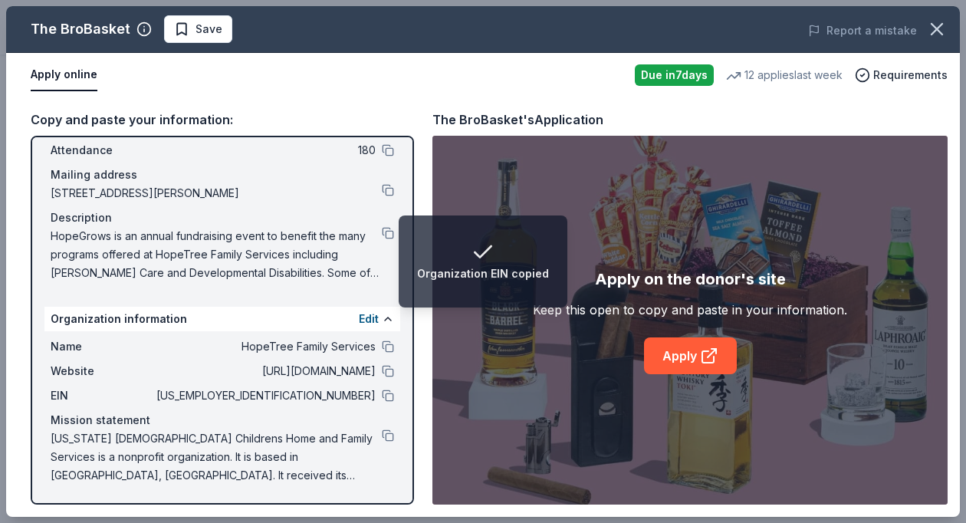
scroll to position [0, 0]
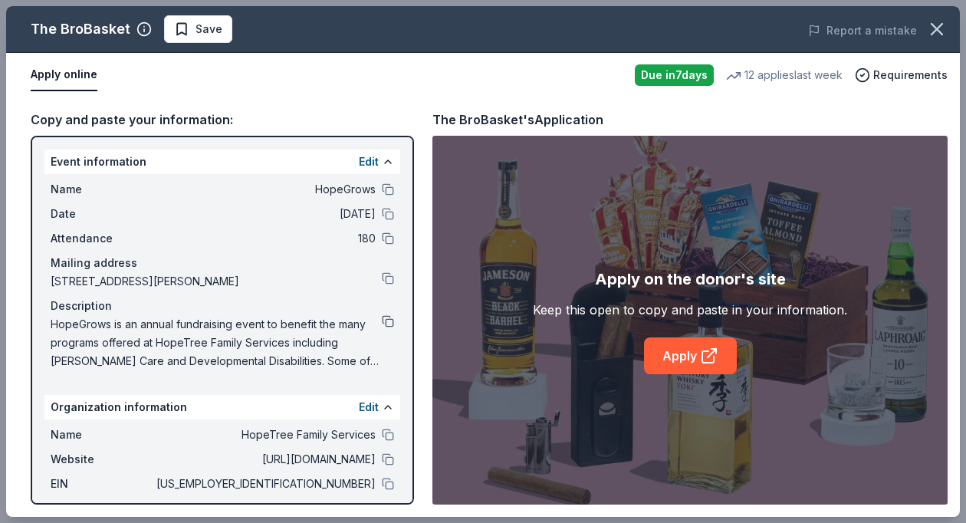
click at [382, 324] on button at bounding box center [388, 321] width 12 height 12
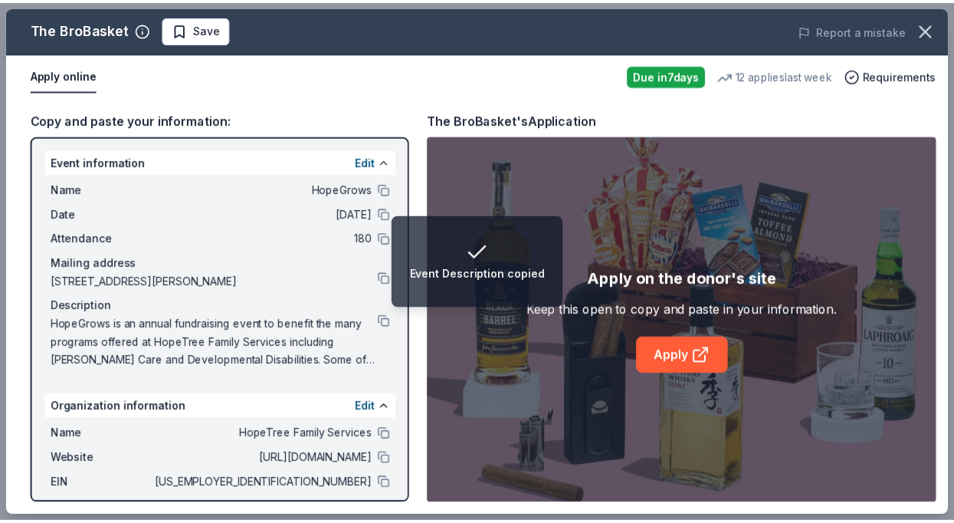
scroll to position [88, 0]
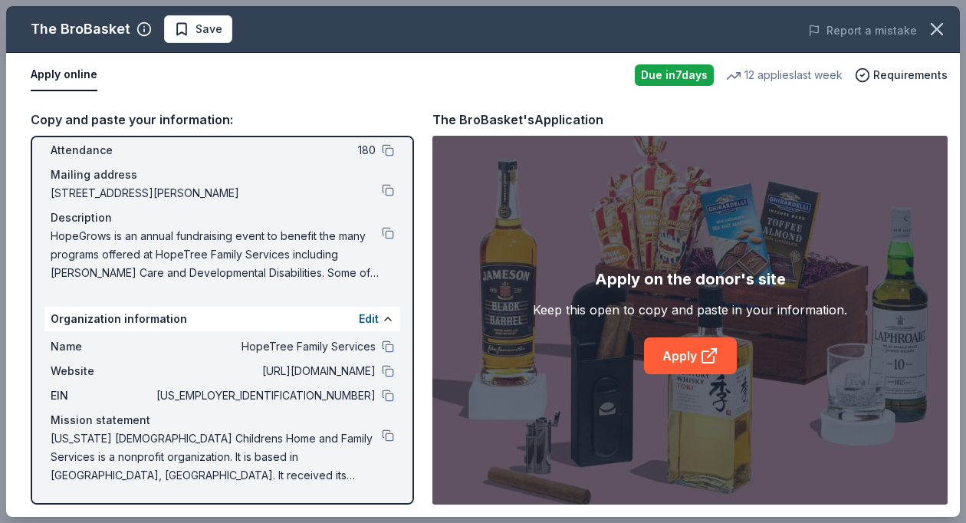
click at [238, 445] on span "Virginia Baptist Childrens Home and Family Services is a nonprofit organization…" at bounding box center [216, 456] width 331 height 55
click at [941, 24] on icon "button" at bounding box center [936, 29] width 11 height 11
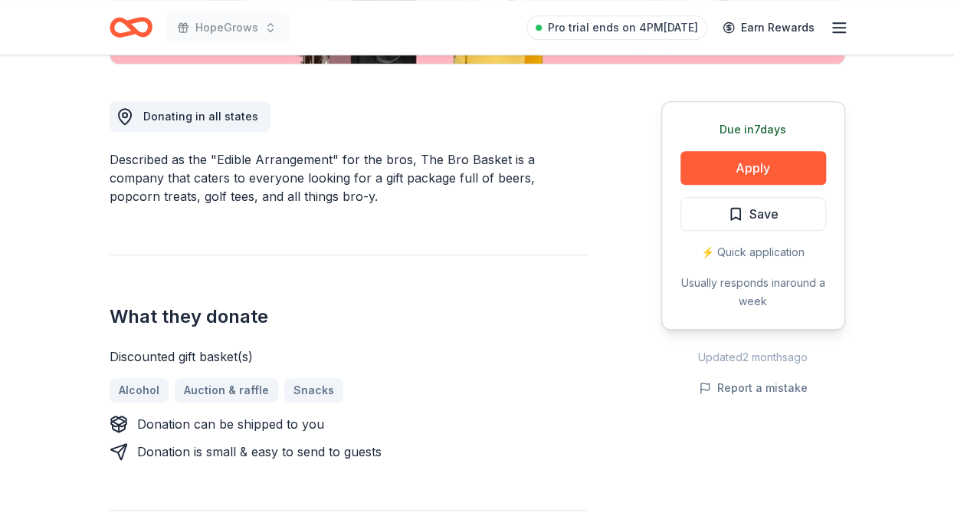
click at [136, 25] on icon "Home" at bounding box center [131, 27] width 43 height 36
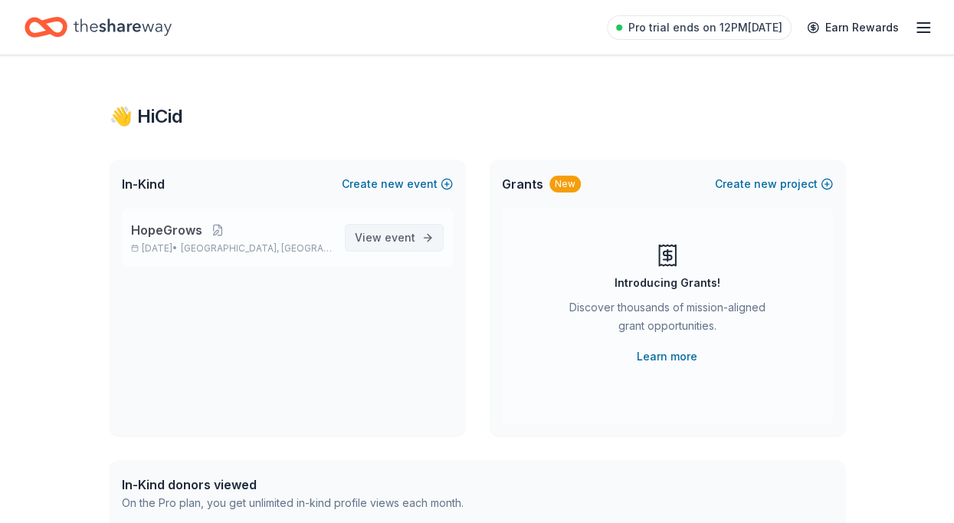
click at [426, 235] on link "View event" at bounding box center [394, 238] width 99 height 28
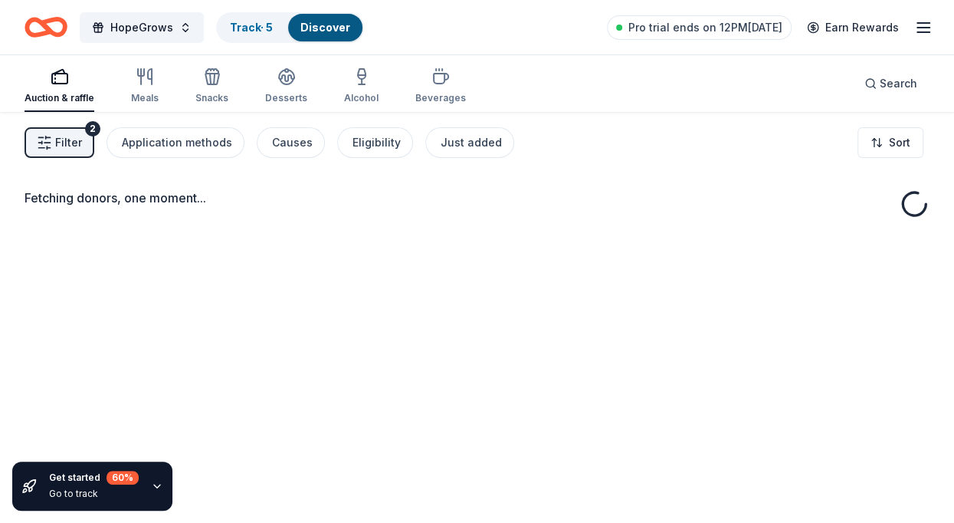
drag, startPoint x: 426, startPoint y: 235, endPoint x: 480, endPoint y: 301, distance: 85.0
click at [480, 301] on div "Fetching donors, one moment..." at bounding box center [477, 373] width 954 height 523
click at [184, 23] on button "HopeGrows" at bounding box center [142, 27] width 124 height 31
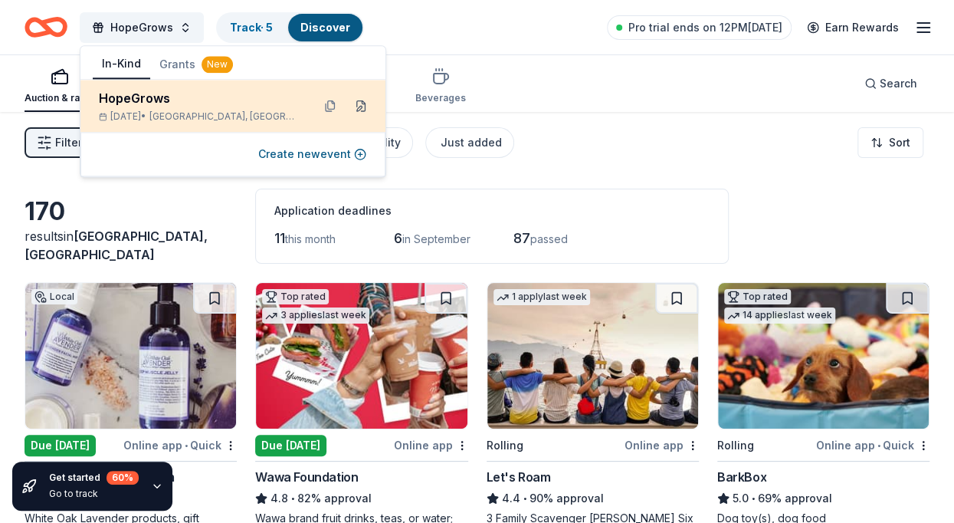
click at [362, 101] on button at bounding box center [361, 106] width 25 height 25
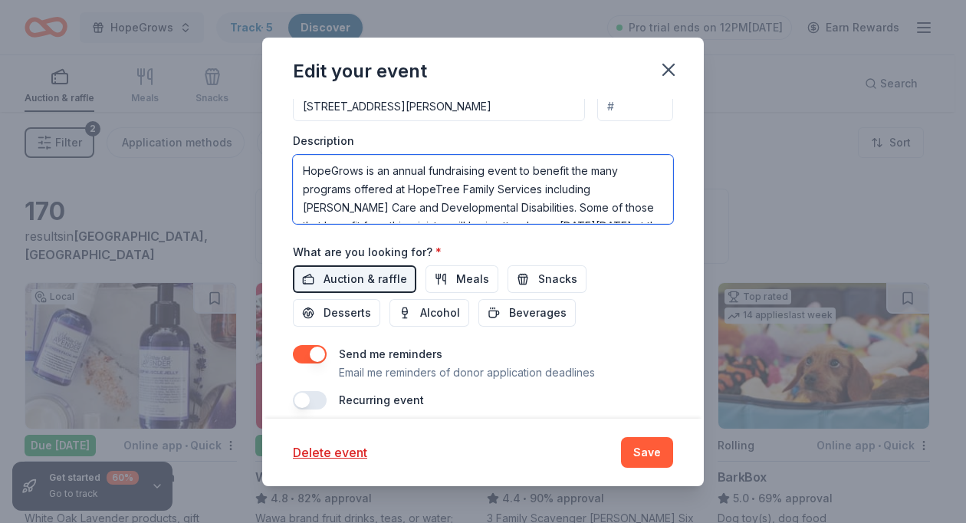
scroll to position [74, 0]
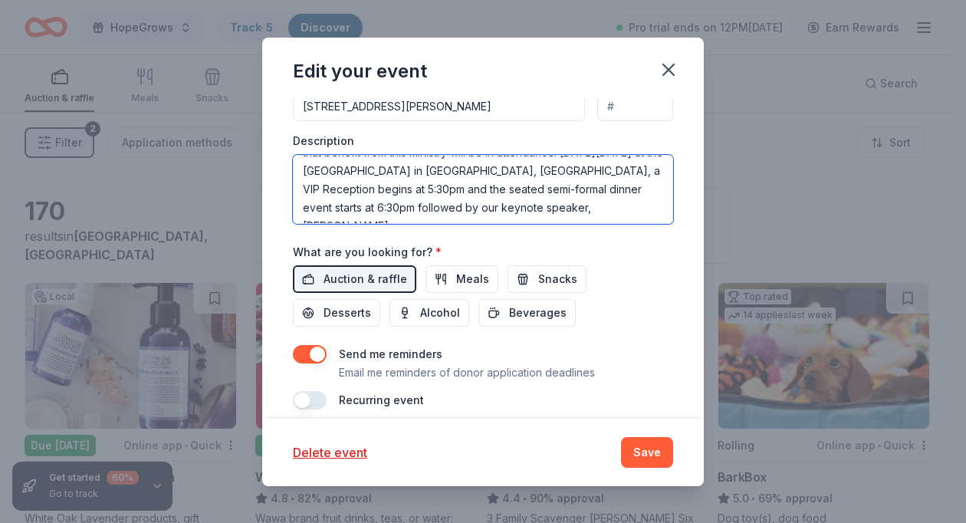
drag, startPoint x: 428, startPoint y: 183, endPoint x: 507, endPoint y: 249, distance: 102.8
click at [507, 249] on div "Event name * HopeGrows 9 /100 Event website https://hopetreefs.org/hopegrows/ A…" at bounding box center [483, 41] width 380 height 737
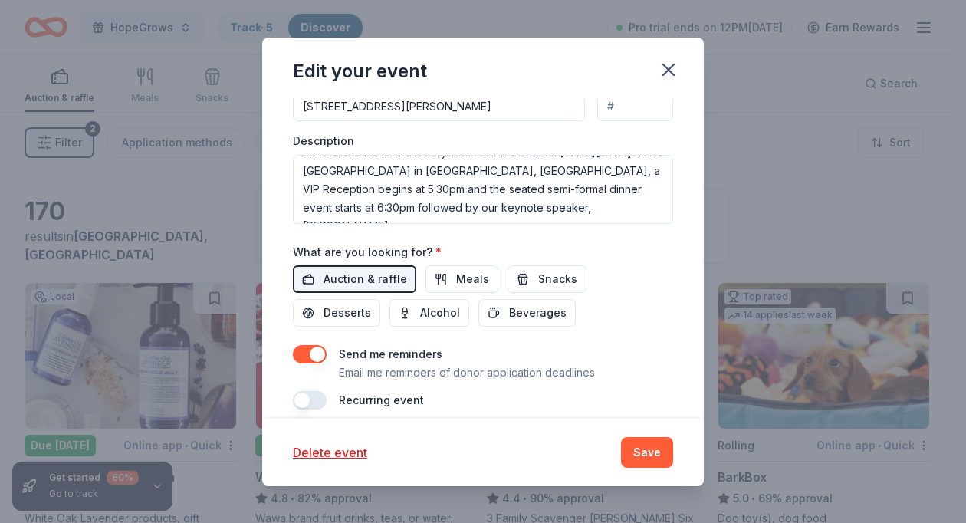
click at [621, 245] on div "What are you looking for? * Auction & raffle Meals Snacks Desserts Alcohol Beve…" at bounding box center [483, 284] width 380 height 85
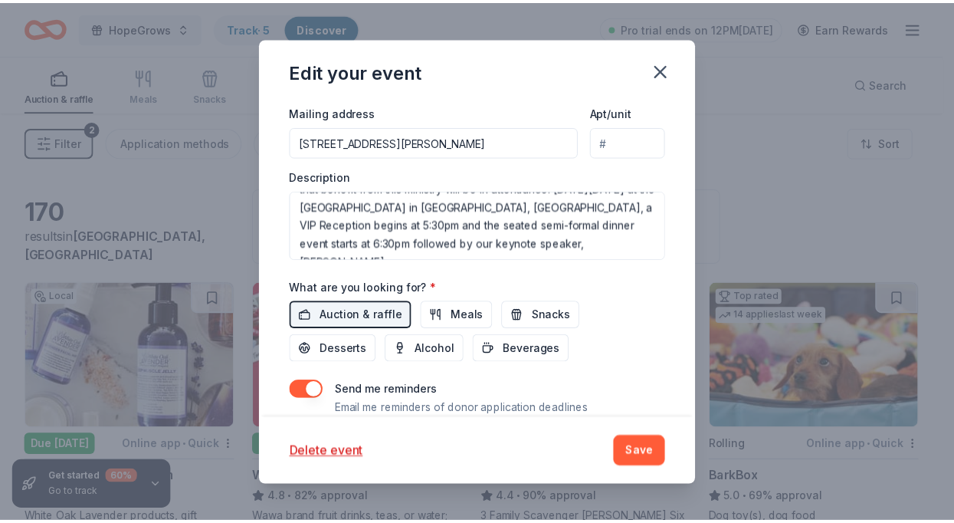
scroll to position [531, 0]
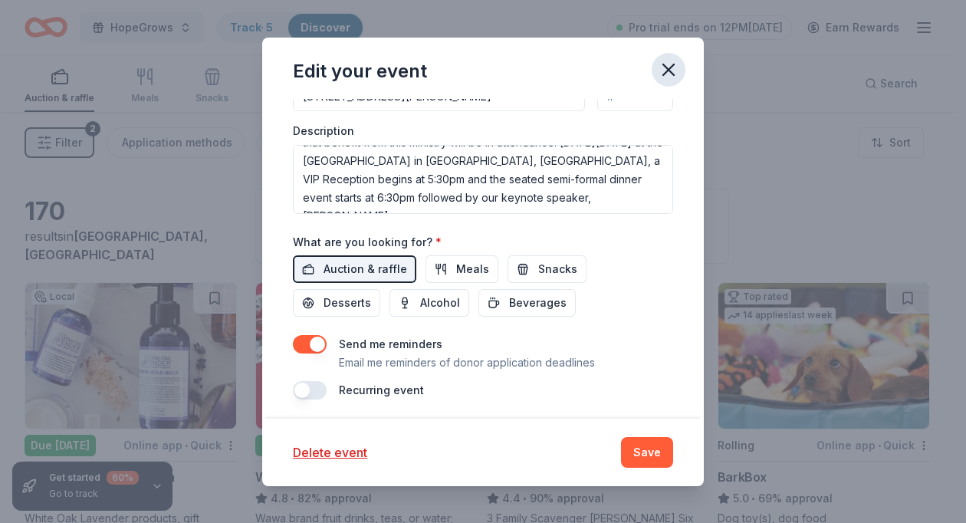
click at [681, 73] on button "button" at bounding box center [668, 70] width 34 height 34
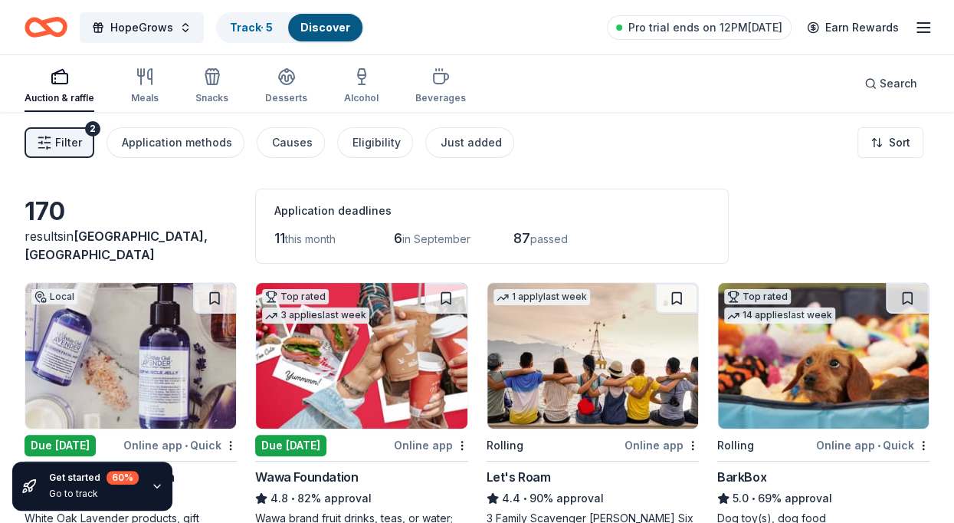
click at [933, 31] on div "HopeGrows Track · 5 Discover Pro trial ends on 12PM, 8/29 Earn Rewards" at bounding box center [477, 27] width 954 height 54
click at [933, 30] on div "HopeGrows Track · 5 Discover Pro trial ends on 12PM, 8/29 Earn Rewards" at bounding box center [477, 27] width 954 height 54
click at [921, 28] on icon "button" at bounding box center [923, 27] width 18 height 18
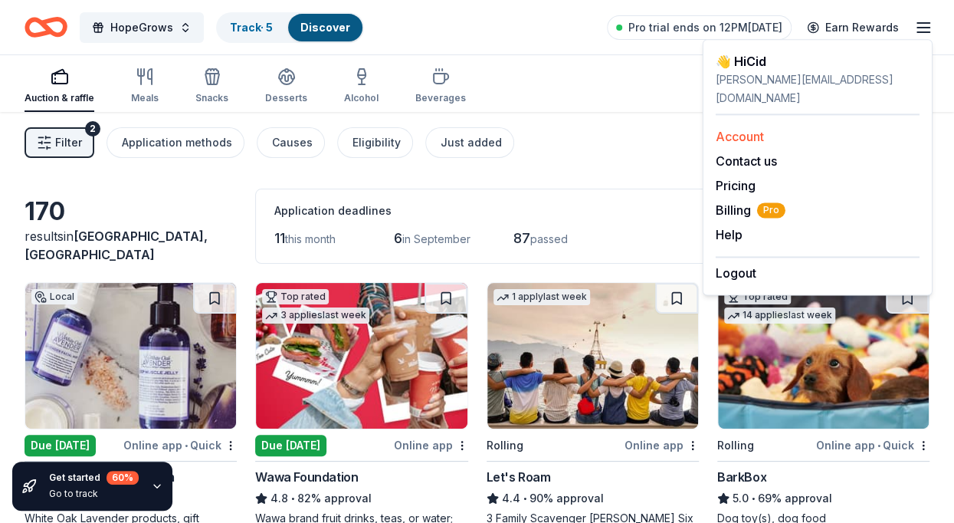
click at [757, 129] on link "Account" at bounding box center [740, 136] width 48 height 15
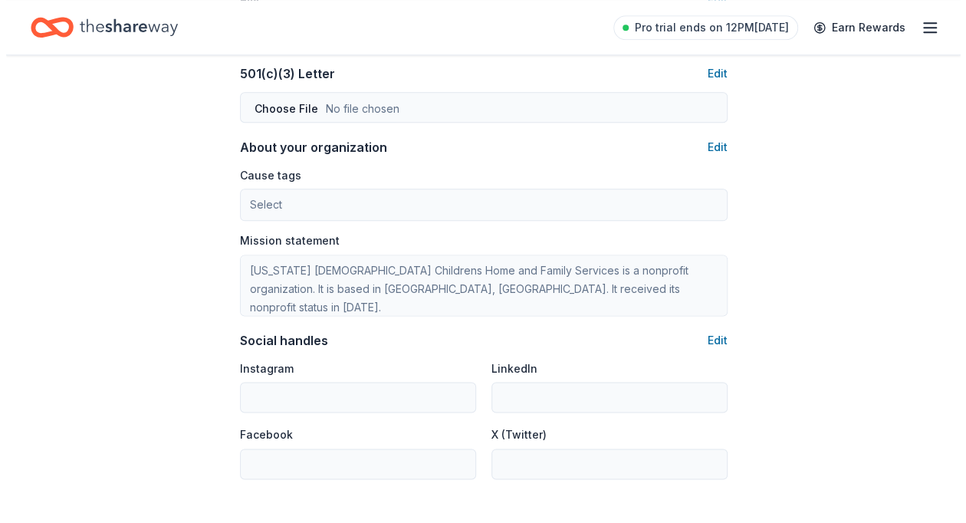
scroll to position [829, 0]
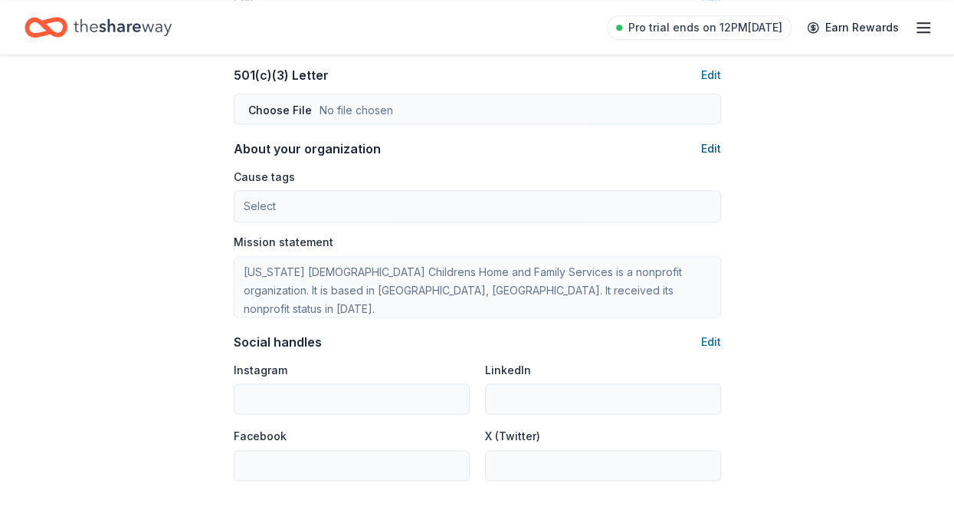
click at [711, 146] on button "Edit" at bounding box center [711, 148] width 20 height 18
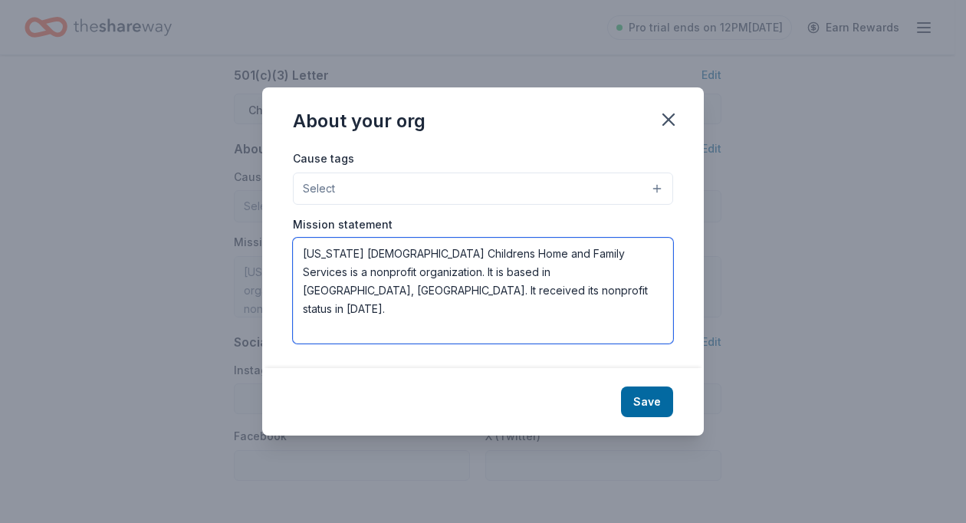
drag, startPoint x: 359, startPoint y: 303, endPoint x: 250, endPoint y: 194, distance: 153.9
click at [250, 194] on div "About your org Cause tags Select Mission statement Virginia Baptist Childrens H…" at bounding box center [483, 261] width 966 height 523
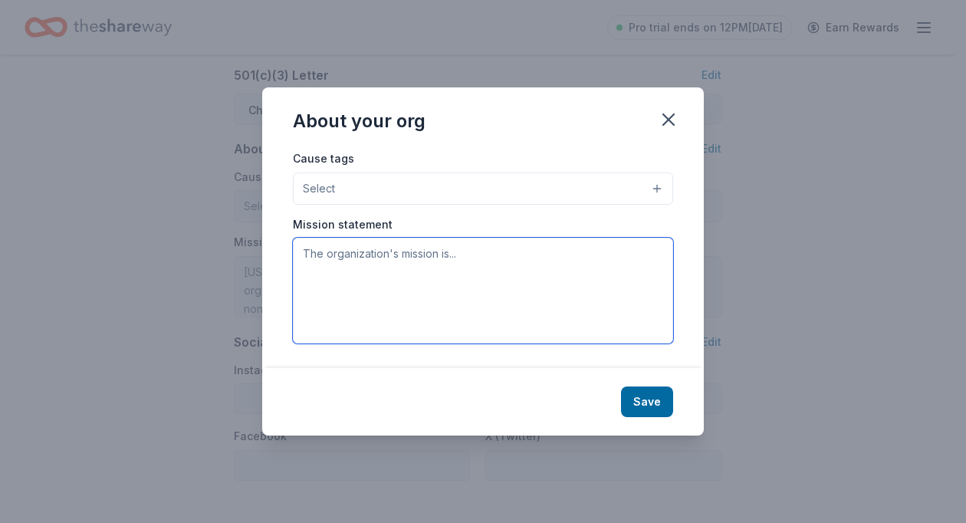
paste textarea "At HopeTree Family Services, our mission is to empower individuals, strengthen …"
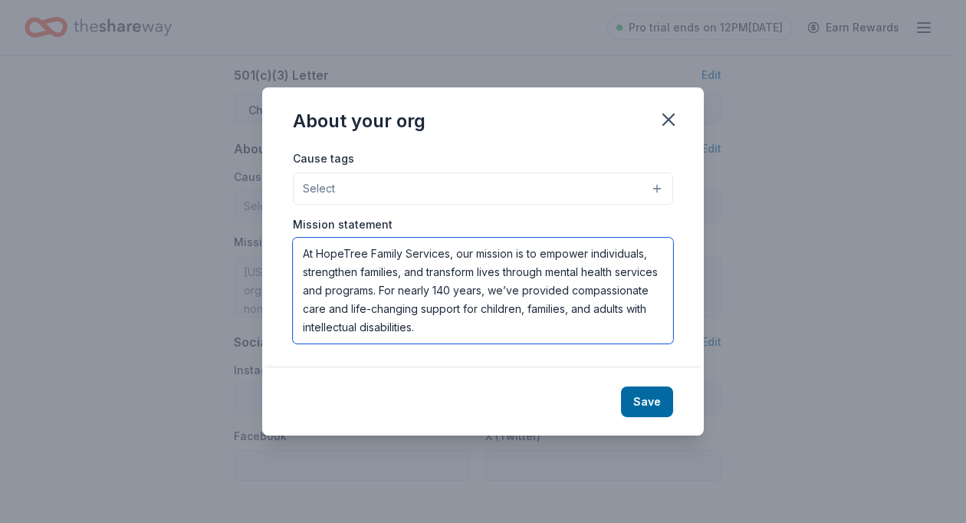
scroll to position [74, 0]
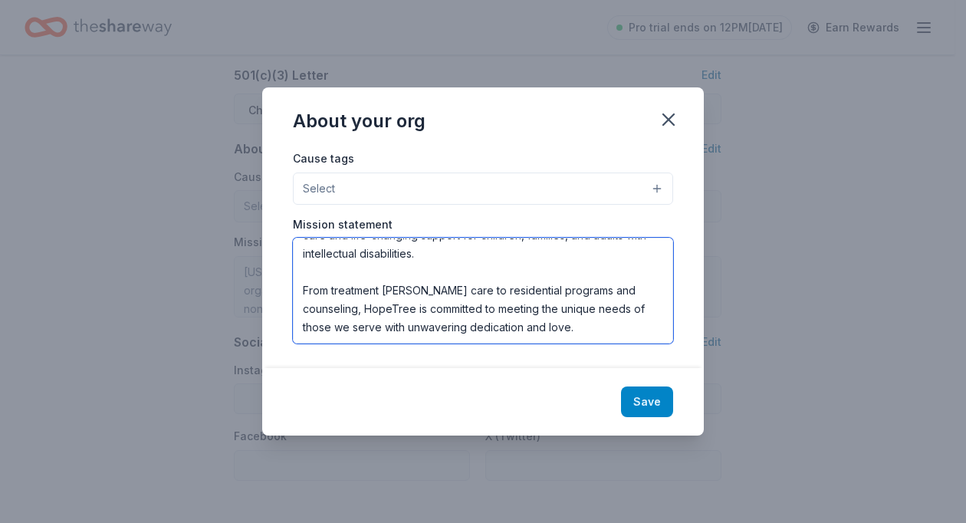
type textarea "At HopeTree Family Services, our mission is to empower individuals, strengthen …"
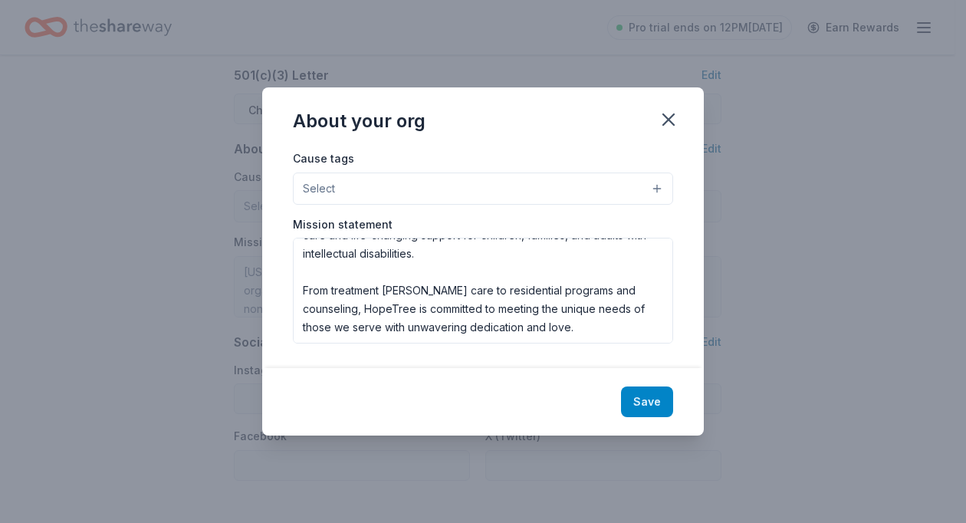
click at [651, 405] on button "Save" at bounding box center [647, 401] width 52 height 31
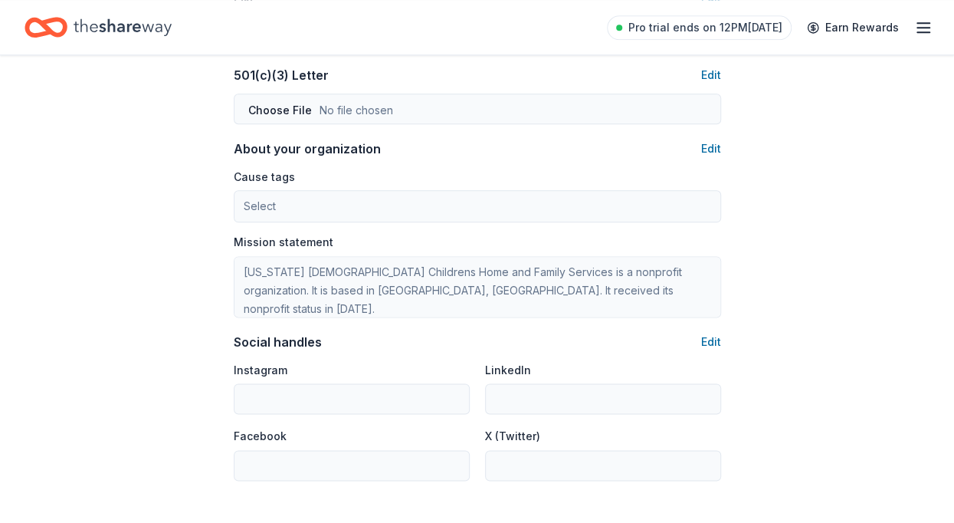
click at [699, 143] on div "About your organization Edit" at bounding box center [477, 148] width 487 height 18
click at [716, 148] on button "Edit" at bounding box center [711, 148] width 20 height 18
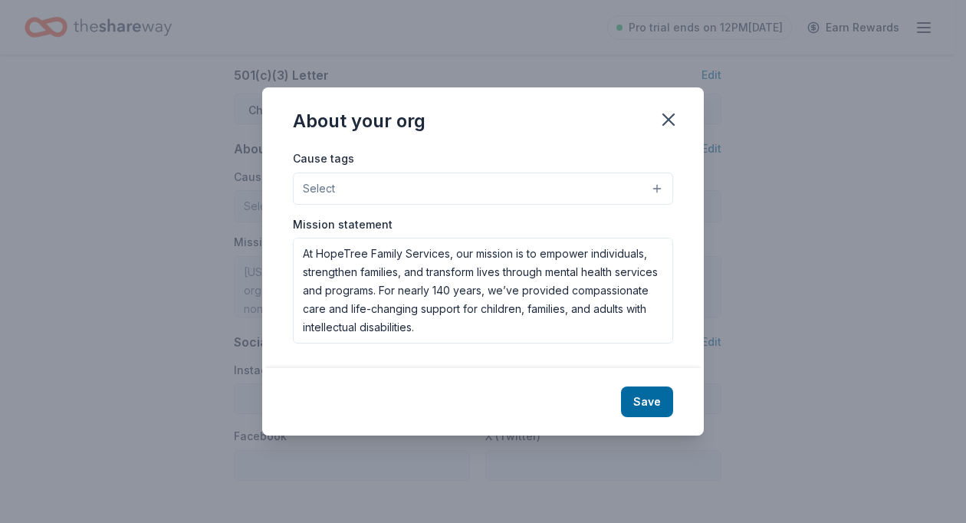
click at [357, 188] on button "Select" at bounding box center [483, 188] width 380 height 32
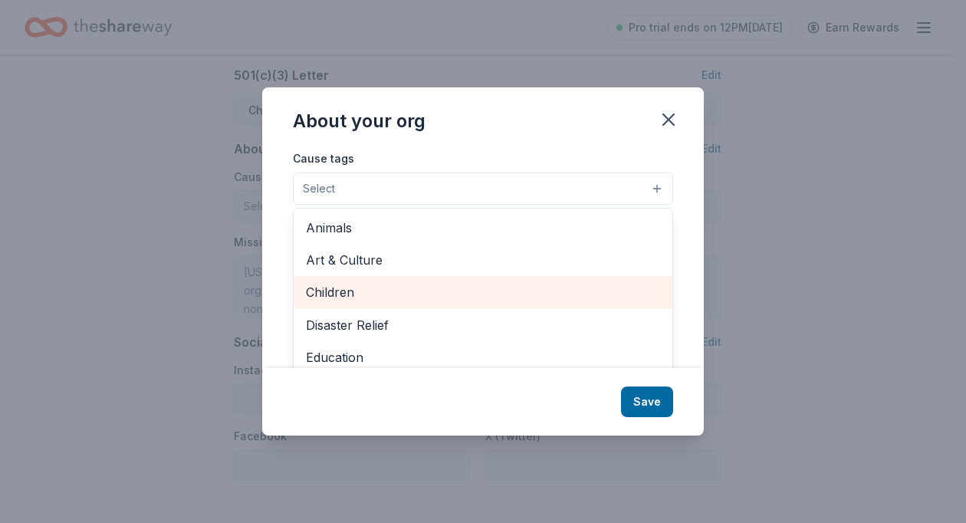
click at [364, 298] on span "Children" at bounding box center [483, 292] width 354 height 20
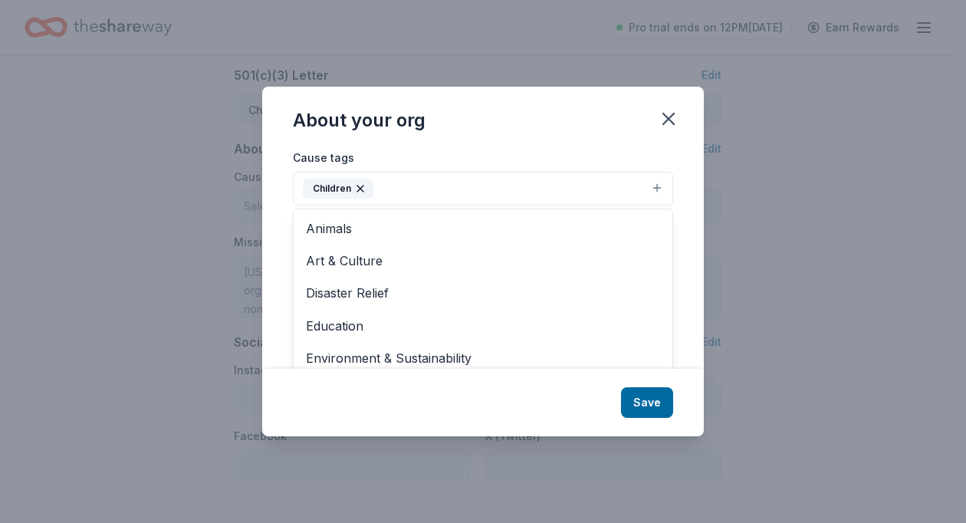
click at [396, 189] on button "Children" at bounding box center [483, 189] width 380 height 34
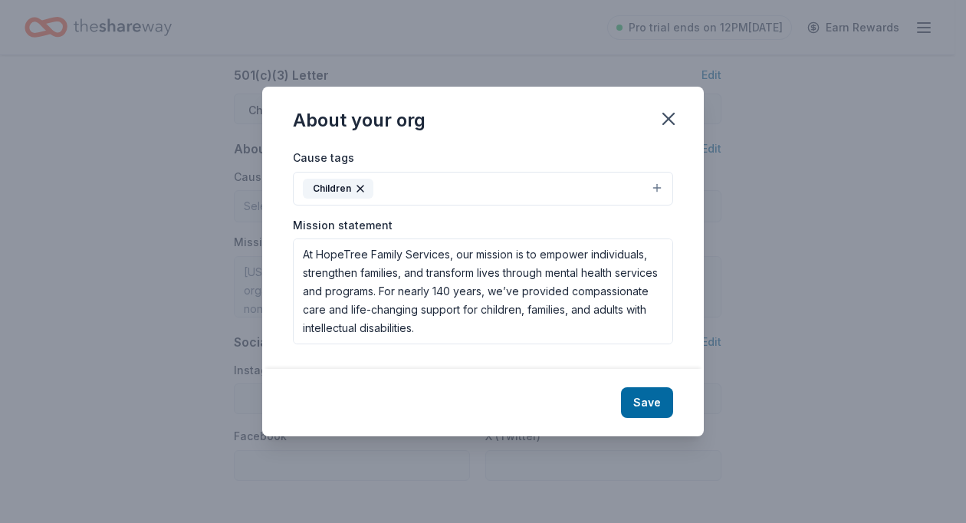
click at [396, 189] on button "Children" at bounding box center [483, 189] width 380 height 34
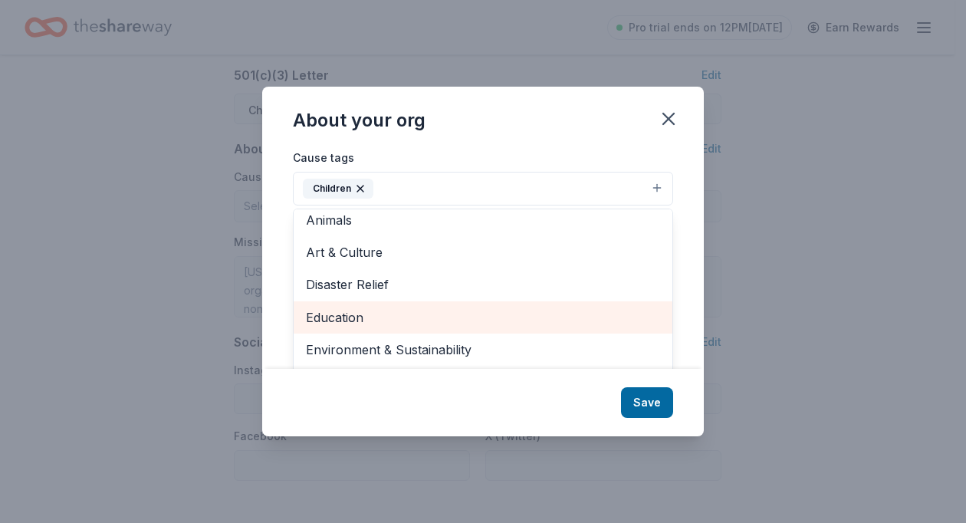
scroll to position [8, 0]
click at [417, 318] on span "Education" at bounding box center [483, 318] width 354 height 20
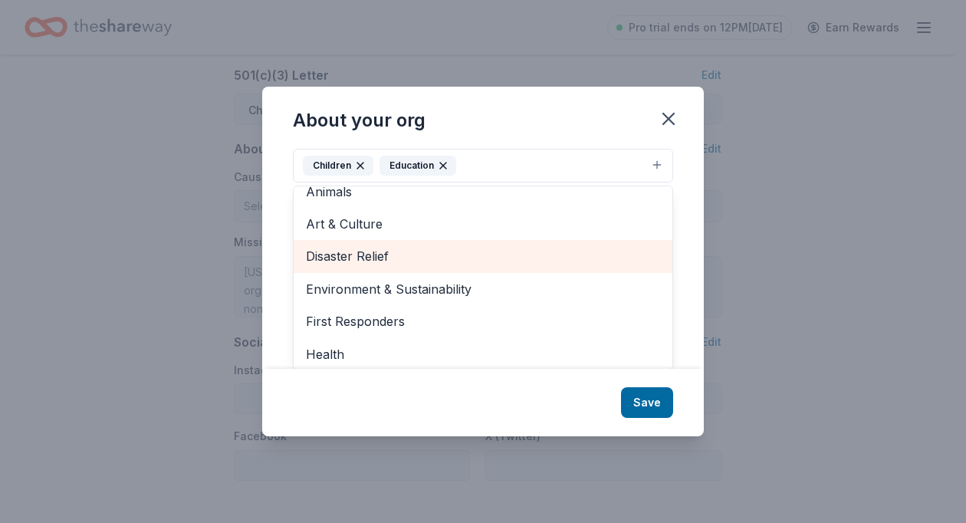
scroll to position [0, 0]
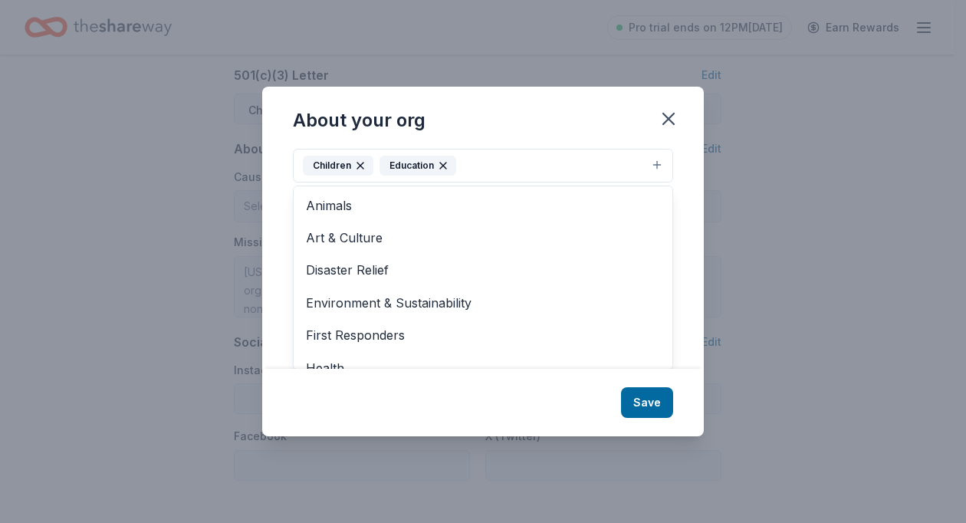
click at [653, 405] on div "About your org Cause tags Children Education Animals Art & Culture Disaster Rel…" at bounding box center [482, 262] width 441 height 350
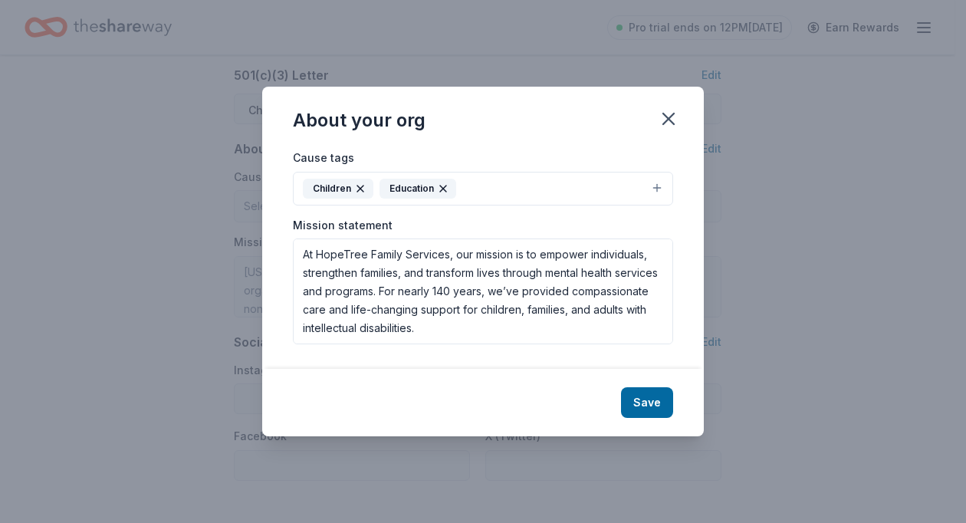
click at [653, 405] on button "Save" at bounding box center [647, 402] width 52 height 31
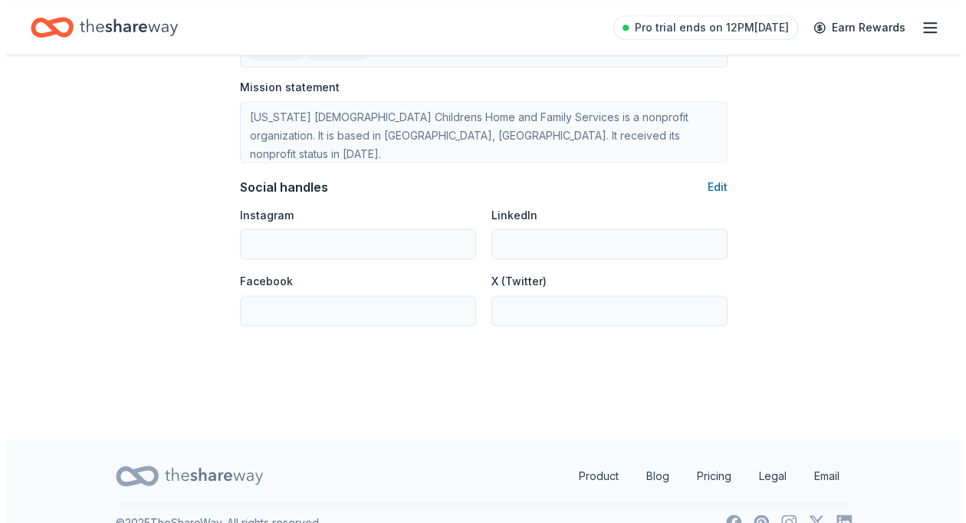
scroll to position [984, 0]
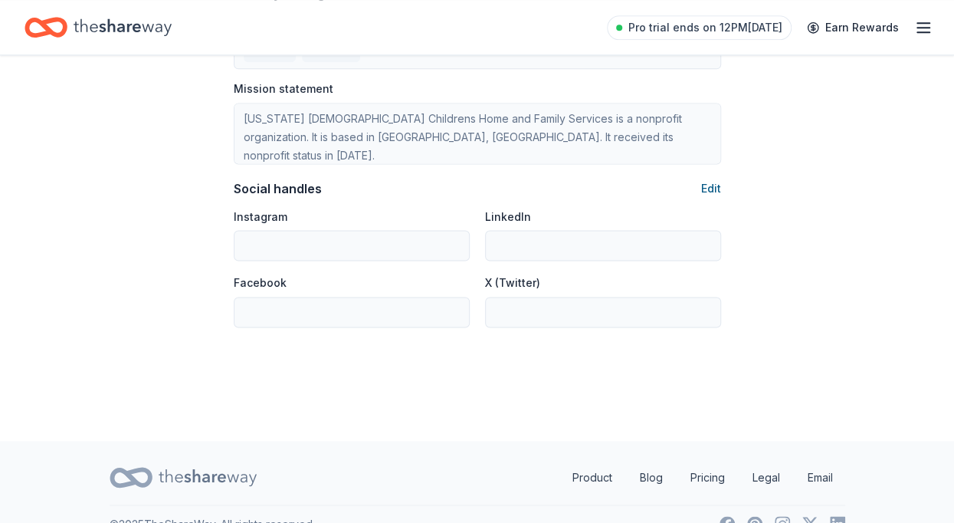
click at [701, 186] on button "Edit" at bounding box center [711, 188] width 20 height 18
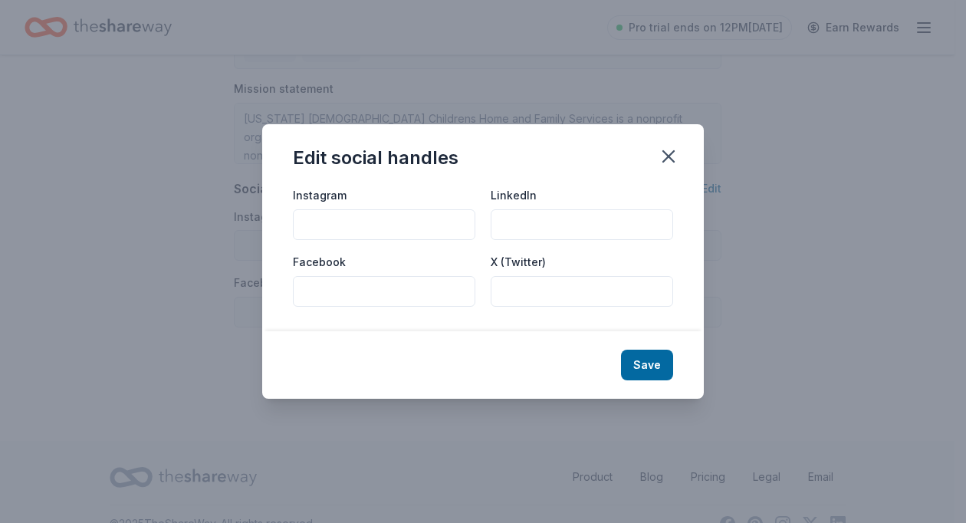
click at [356, 224] on input "Instagram" at bounding box center [384, 224] width 182 height 31
paste input "https://www.instagram.com/HopeTreeFS/#"
type input "https://www.instagram.com/HopeTreeFS/#"
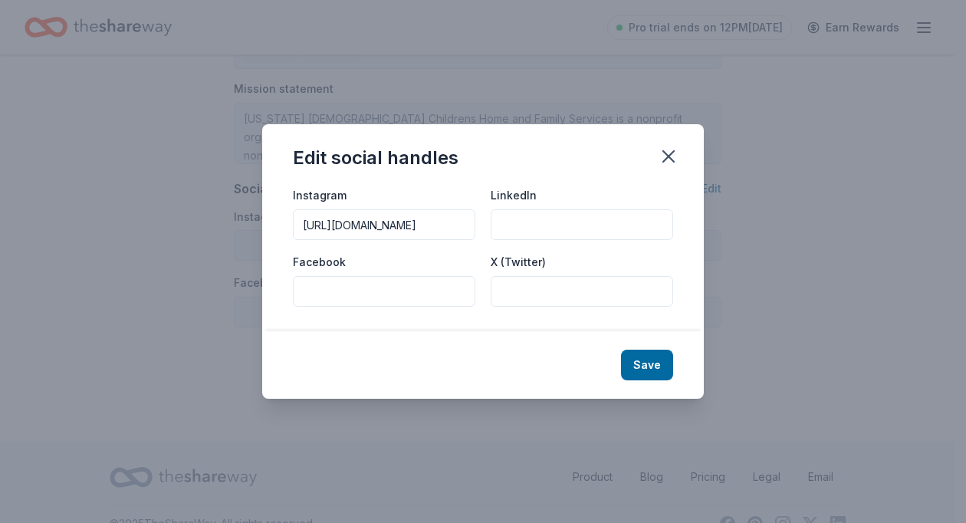
click at [566, 219] on input "LinkedIn" at bounding box center [582, 224] width 182 height 31
paste input "https://www.linkedin.com/company/hopetree-family-services/"
type input "https://www.linkedin.com/company/hopetree-family-services/"
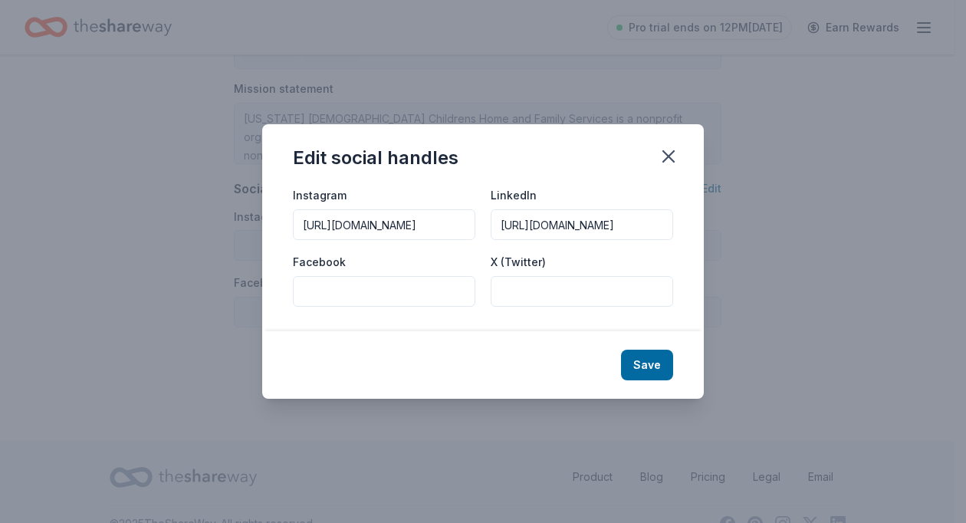
click at [377, 276] on input "Facebook" at bounding box center [384, 291] width 182 height 31
paste input "https://www.facebook.com/HopeTreeFS"
type input "[URL][DOMAIN_NAME]"
click at [645, 356] on button "Save" at bounding box center [647, 365] width 52 height 31
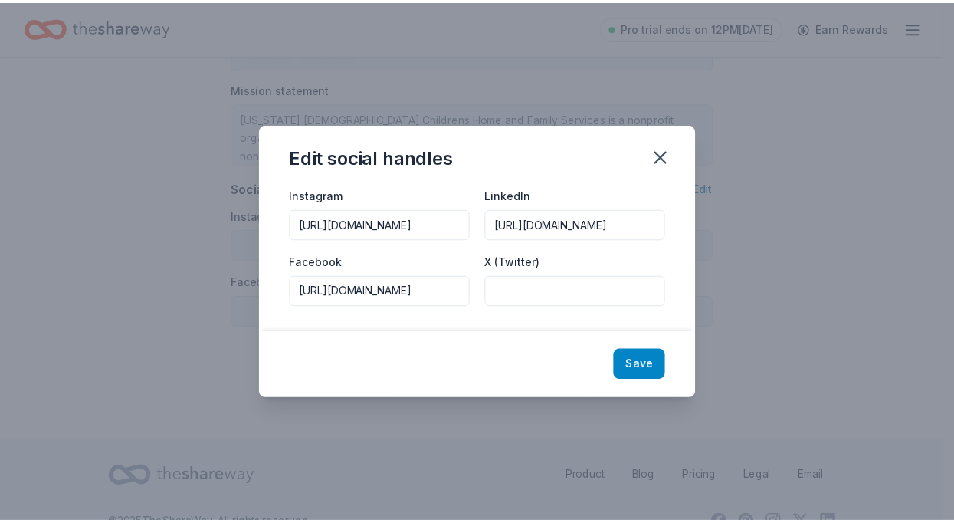
scroll to position [0, 0]
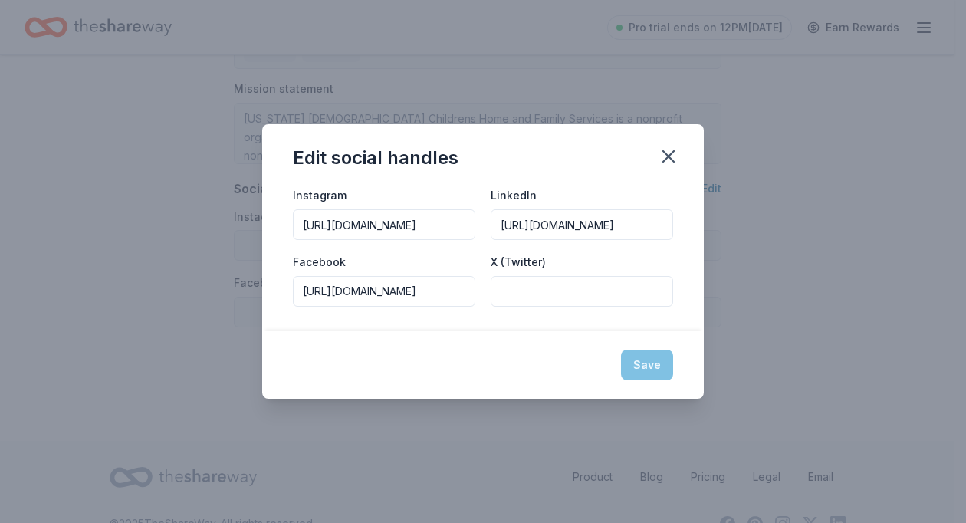
type input "[URL][DOMAIN_NAME]"
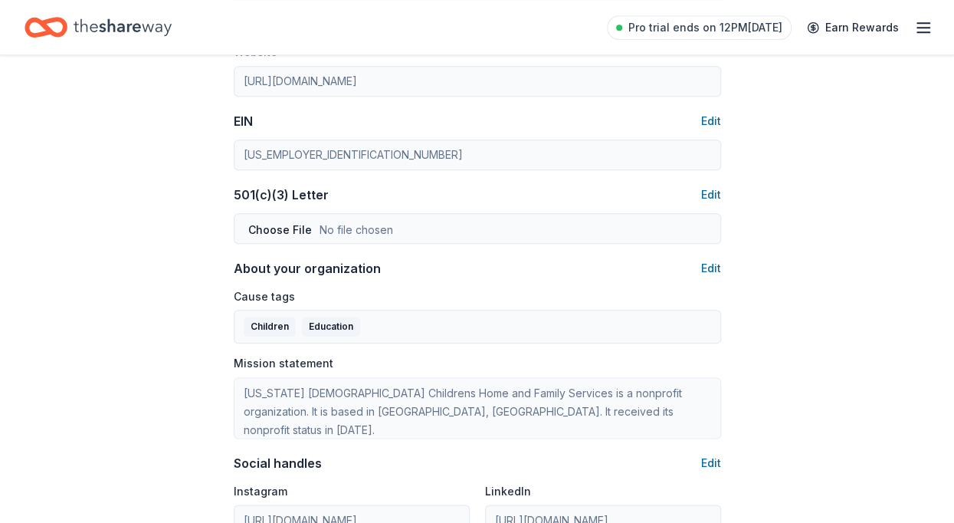
scroll to position [710, 0]
click at [718, 188] on button "Edit" at bounding box center [711, 194] width 20 height 18
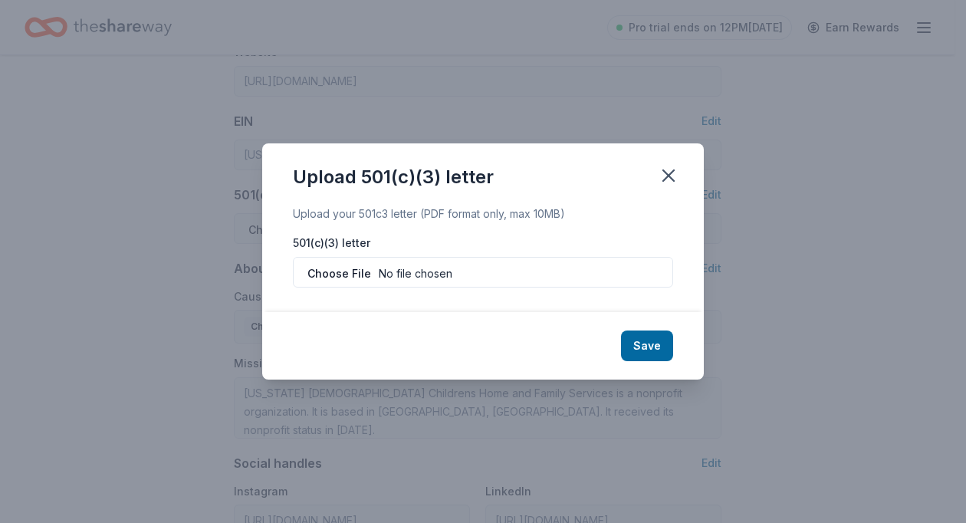
click at [328, 254] on div "501(c)(3) letter" at bounding box center [483, 261] width 380 height 52
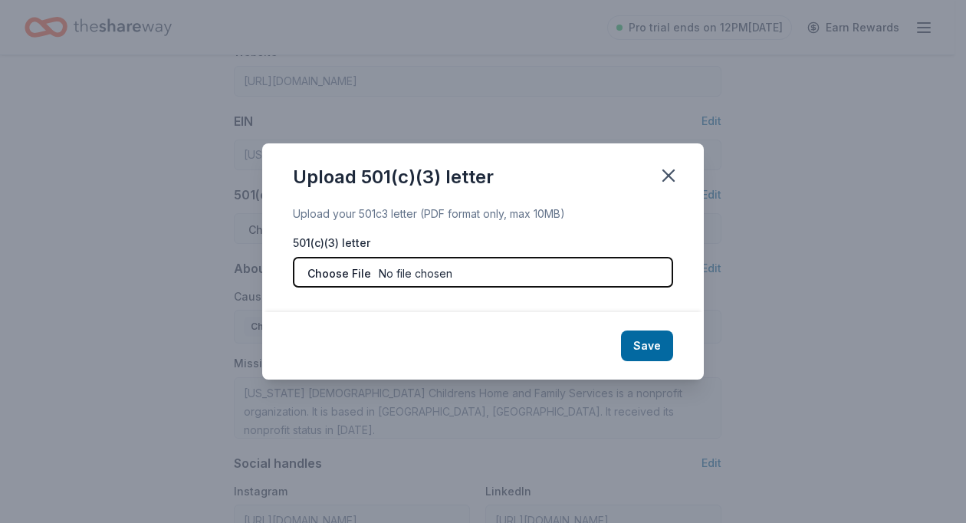
click at [412, 271] on input "file" at bounding box center [483, 272] width 380 height 31
type input "C:\fakepath\501(c)(3) Letter.pdf"
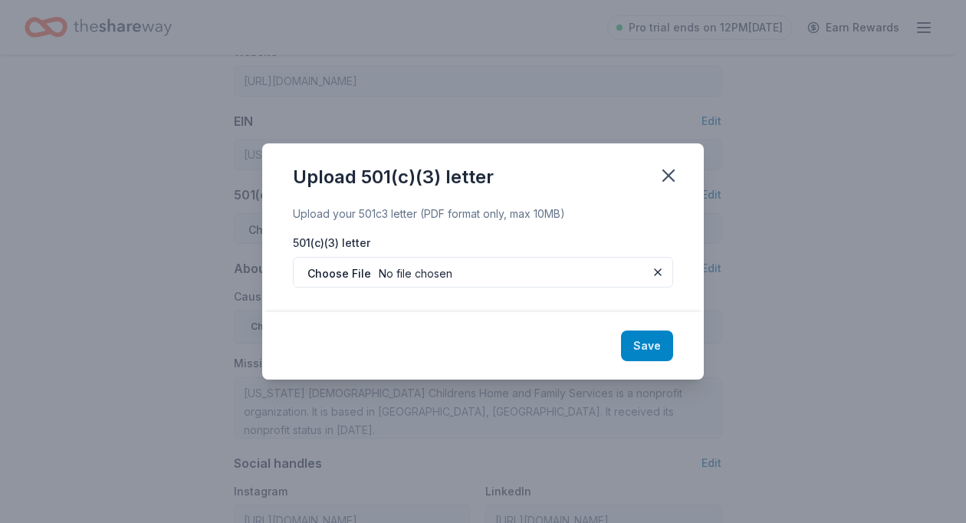
click at [652, 352] on button "Save" at bounding box center [647, 345] width 52 height 31
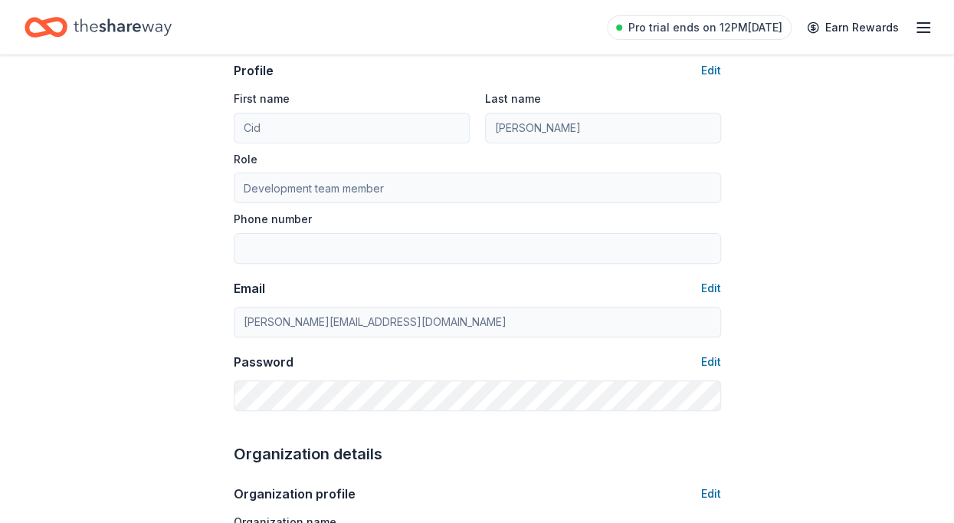
scroll to position [0, 0]
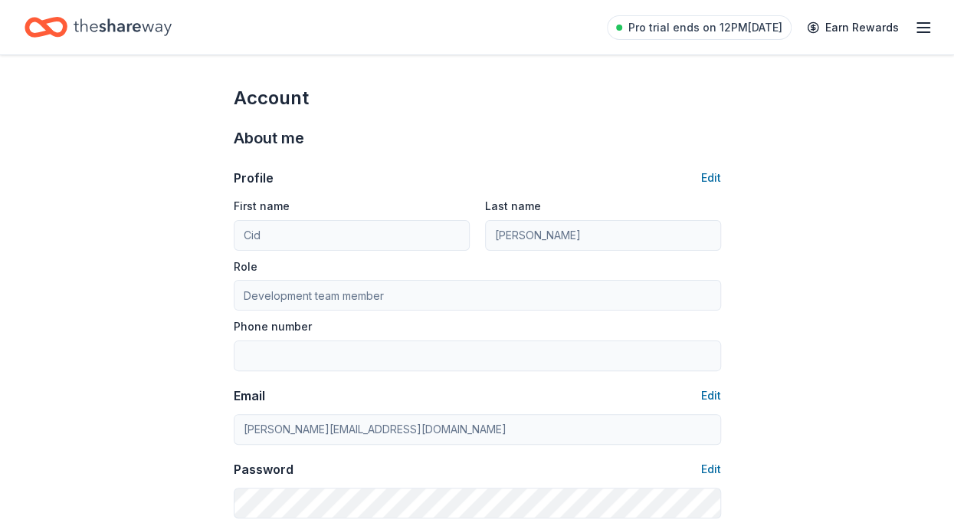
click at [129, 30] on icon "Home" at bounding box center [123, 26] width 98 height 17
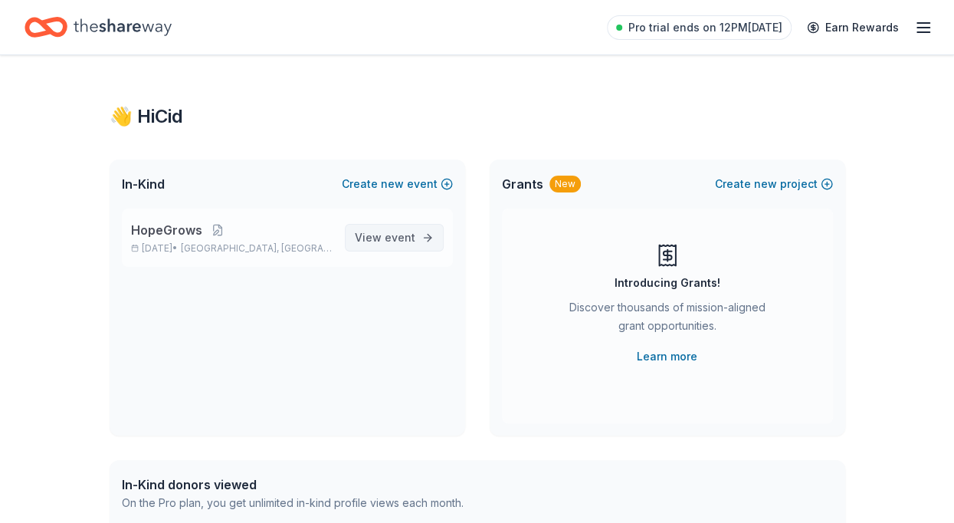
click at [390, 235] on span "event" at bounding box center [400, 237] width 31 height 13
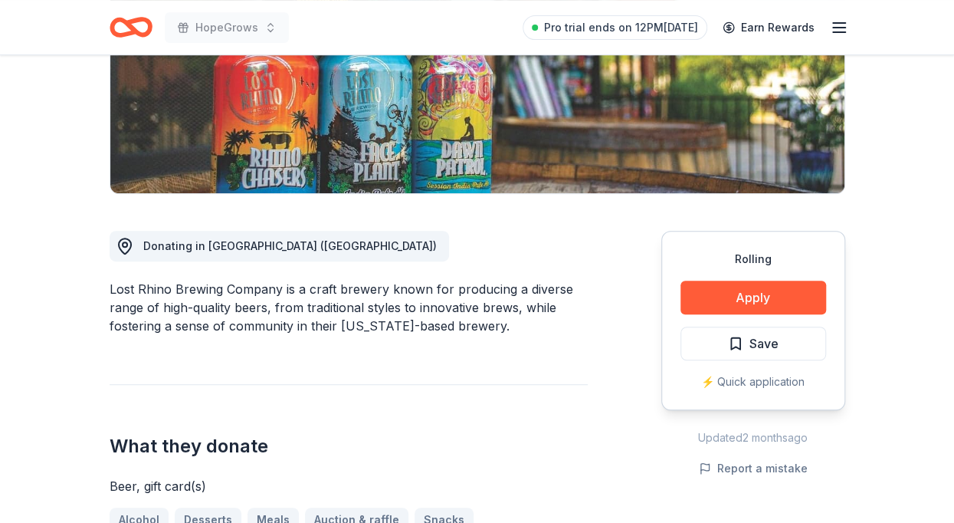
scroll to position [307, 0]
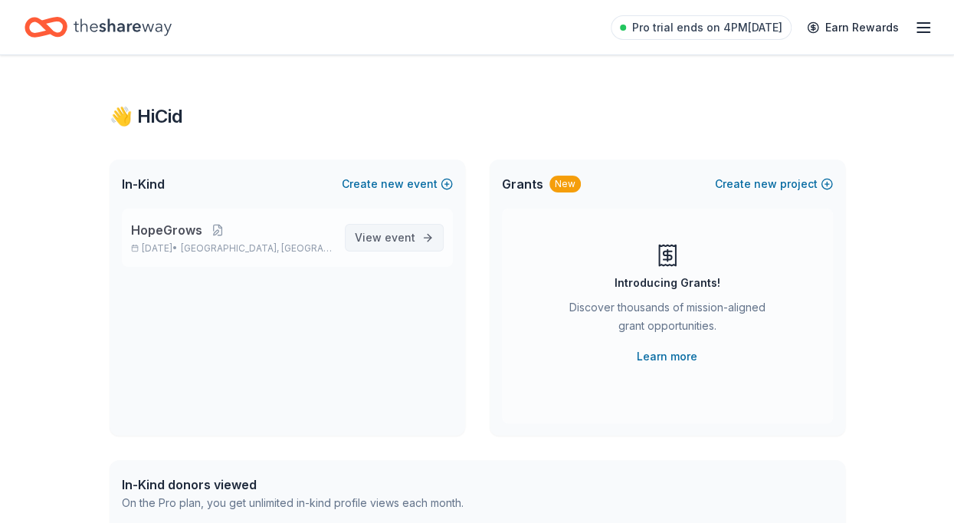
click at [399, 235] on span "event" at bounding box center [400, 237] width 31 height 13
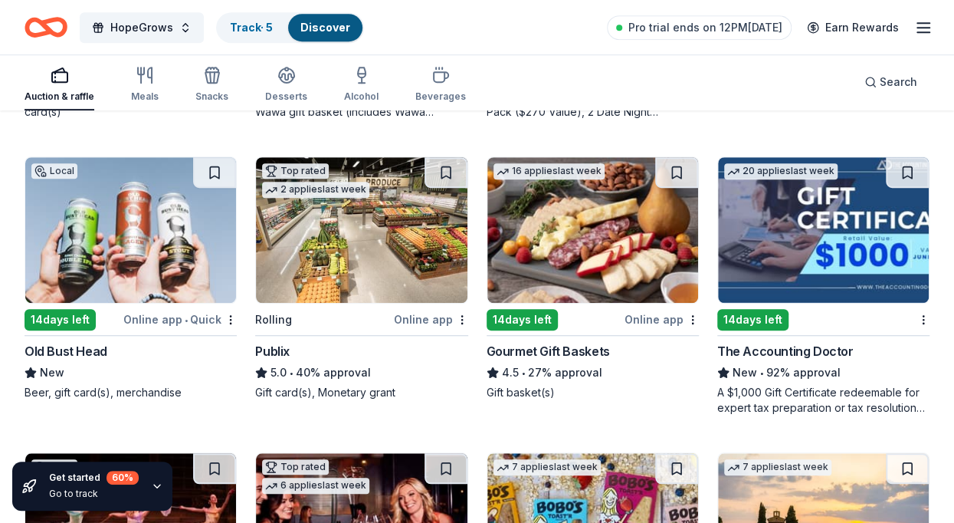
scroll to position [422, 0]
click at [606, 260] on img at bounding box center [592, 230] width 211 height 146
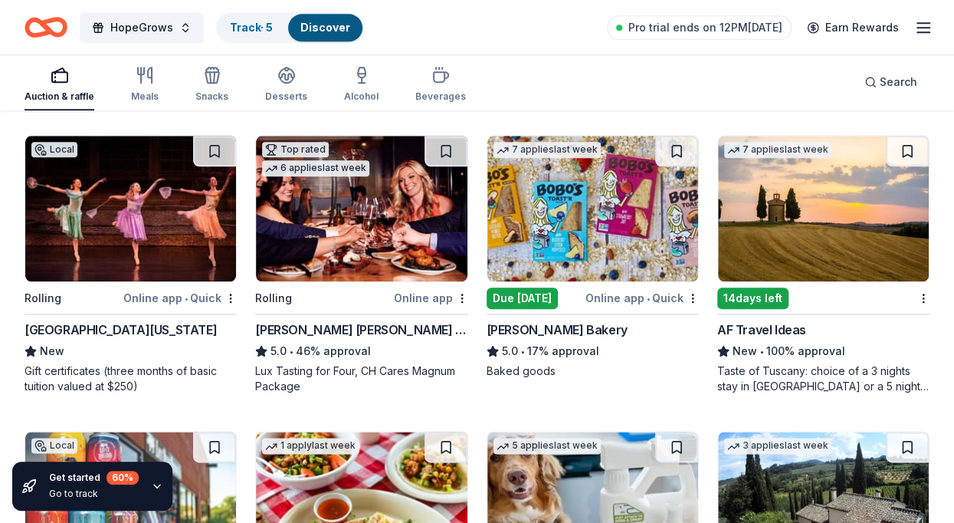
scroll to position [739, 0]
click at [760, 347] on span "•" at bounding box center [762, 351] width 4 height 12
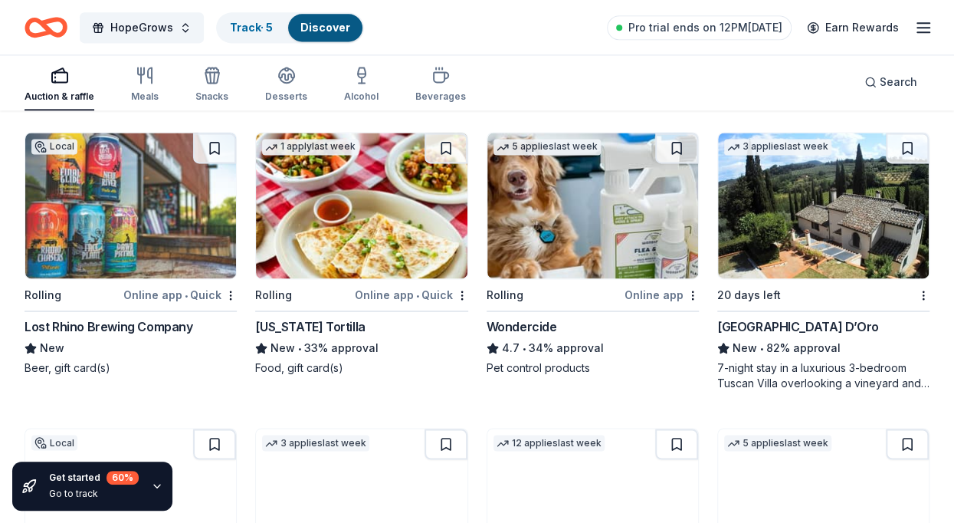
scroll to position [1038, 0]
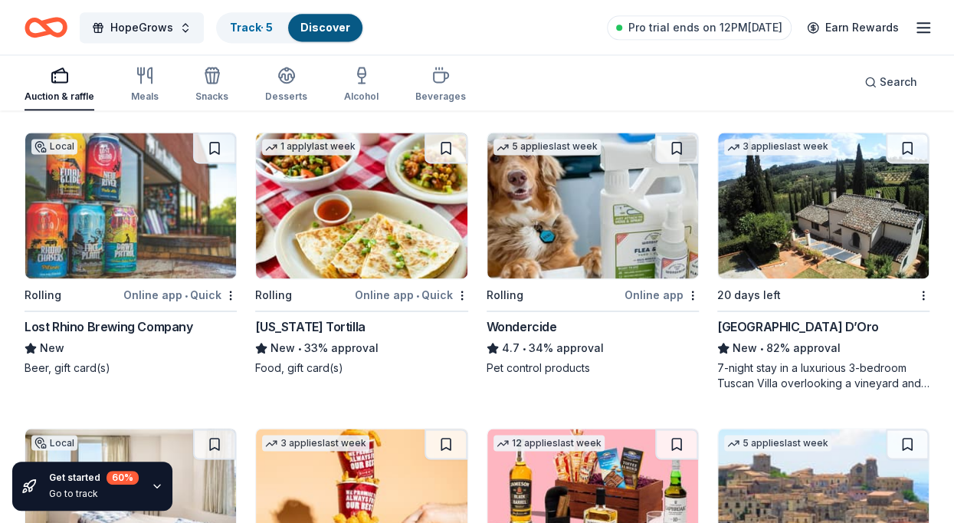
click at [786, 327] on div "[GEOGRAPHIC_DATA] D’Oro" at bounding box center [798, 326] width 162 height 18
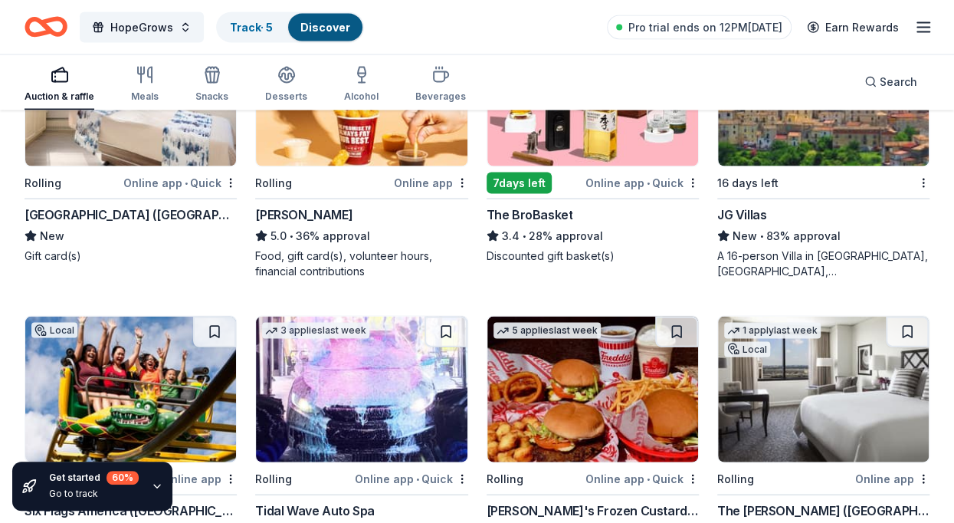
scroll to position [1447, 0]
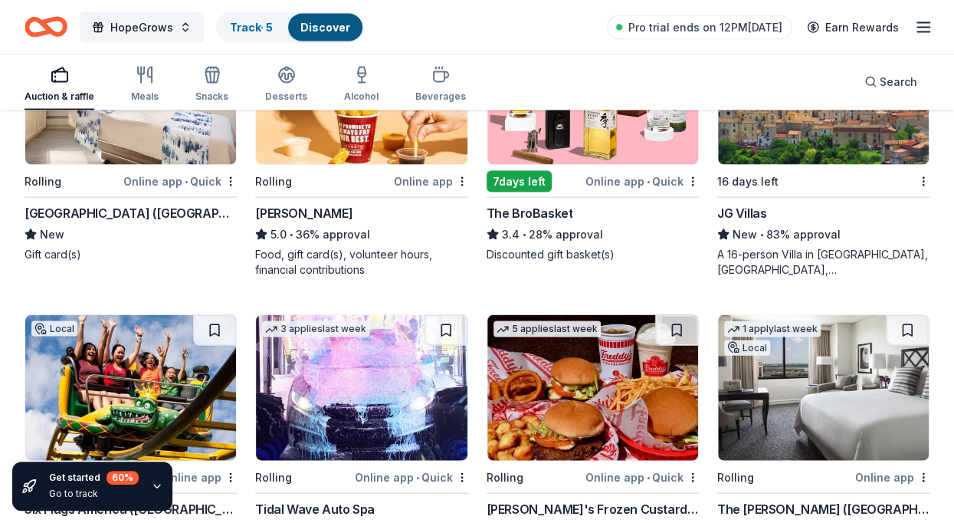
click at [158, 133] on img at bounding box center [130, 92] width 211 height 146
click at [167, 133] on img at bounding box center [130, 92] width 211 height 146
click at [130, 225] on div "New" at bounding box center [131, 234] width 212 height 18
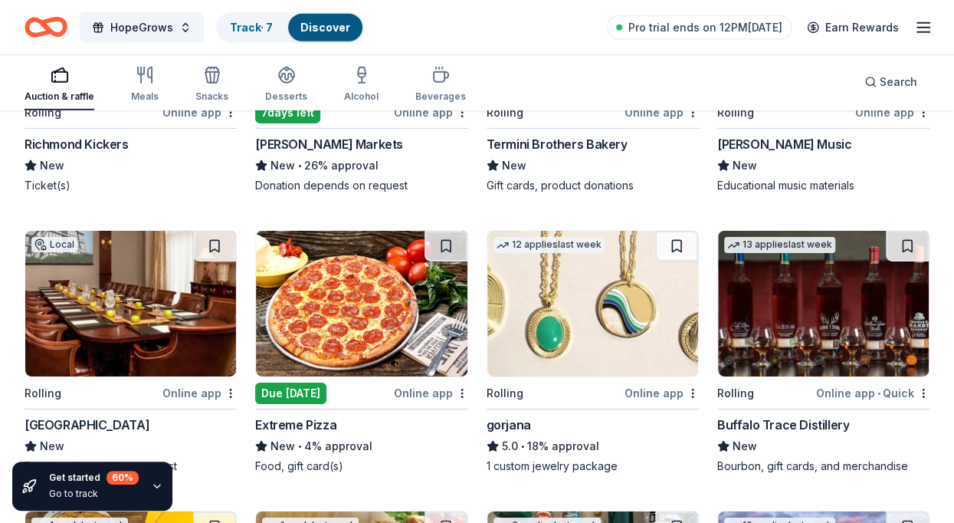
scroll to position [2462, 0]
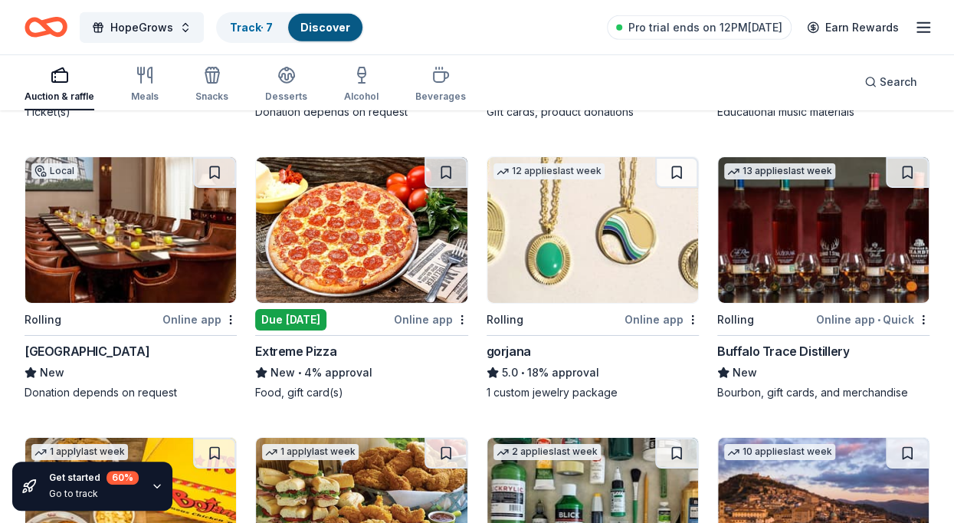
click at [157, 264] on img at bounding box center [130, 230] width 211 height 146
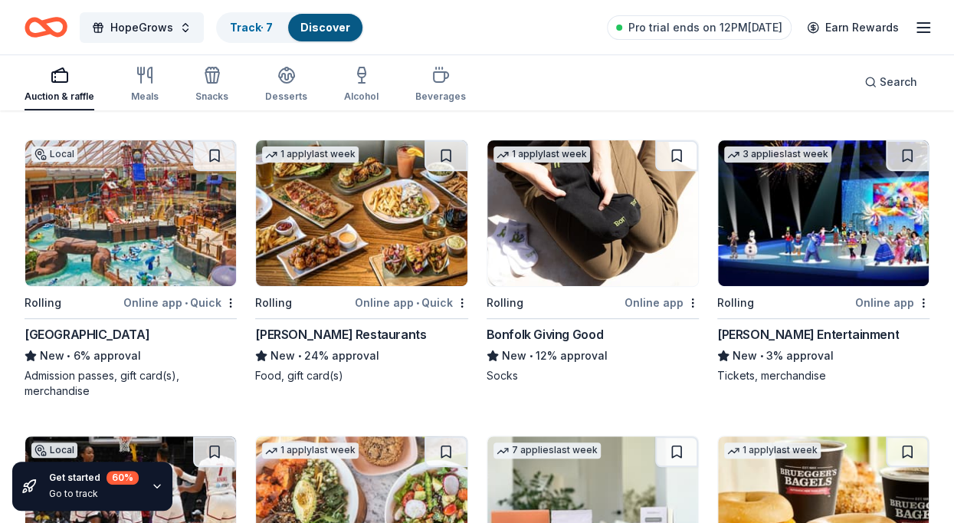
scroll to position [3057, 0]
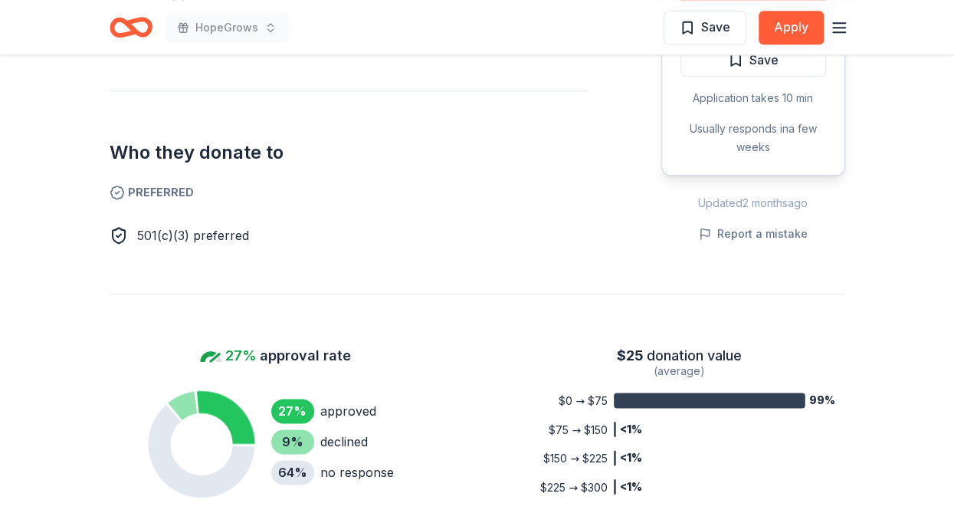
scroll to position [1037, 0]
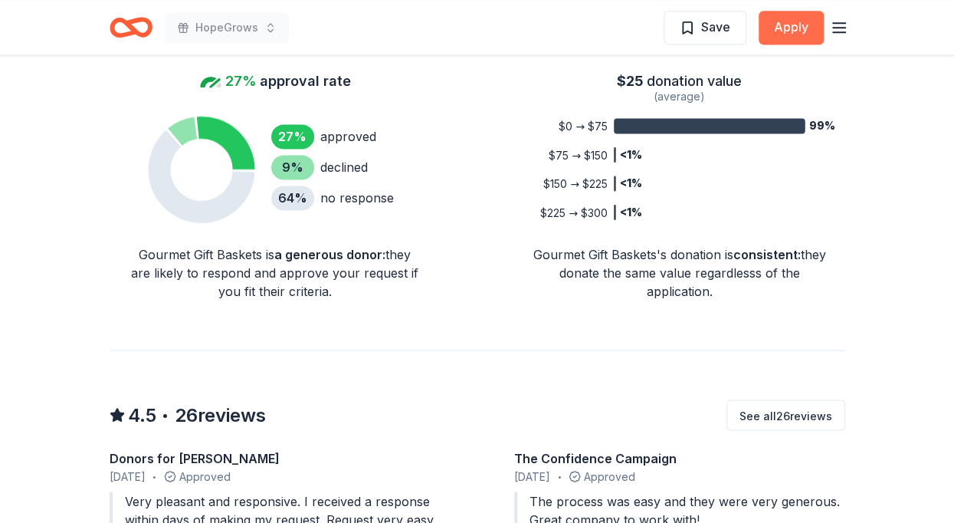
click at [803, 22] on button "Apply" at bounding box center [791, 28] width 65 height 34
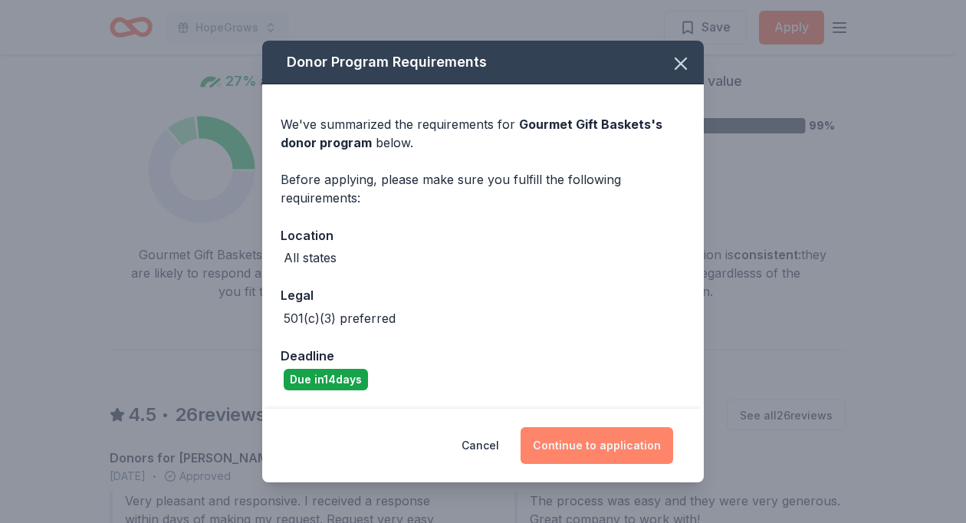
click at [582, 438] on button "Continue to application" at bounding box center [596, 445] width 153 height 37
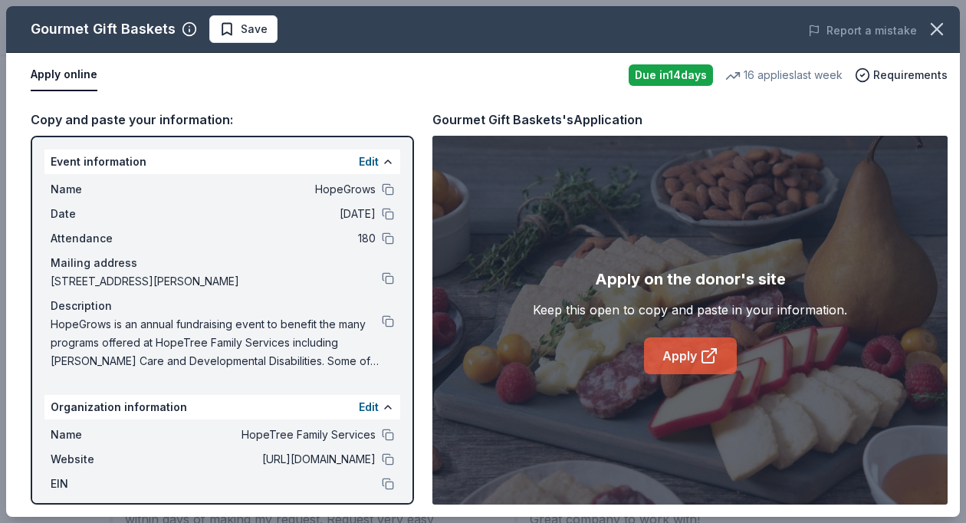
click at [707, 354] on icon at bounding box center [709, 355] width 18 height 18
click at [934, 28] on icon "button" at bounding box center [936, 28] width 21 height 21
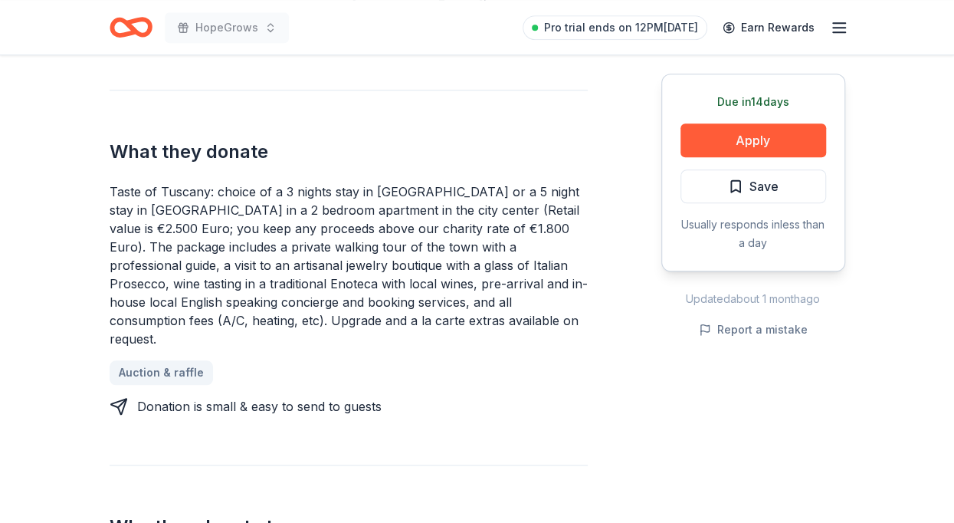
scroll to position [584, 0]
click at [584, 304] on div "Taste of Tuscany: choice of a 3 nights stay in [GEOGRAPHIC_DATA] or a 5 night s…" at bounding box center [349, 266] width 478 height 166
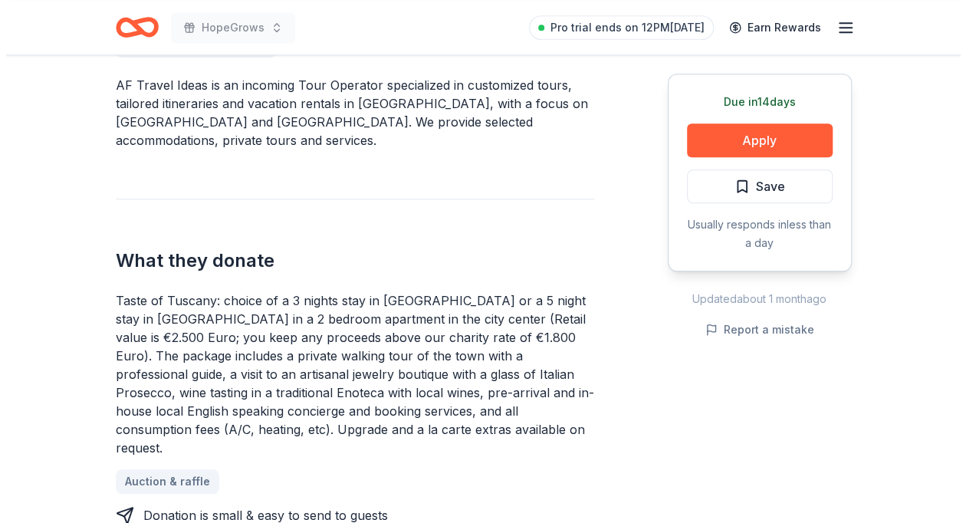
scroll to position [475, 0]
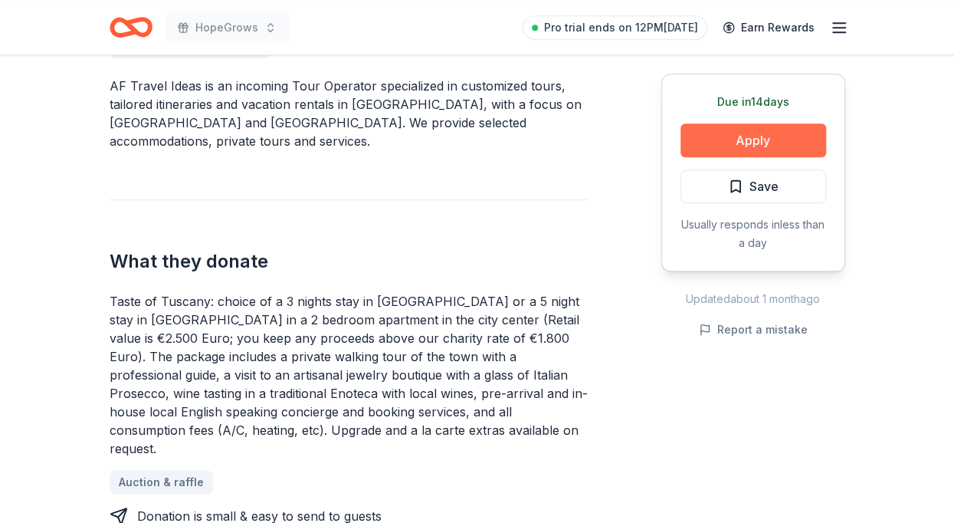
click at [761, 139] on button "Apply" at bounding box center [754, 140] width 146 height 34
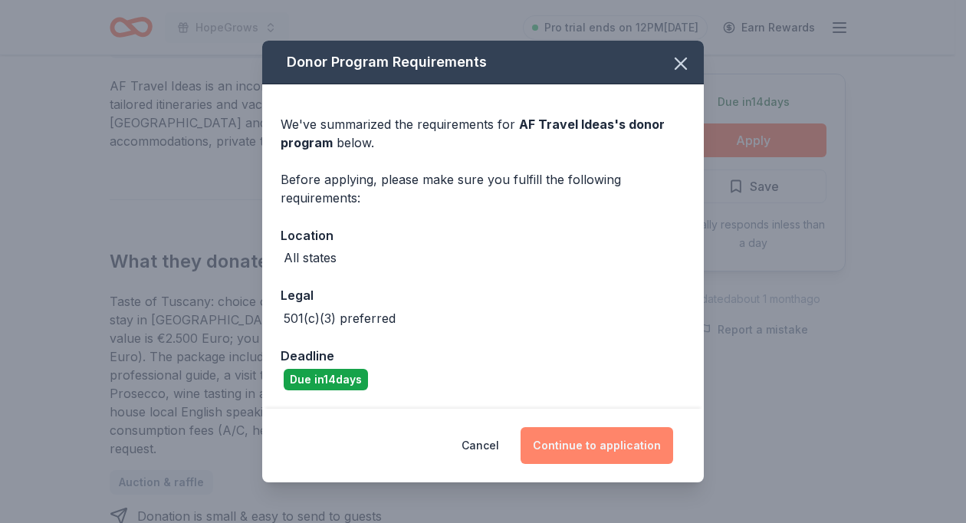
click at [583, 450] on button "Continue to application" at bounding box center [596, 445] width 153 height 37
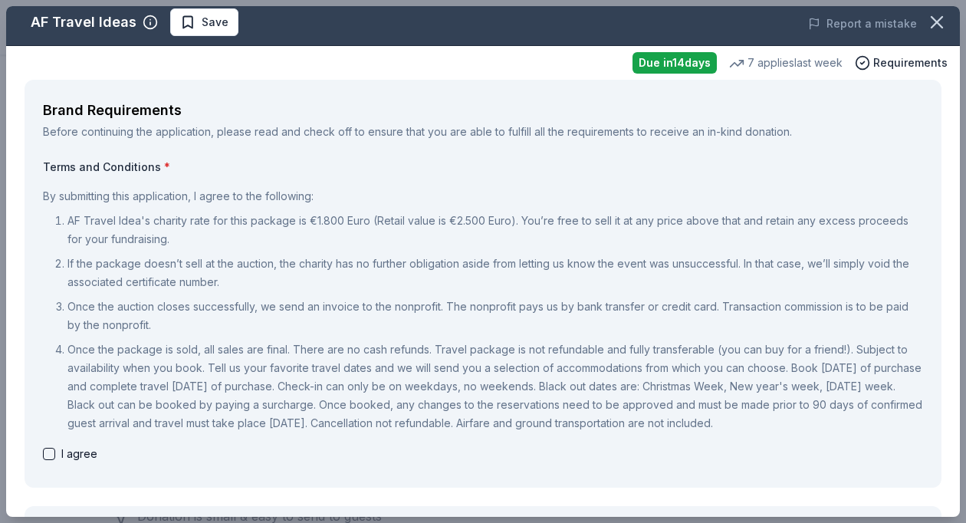
scroll to position [8, 0]
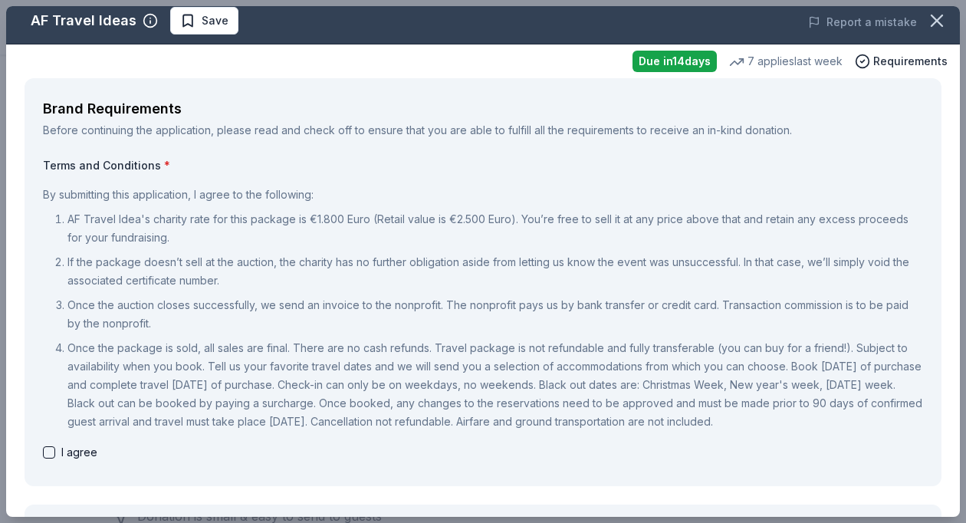
click at [51, 447] on button "button" at bounding box center [49, 452] width 12 height 12
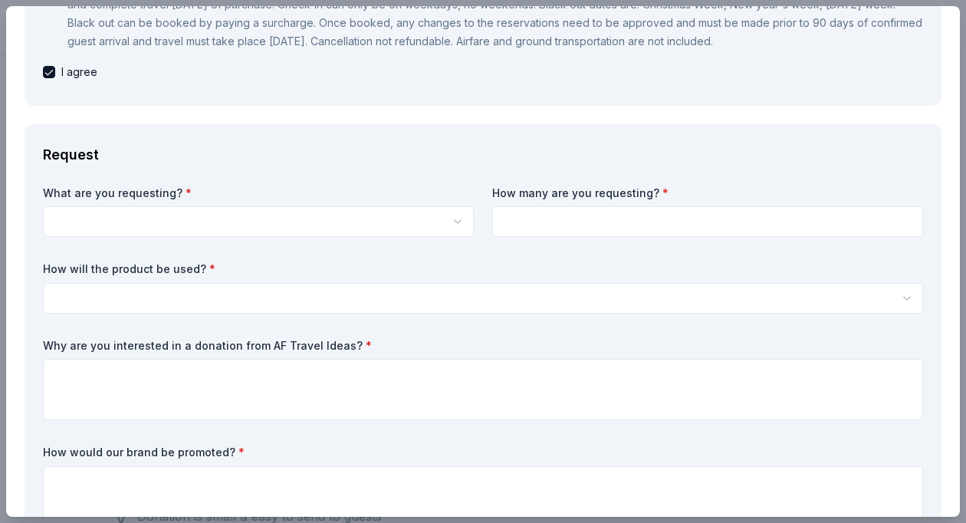
scroll to position [392, 0]
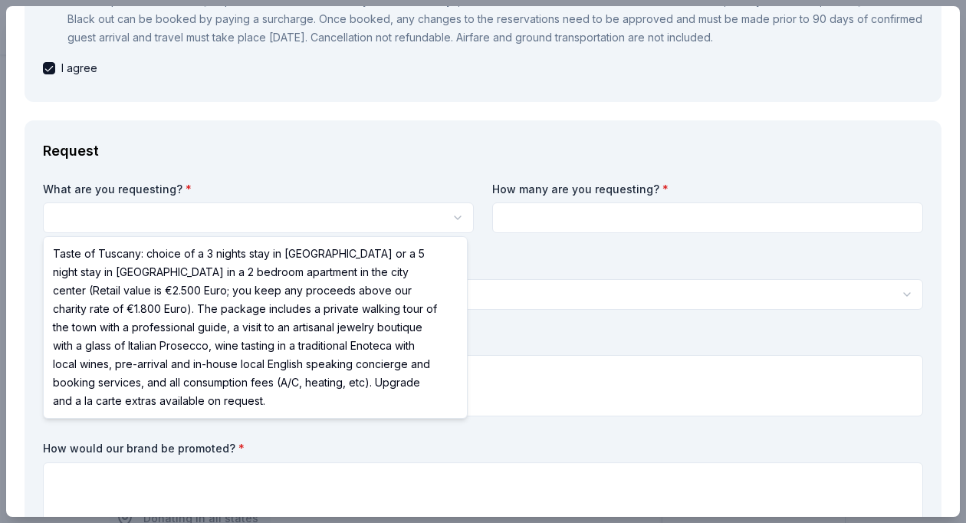
click at [428, 220] on html "HopeGrows Save Apply Due in 14 days Share AF Travel Ideas New 7 applies last we…" at bounding box center [483, 261] width 966 height 523
select select "Taste of Tuscany: choice of a 3 nights stay in Florence or a 5 night stay in Co…"
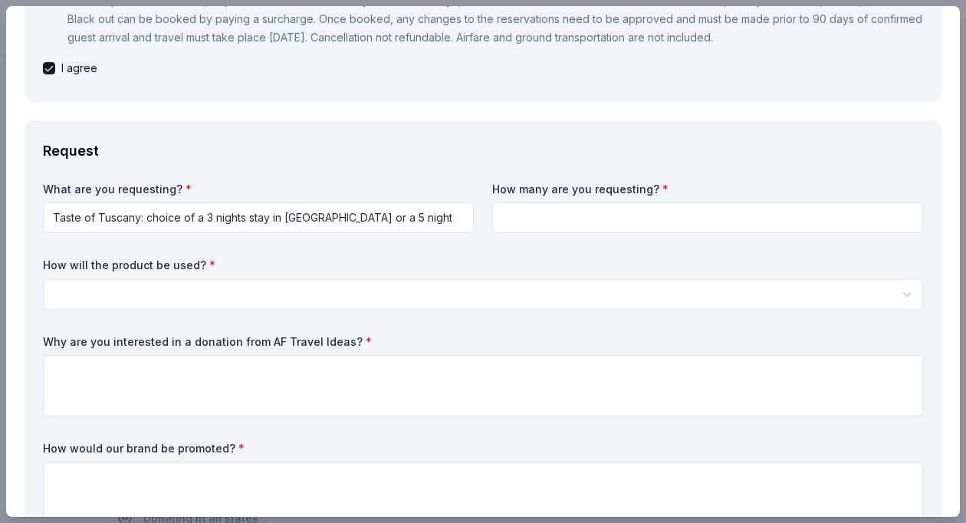
click at [546, 217] on input at bounding box center [707, 217] width 431 height 31
type input "1"
click at [242, 287] on html "HopeGrows Save Apply Due in 14 days Share AF Travel Ideas New 7 applies last we…" at bounding box center [483, 261] width 966 height 523
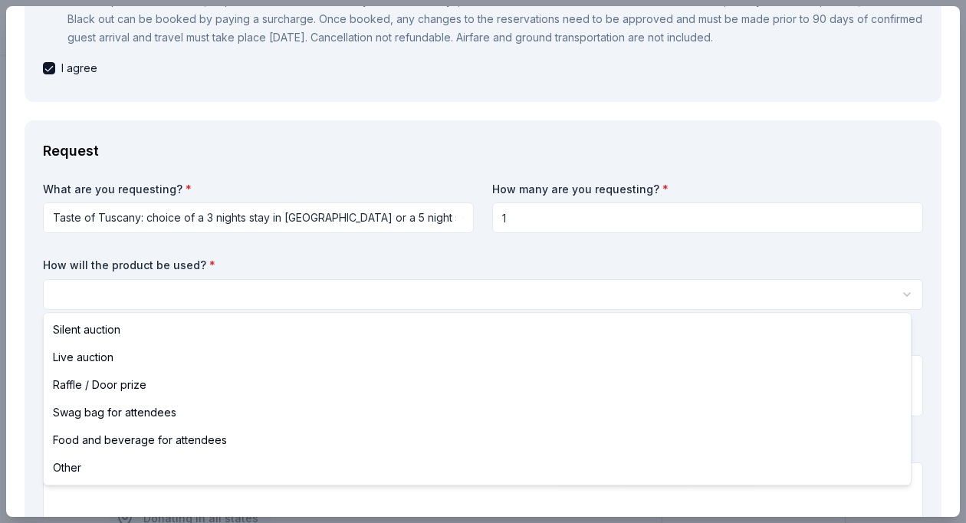
select select "silentAuction"
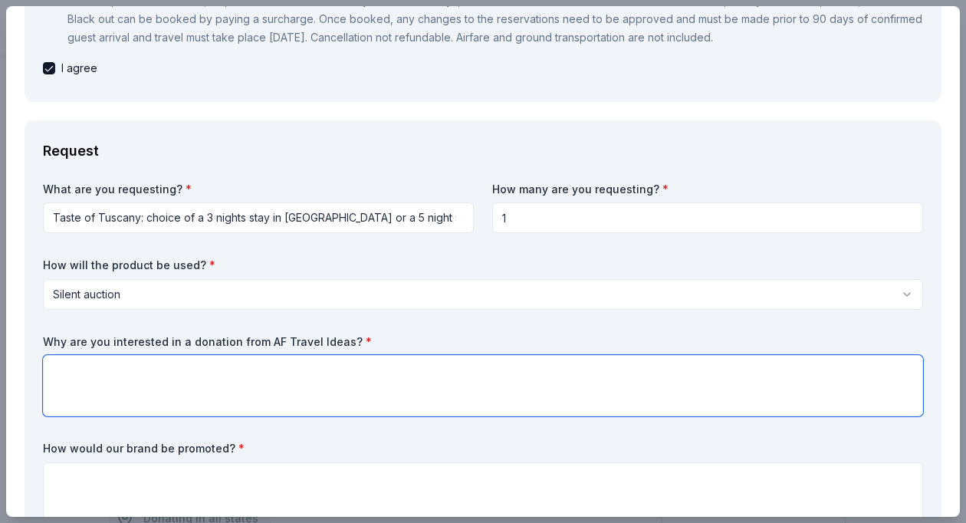
click at [133, 381] on textarea at bounding box center [483, 385] width 880 height 61
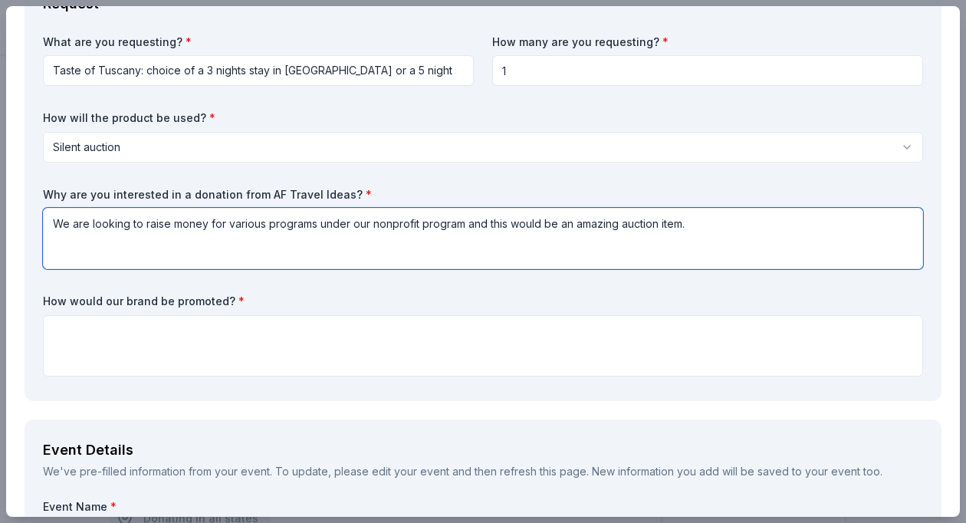
scroll to position [559, 0]
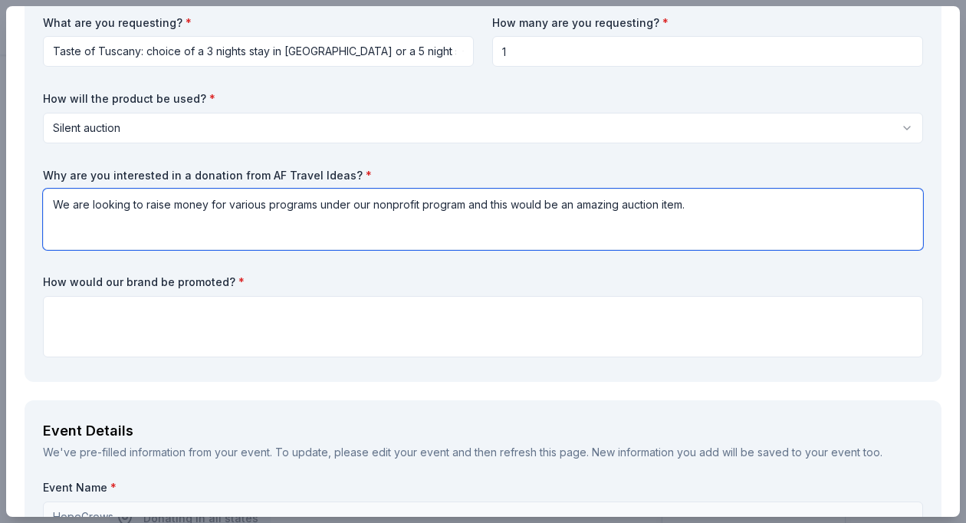
type textarea "We are looking to raise money for various programs under our nonprofit program …"
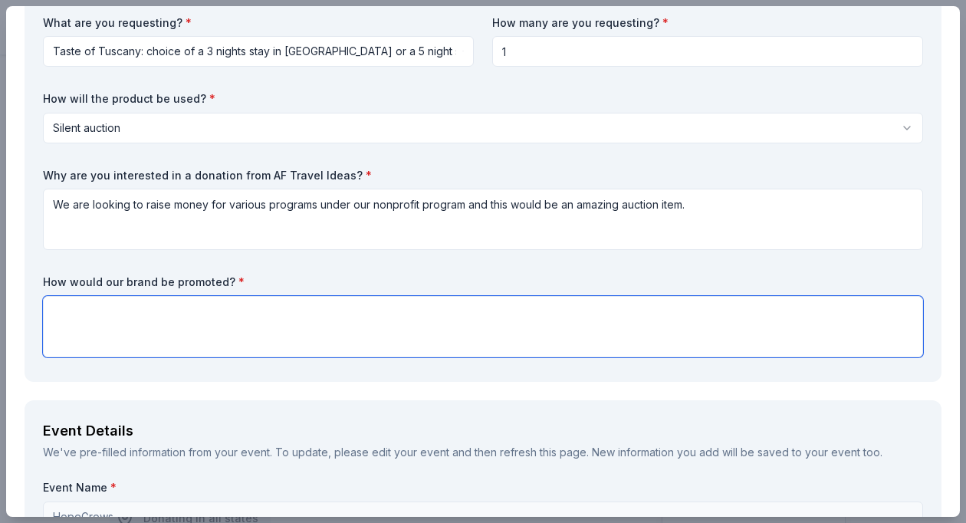
click at [155, 318] on textarea at bounding box center [483, 326] width 880 height 61
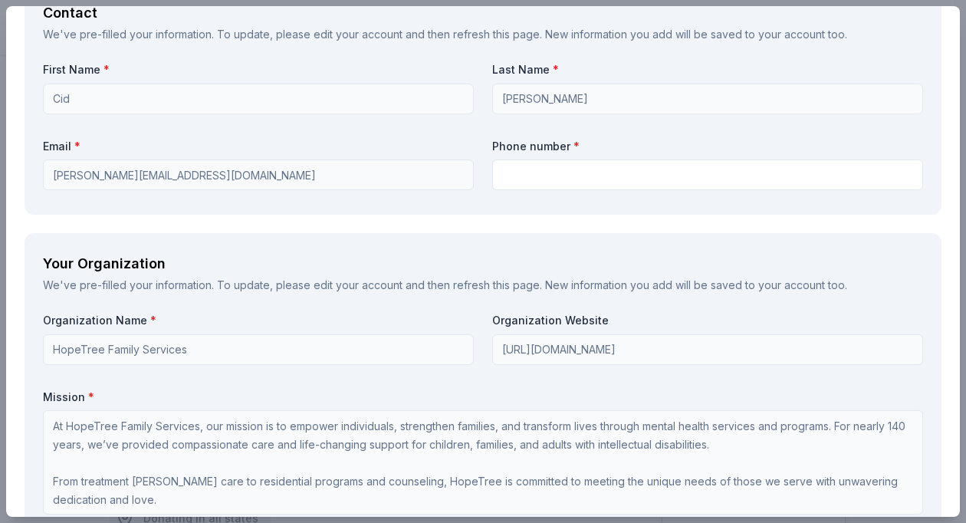
scroll to position [1535, 0]
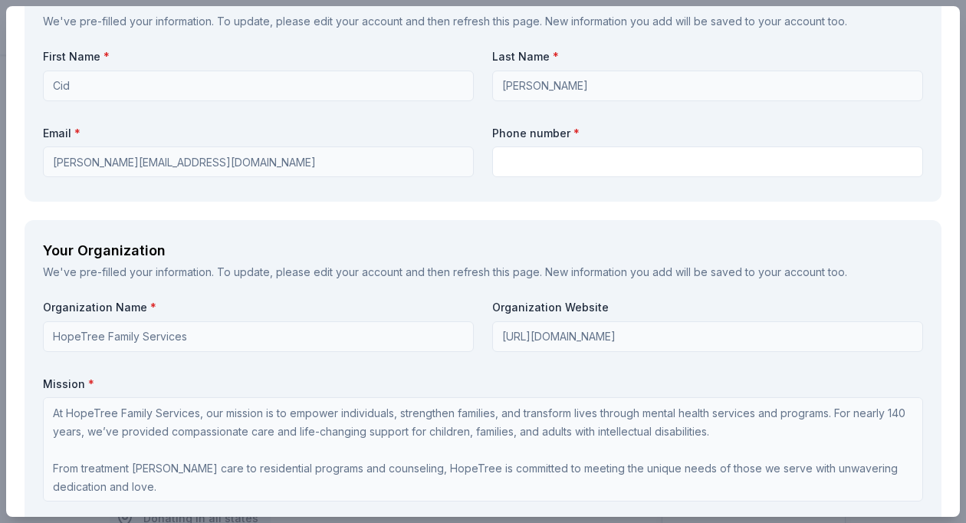
type textarea "Every auction item will have a sign naming the donor and sharing their informat…"
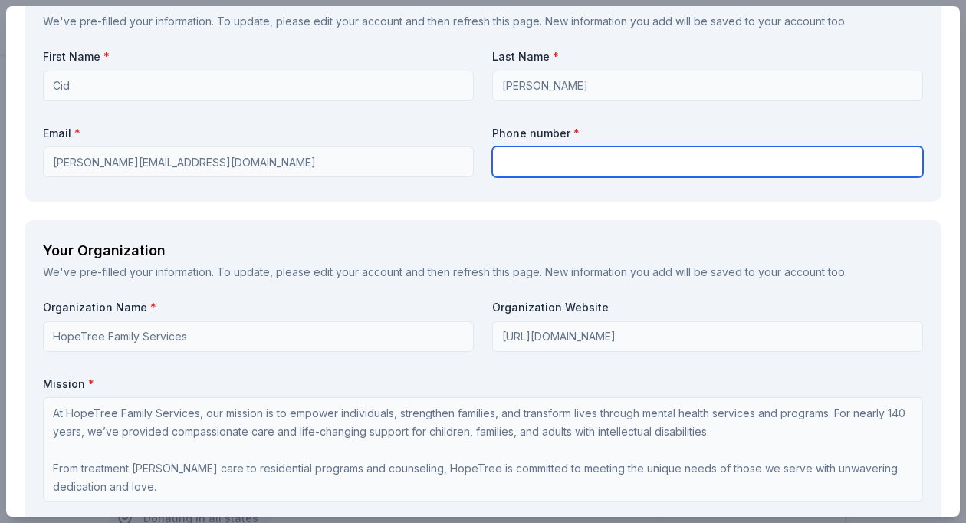
click at [547, 162] on input "text" at bounding box center [707, 161] width 431 height 31
type input "9192448700"
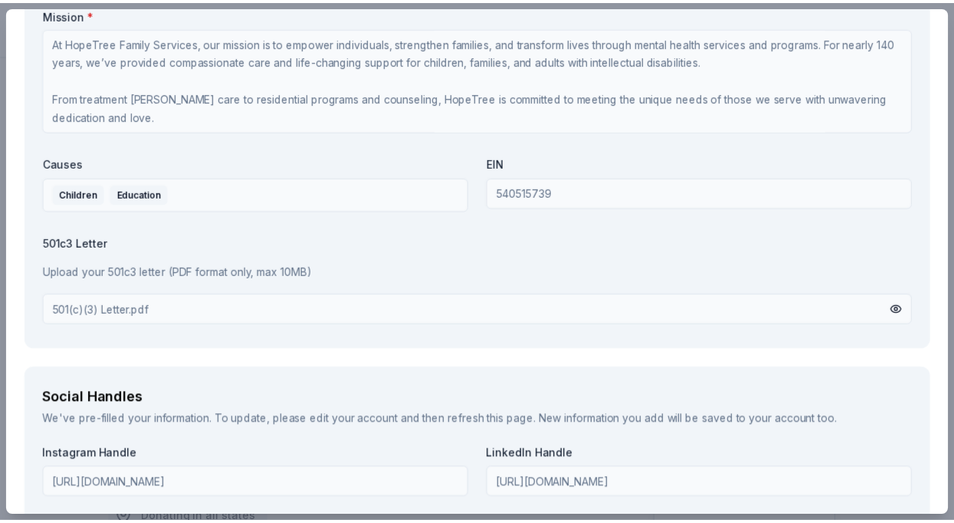
scroll to position [2251, 0]
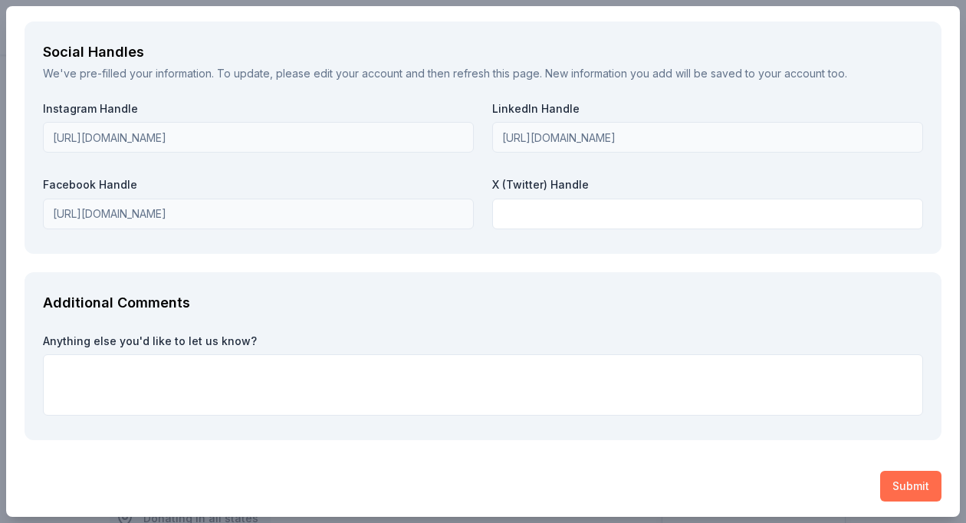
click at [891, 483] on button "Submit" at bounding box center [910, 486] width 61 height 31
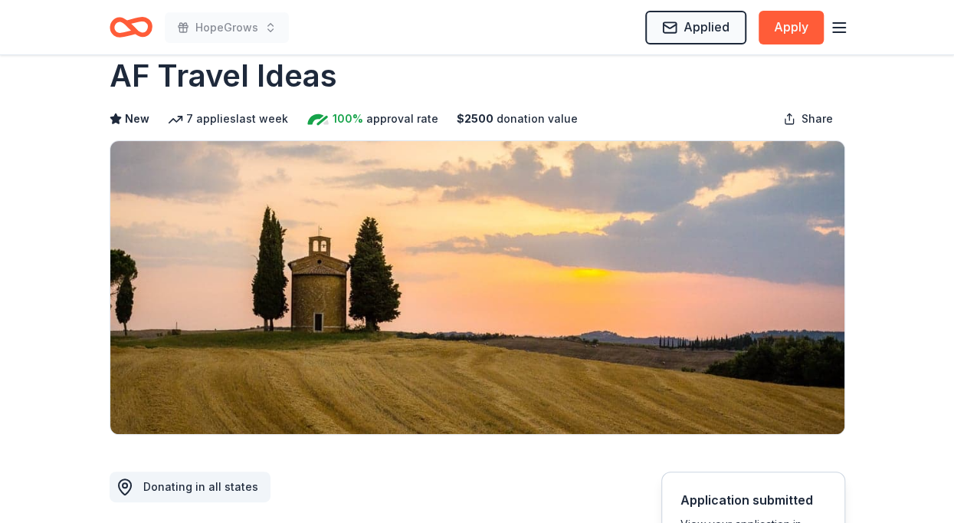
scroll to position [0, 0]
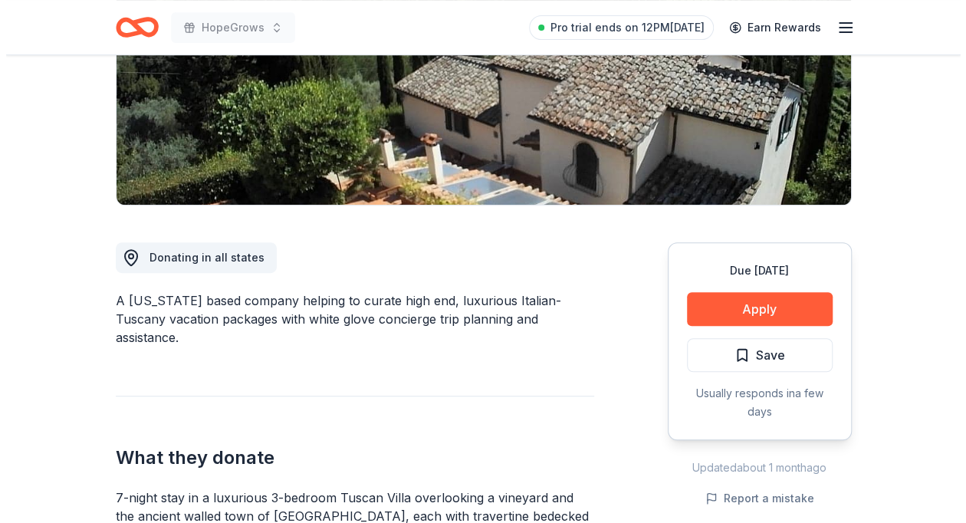
scroll to position [261, 0]
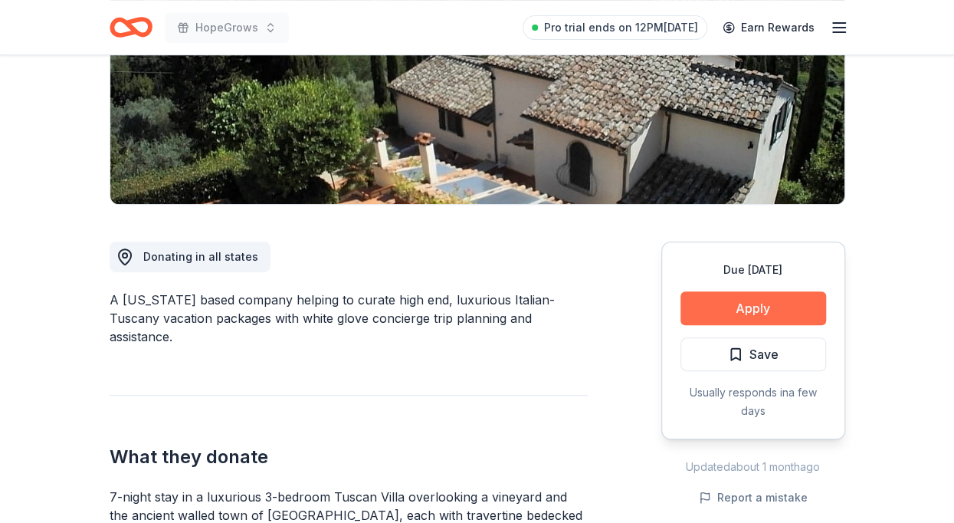
click at [740, 302] on button "Apply" at bounding box center [754, 308] width 146 height 34
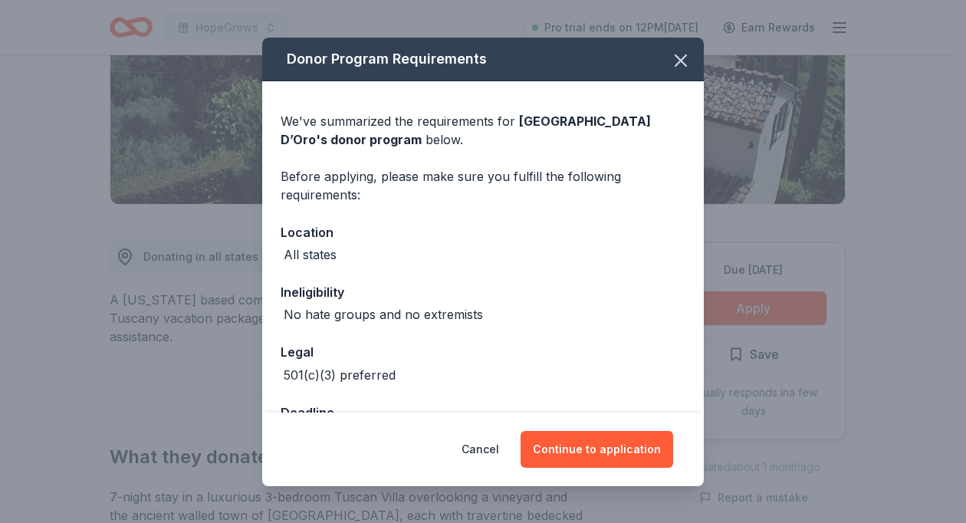
scroll to position [52, 0]
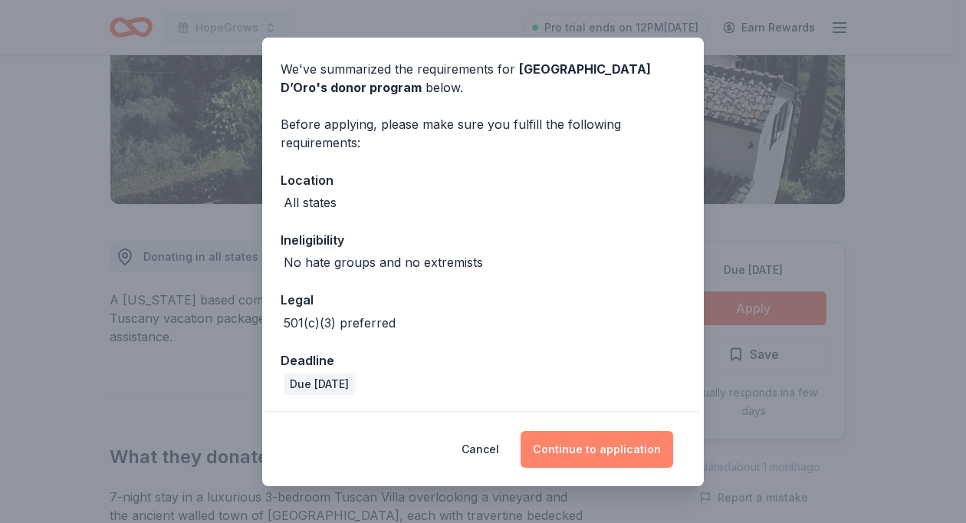
click at [603, 441] on button "Continue to application" at bounding box center [596, 449] width 153 height 37
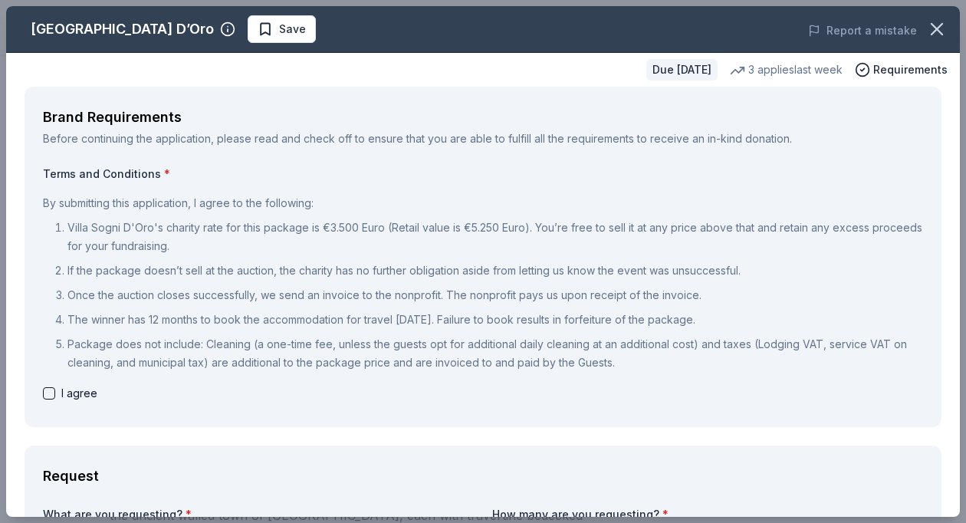
click at [51, 392] on button "button" at bounding box center [49, 393] width 12 height 12
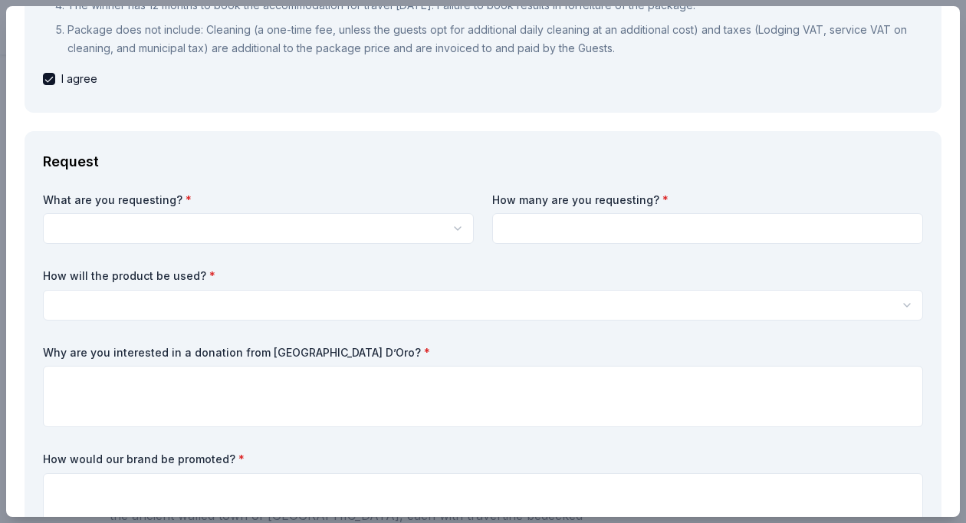
scroll to position [0, 0]
click at [455, 225] on html "HopeGrows Pro trial ends on 12PM[DATE] Earn Rewards Due [DATE] Share [GEOGRAPHI…" at bounding box center [483, 261] width 966 height 523
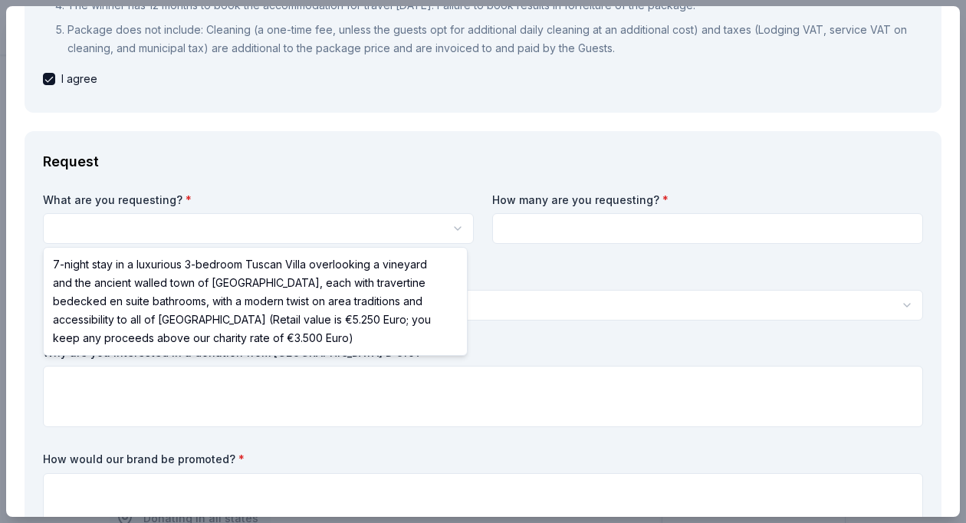
select select "7-night stay in a luxurious 3-bedroom Tuscan Villa overlooking a vineyard and t…"
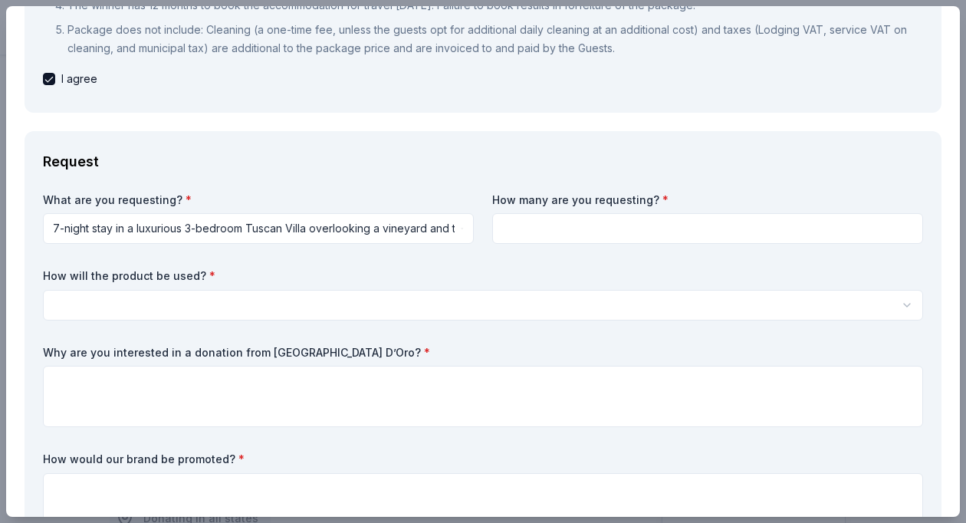
click at [536, 235] on input at bounding box center [707, 228] width 431 height 31
type input "1"
click at [304, 304] on html "HopeGrows Save Apply Due [DATE] Share [GEOGRAPHIC_DATA] D’Oro New 3 applies las…" at bounding box center [483, 261] width 966 height 523
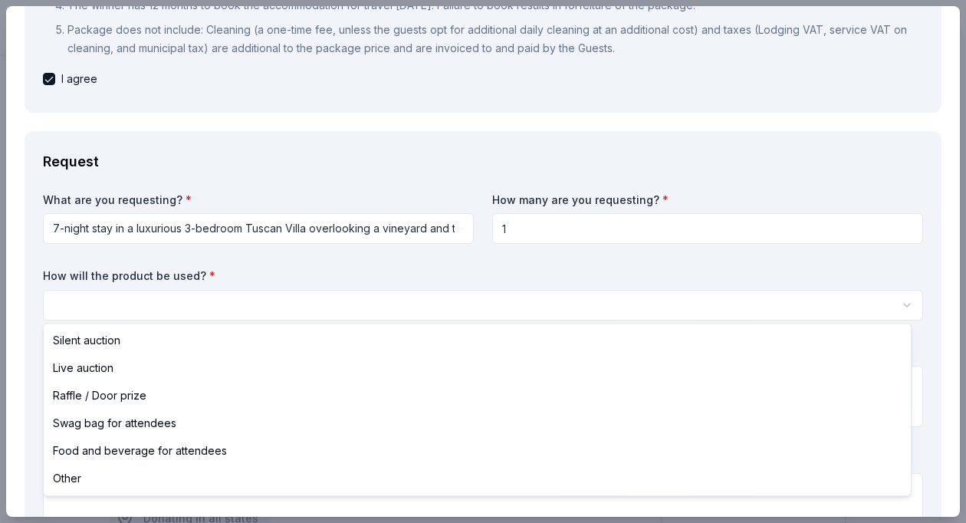
select select "silentAuction"
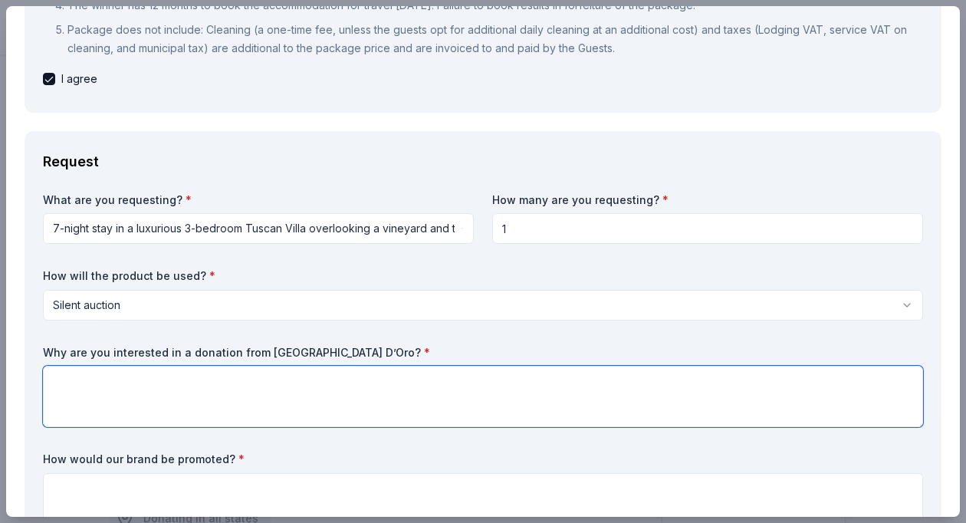
click at [110, 395] on textarea at bounding box center [483, 396] width 880 height 61
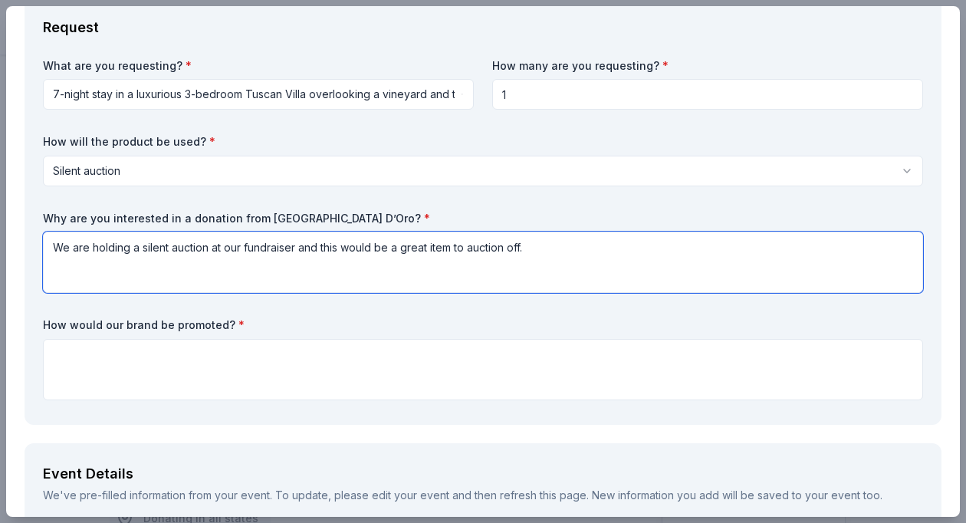
scroll to position [449, 0]
type textarea "We are holding a silent auction at our fundraiser and this would be a great ite…"
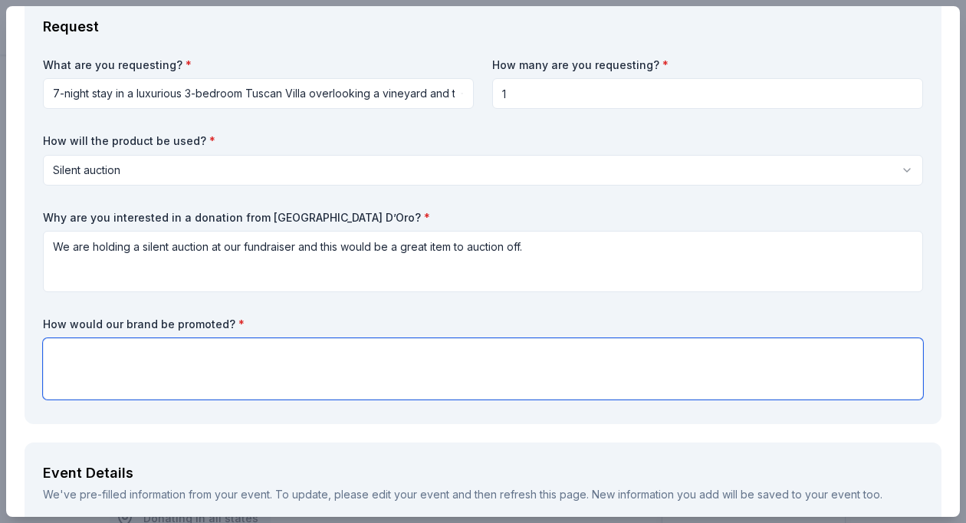
click at [110, 370] on textarea at bounding box center [483, 368] width 880 height 61
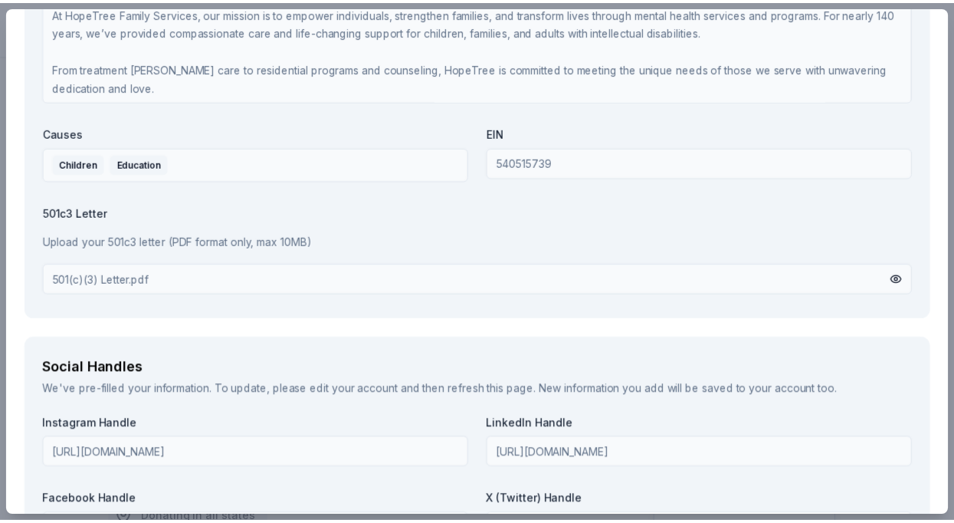
scroll to position [2184, 0]
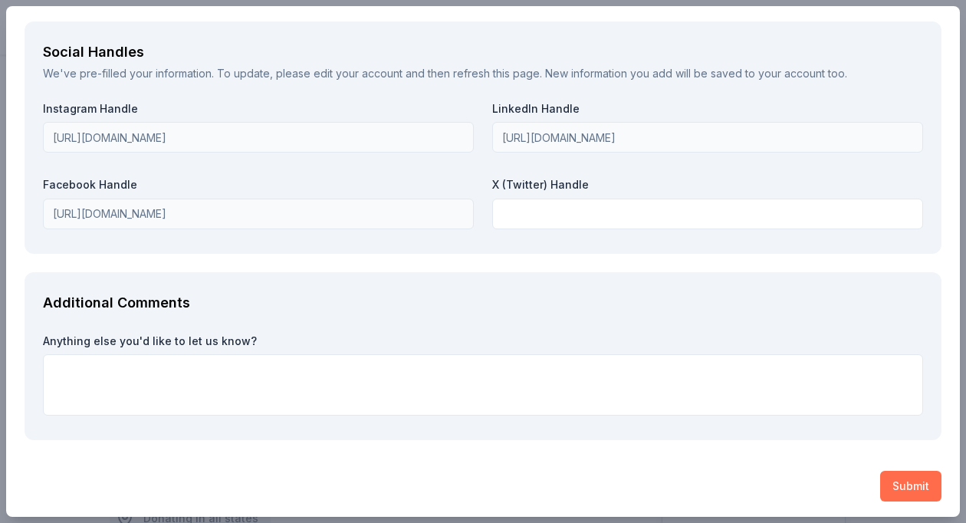
type textarea "Each item will have a sign sharing information on the donor unless otherwise pr…"
click at [895, 484] on button "Submit" at bounding box center [910, 486] width 61 height 31
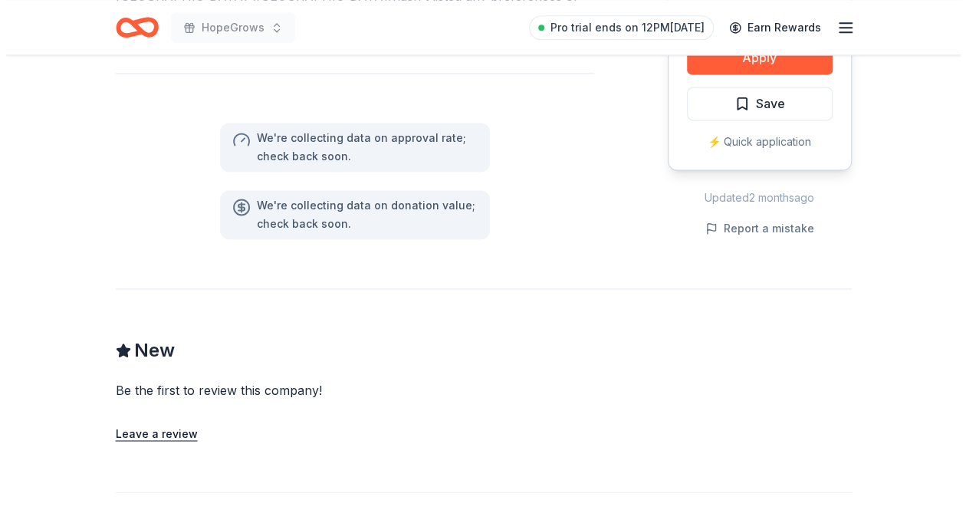
scroll to position [782, 0]
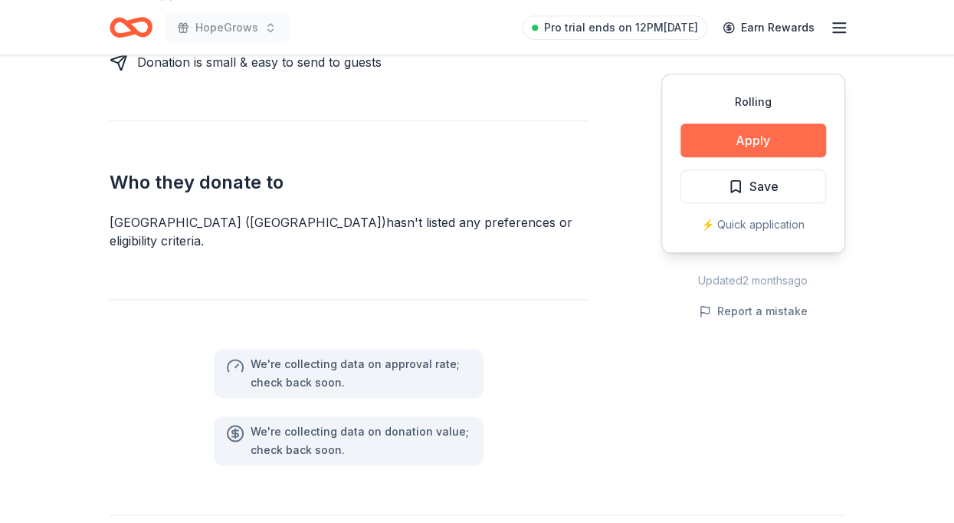
click at [739, 142] on button "Apply" at bounding box center [754, 140] width 146 height 34
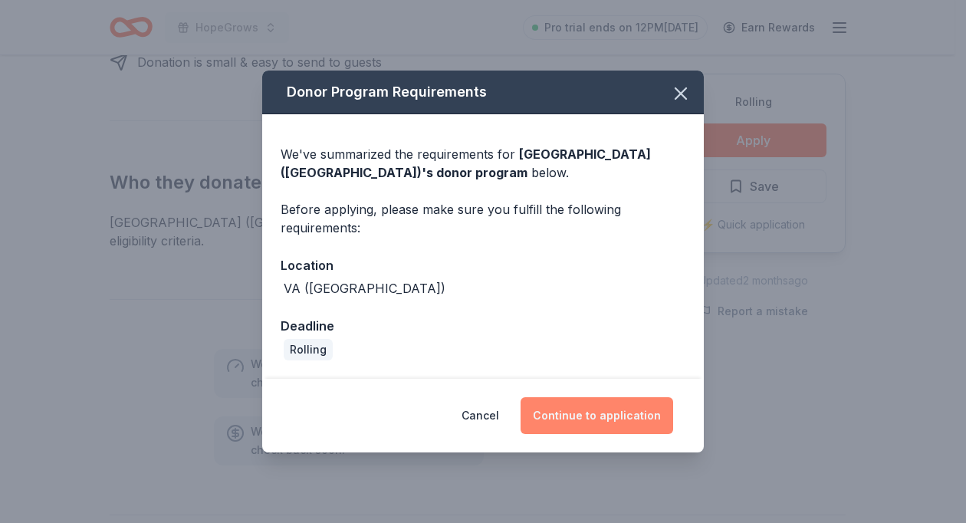
click at [601, 421] on button "Continue to application" at bounding box center [596, 415] width 153 height 37
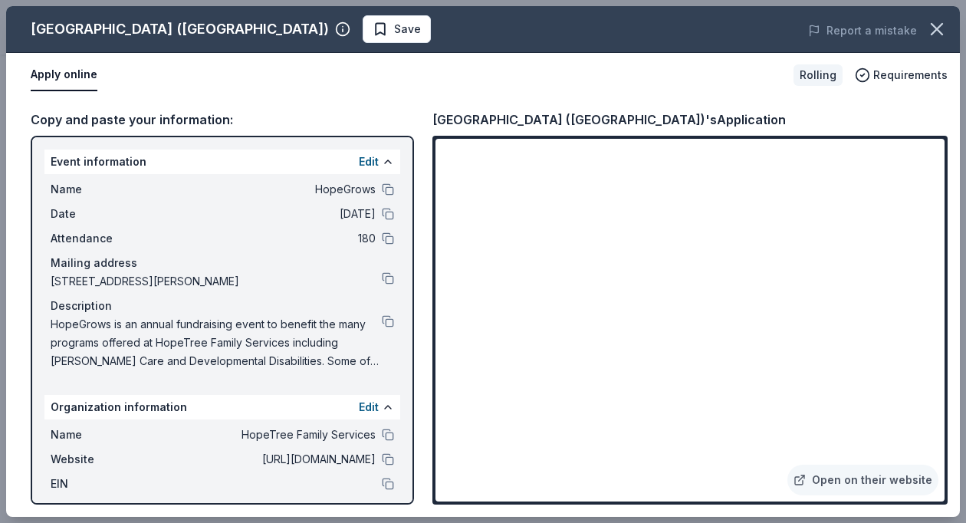
click at [585, 133] on div "[GEOGRAPHIC_DATA] ([GEOGRAPHIC_DATA])'s Application Open on their website" at bounding box center [689, 307] width 515 height 395
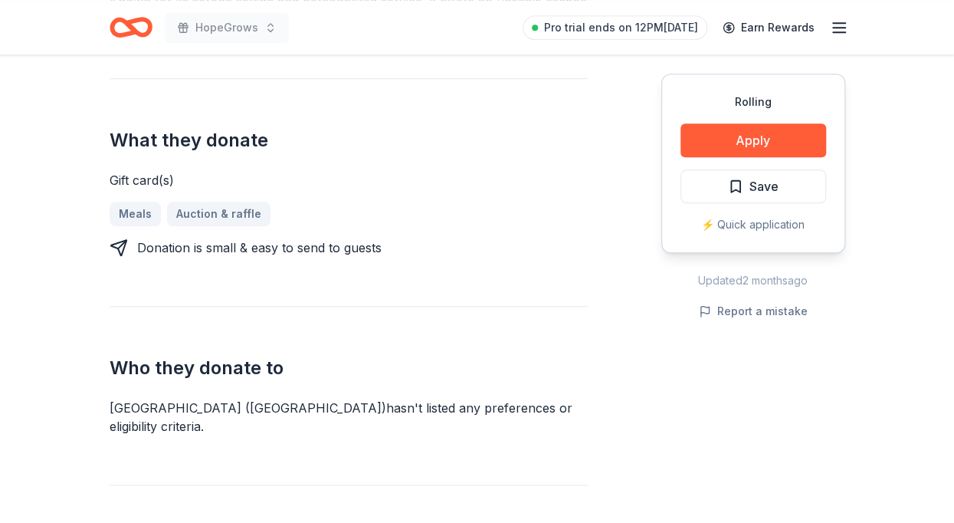
scroll to position [581, 0]
